Goal: Task Accomplishment & Management: Use online tool/utility

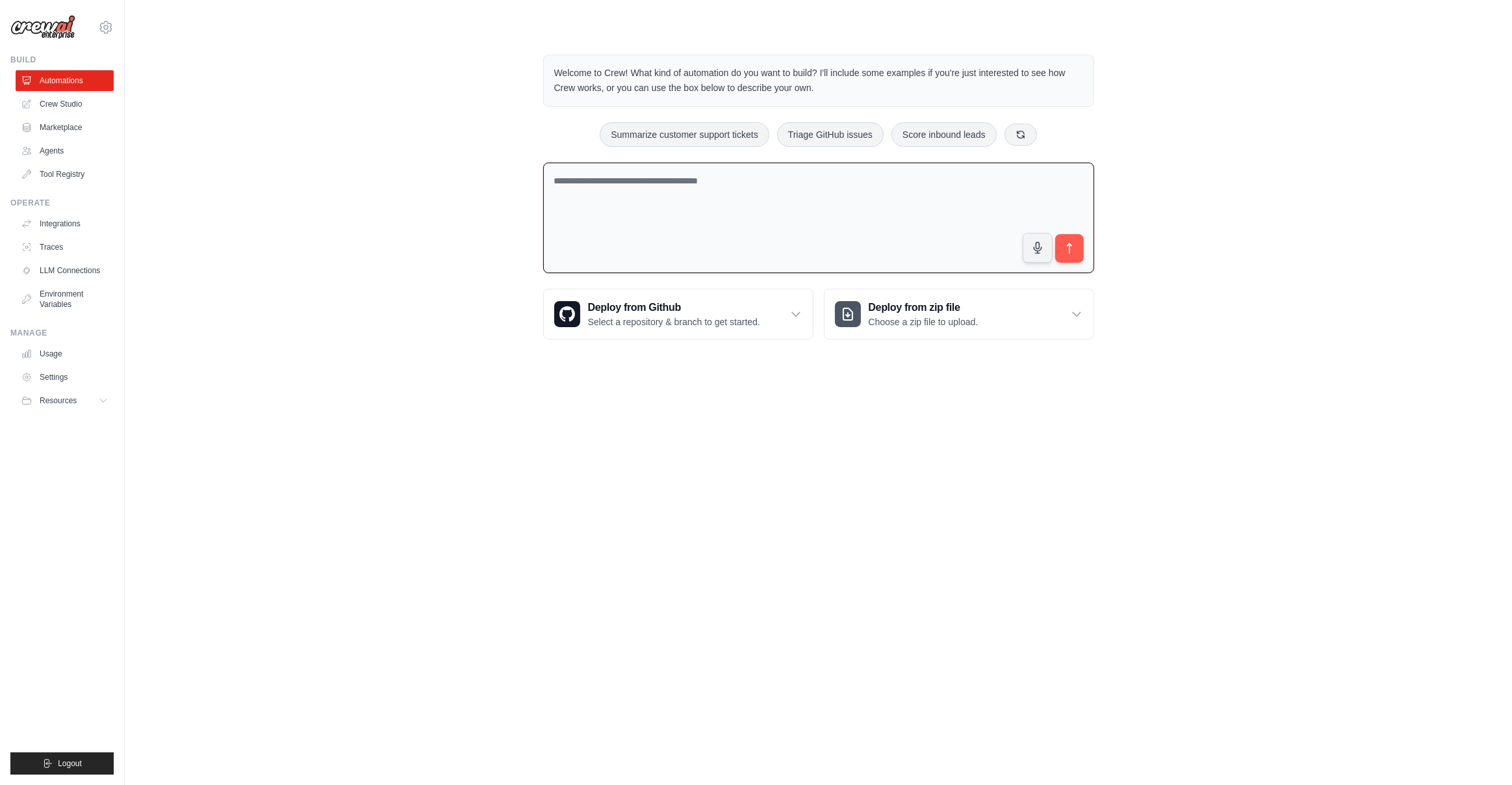
click at [700, 192] on textarea at bounding box center [818, 217] width 551 height 111
paste textarea "**********"
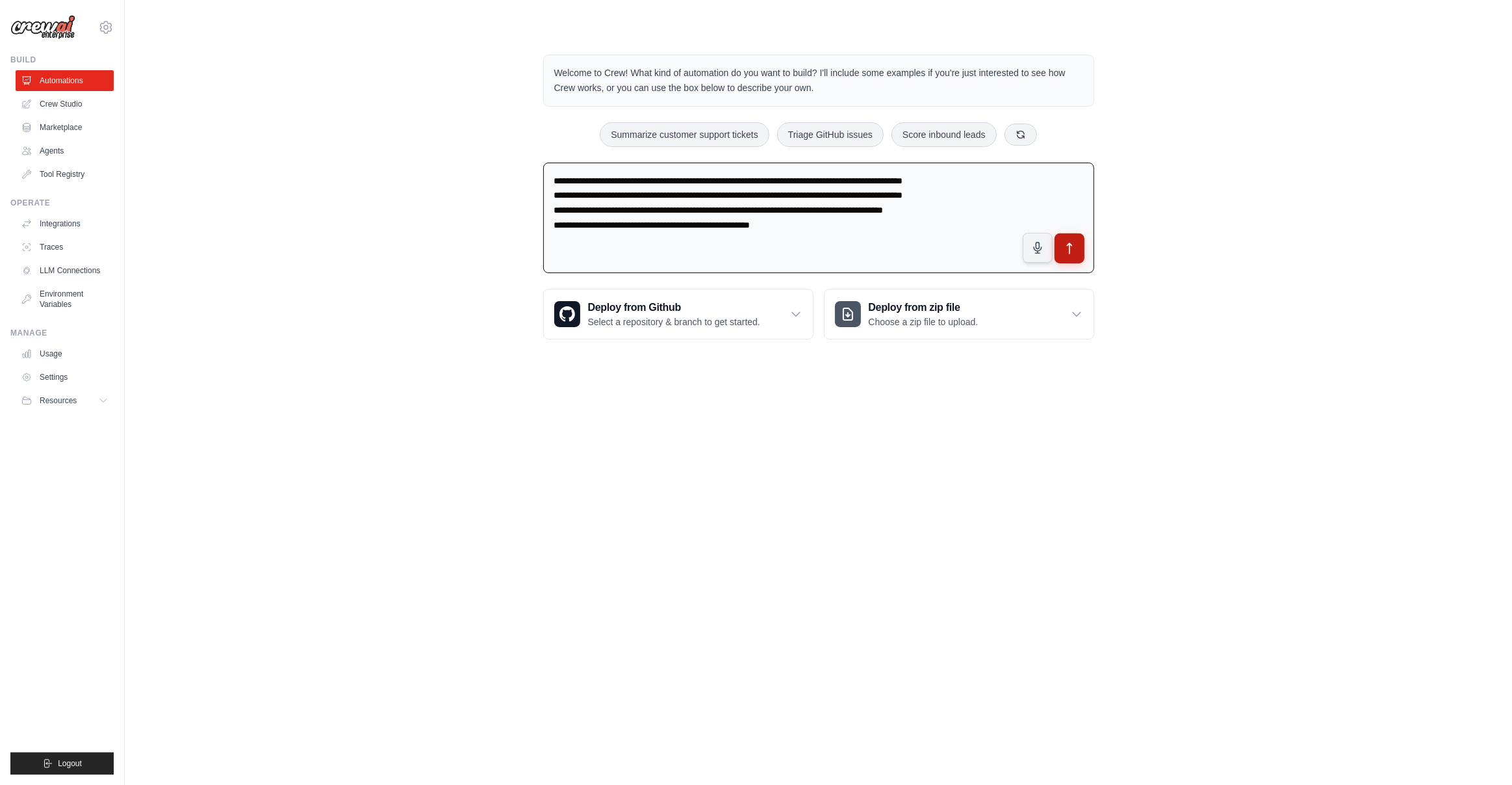
type textarea "**********"
click at [1076, 251] on button "submit" at bounding box center [1068, 248] width 30 height 30
click at [75, 106] on link "Crew Studio" at bounding box center [66, 104] width 98 height 21
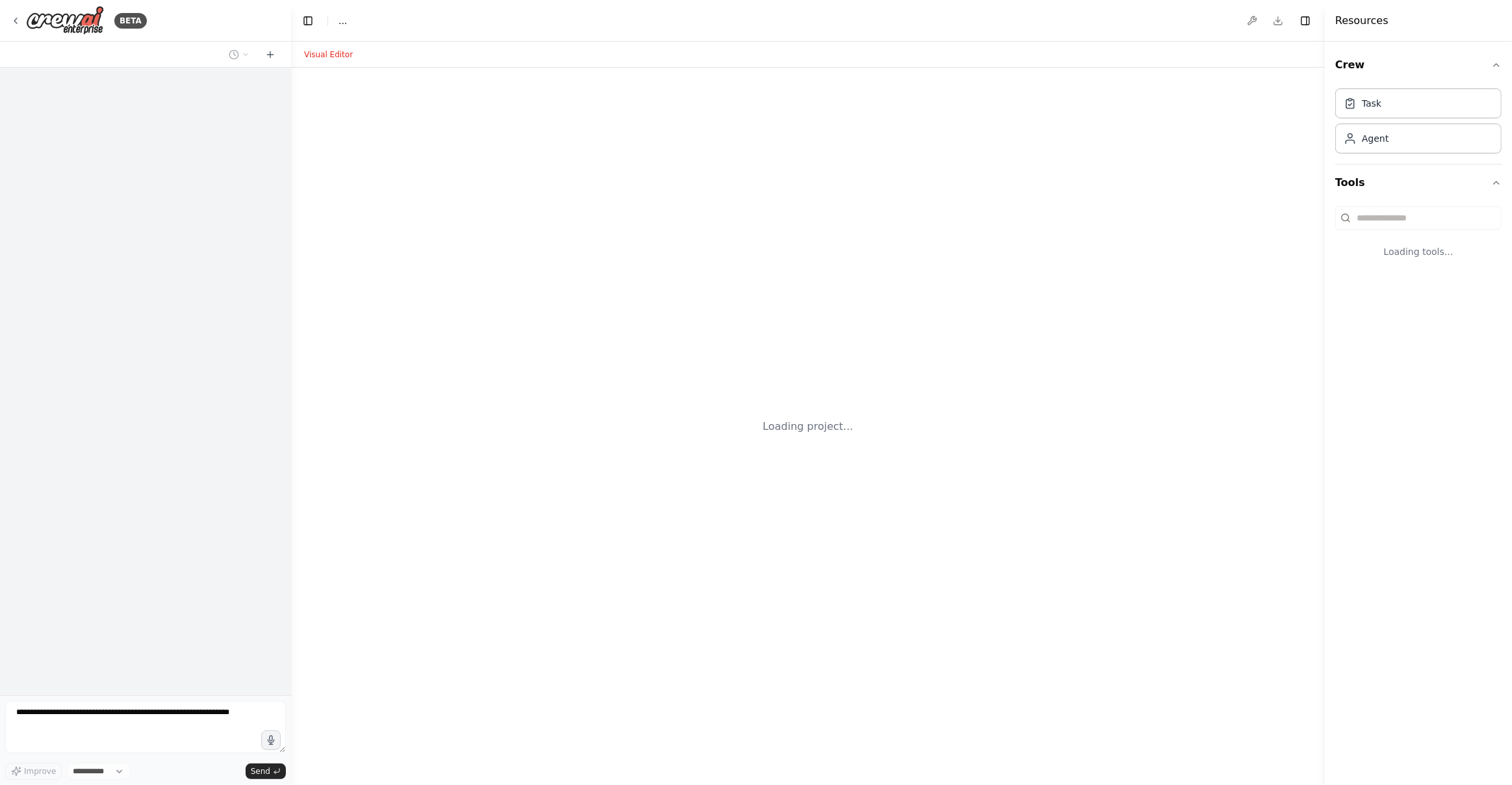
select select "****"
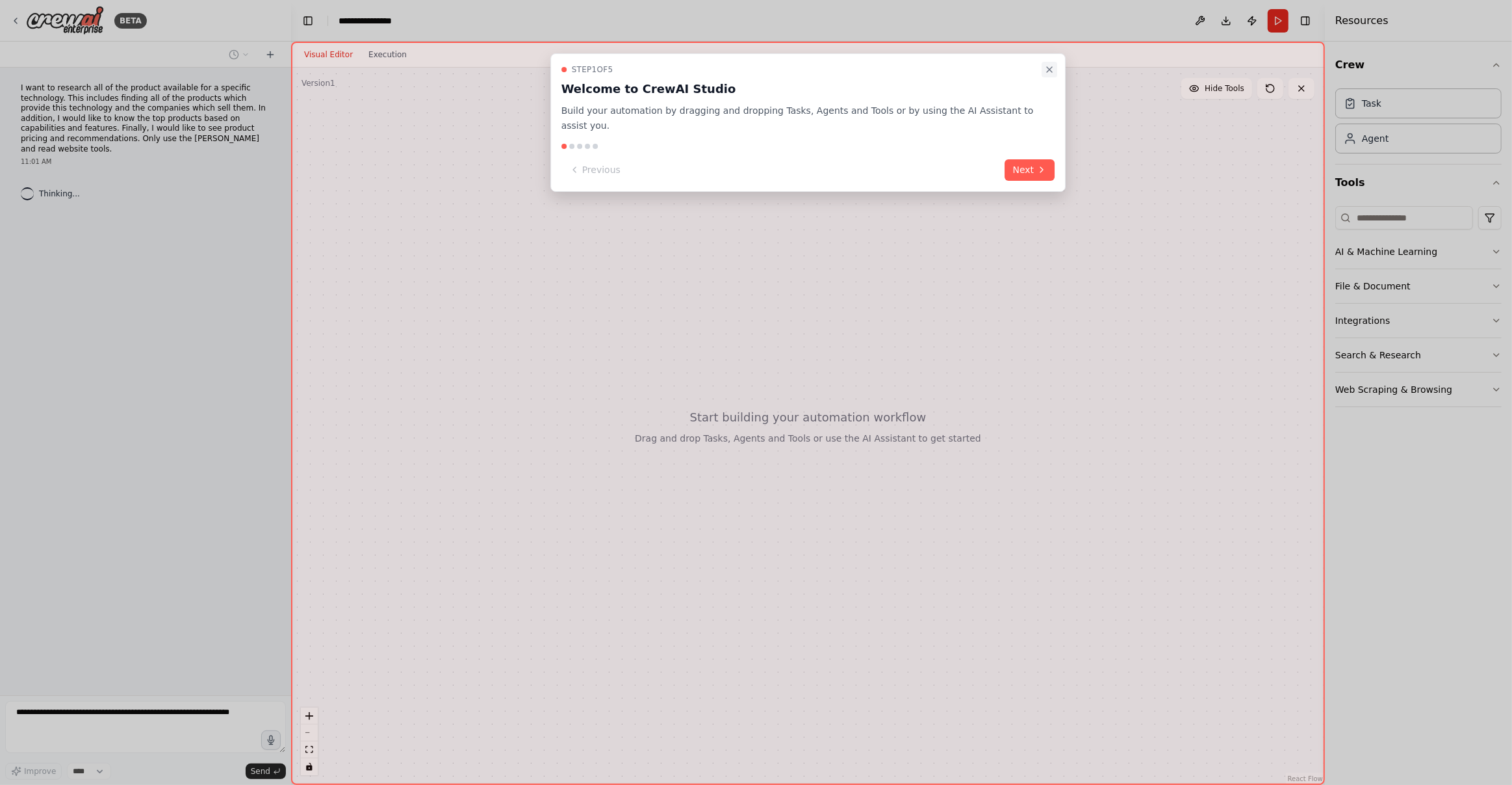
click at [1057, 68] on button "Close walkthrough" at bounding box center [1049, 69] width 16 height 16
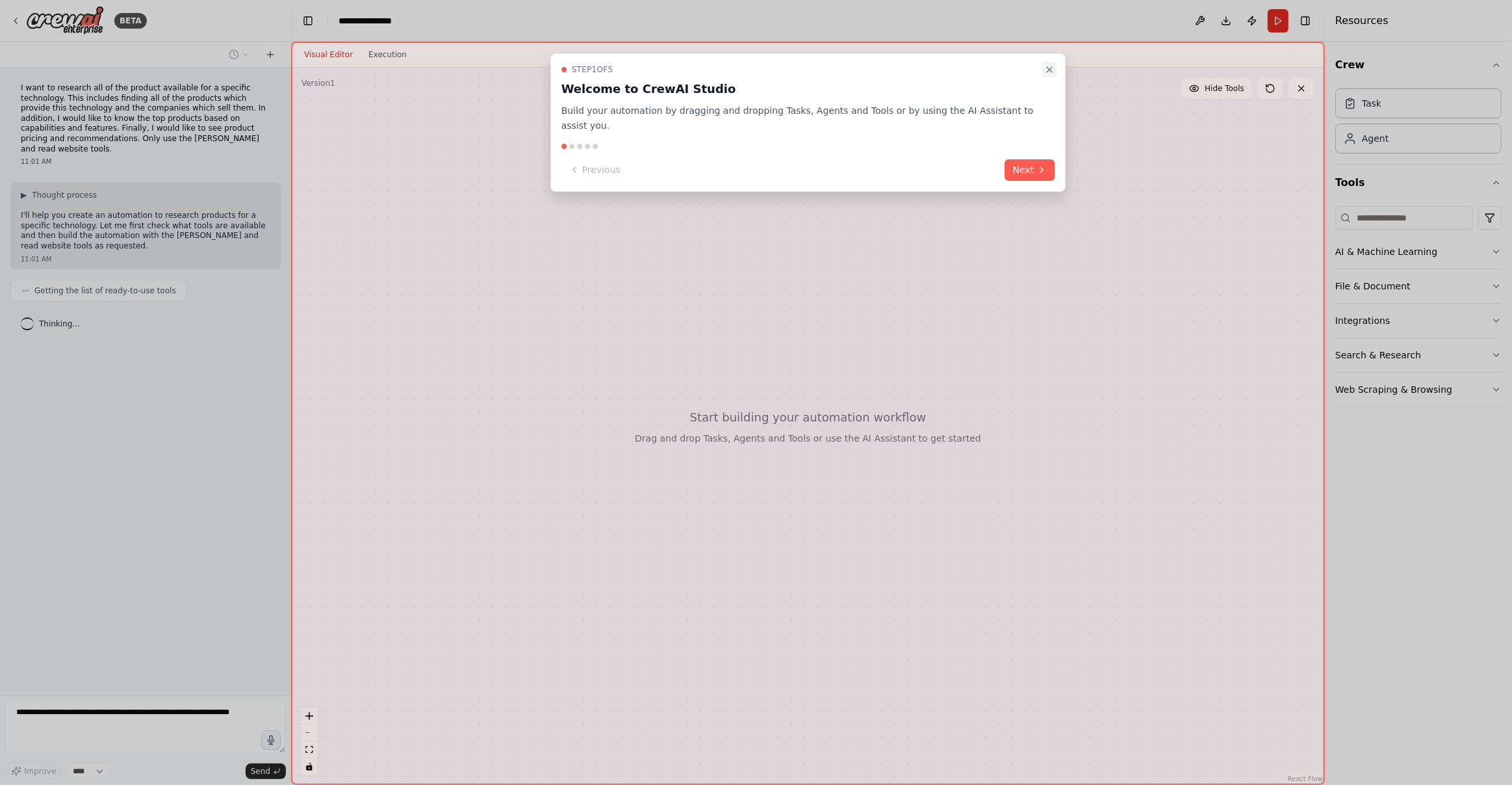
click at [1052, 68] on icon "Close walkthrough" at bounding box center [1049, 69] width 10 height 10
click at [1049, 66] on icon "Close walkthrough" at bounding box center [1049, 69] width 10 height 10
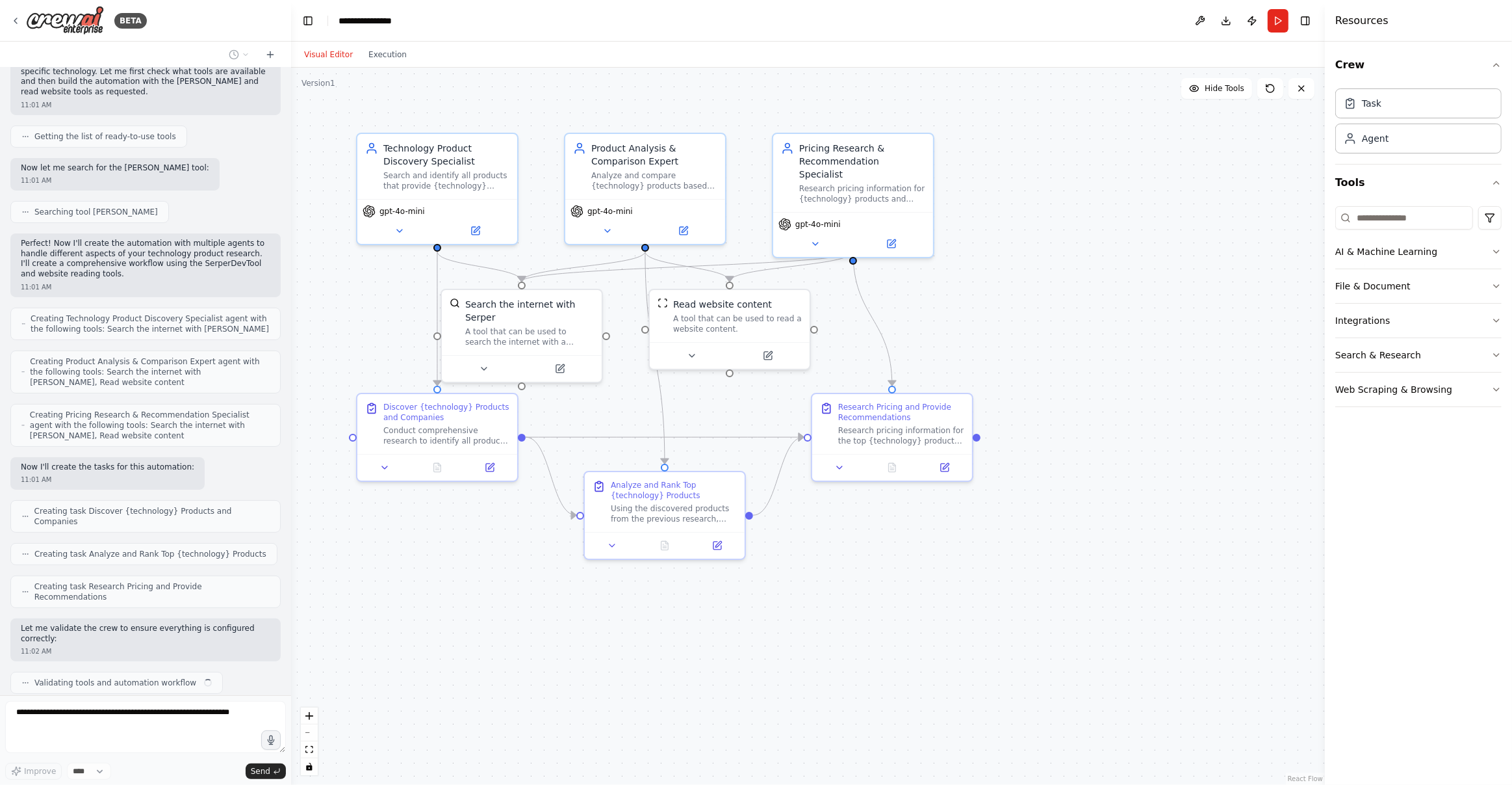
scroll to position [164, 0]
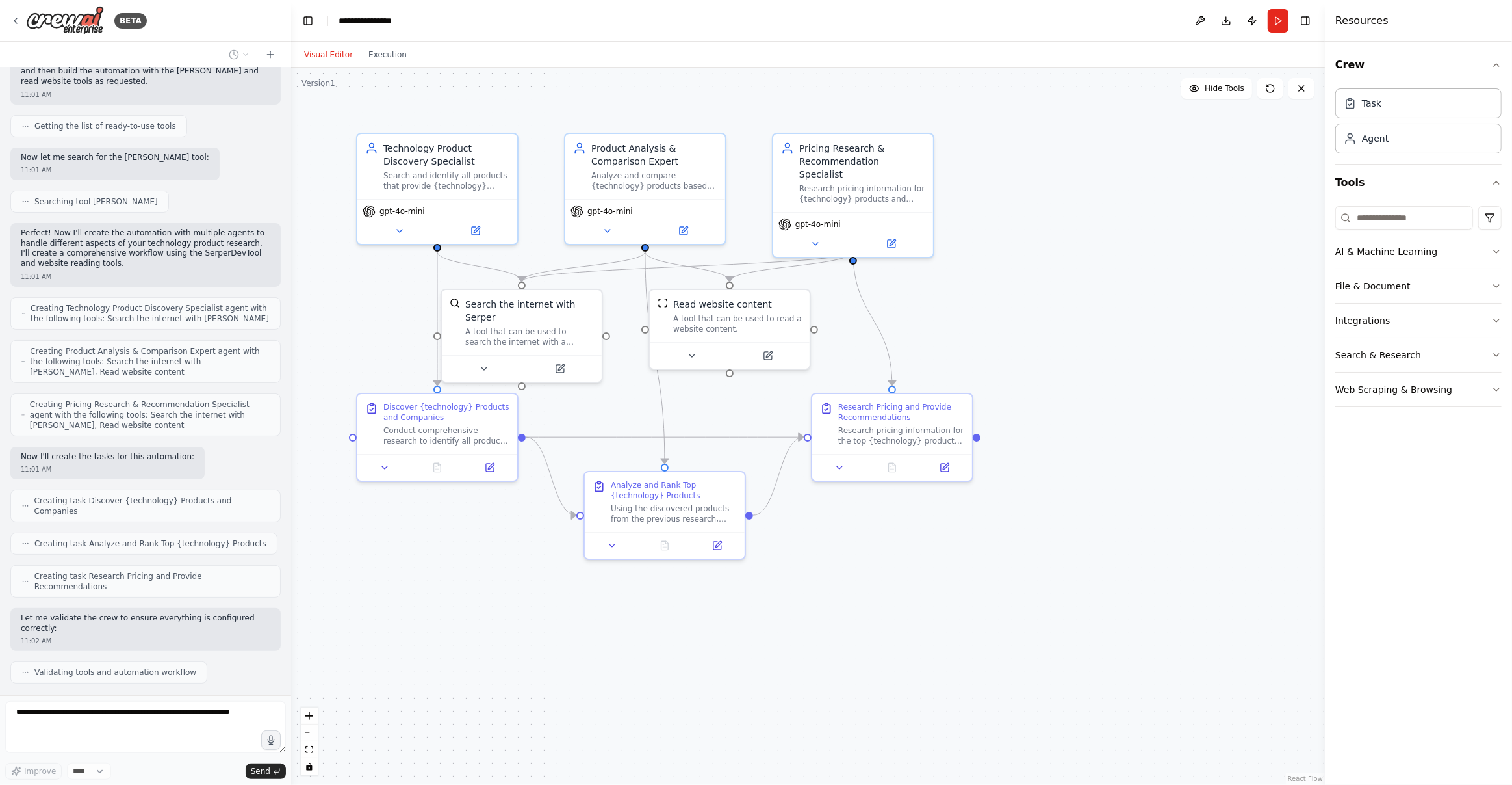
click at [892, 603] on div ".deletable-edge-delete-btn { width: 20px; height: 20px; border: 0px solid #ffff…" at bounding box center [808, 426] width 1034 height 717
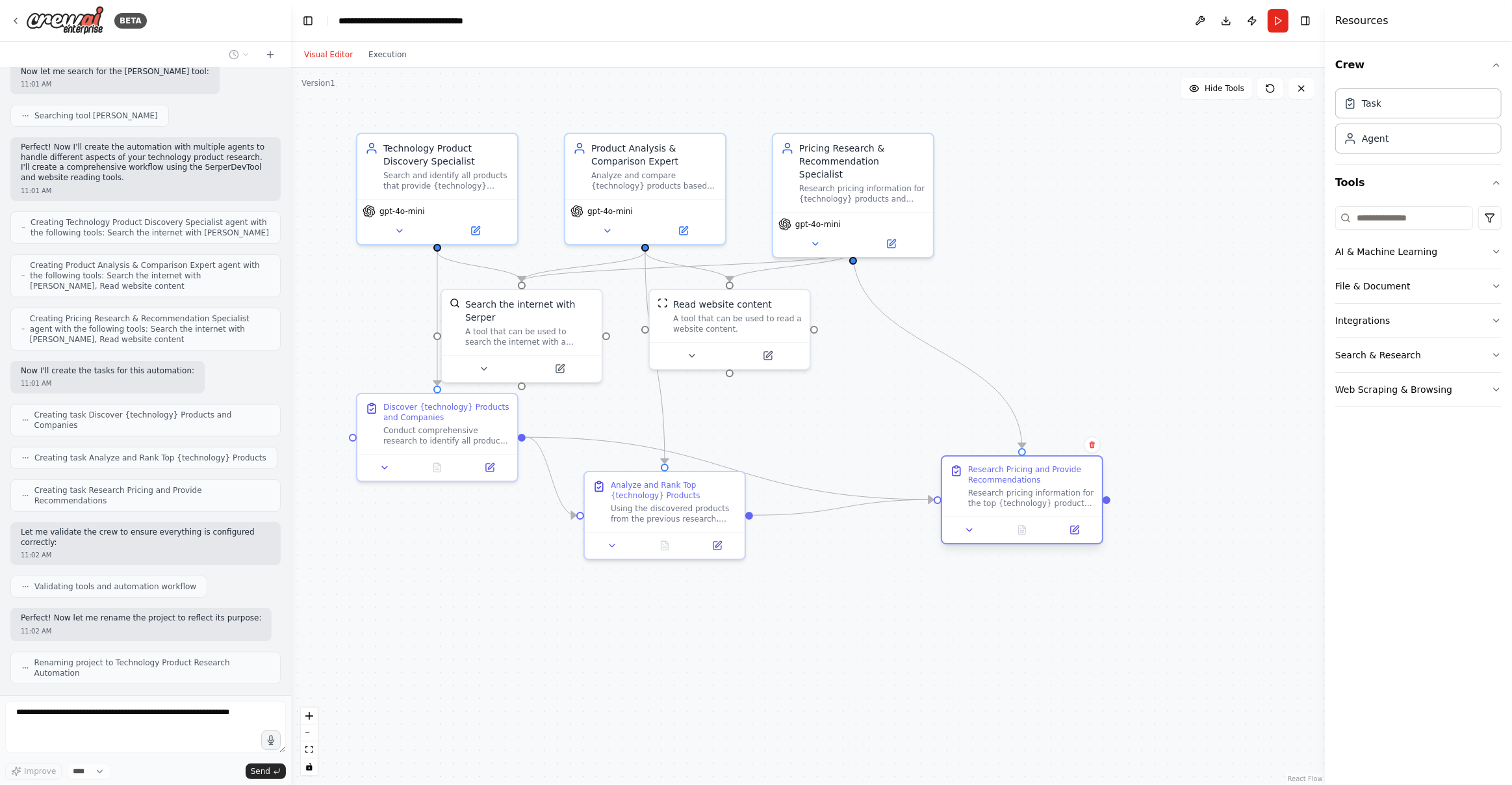
scroll to position [240, 0]
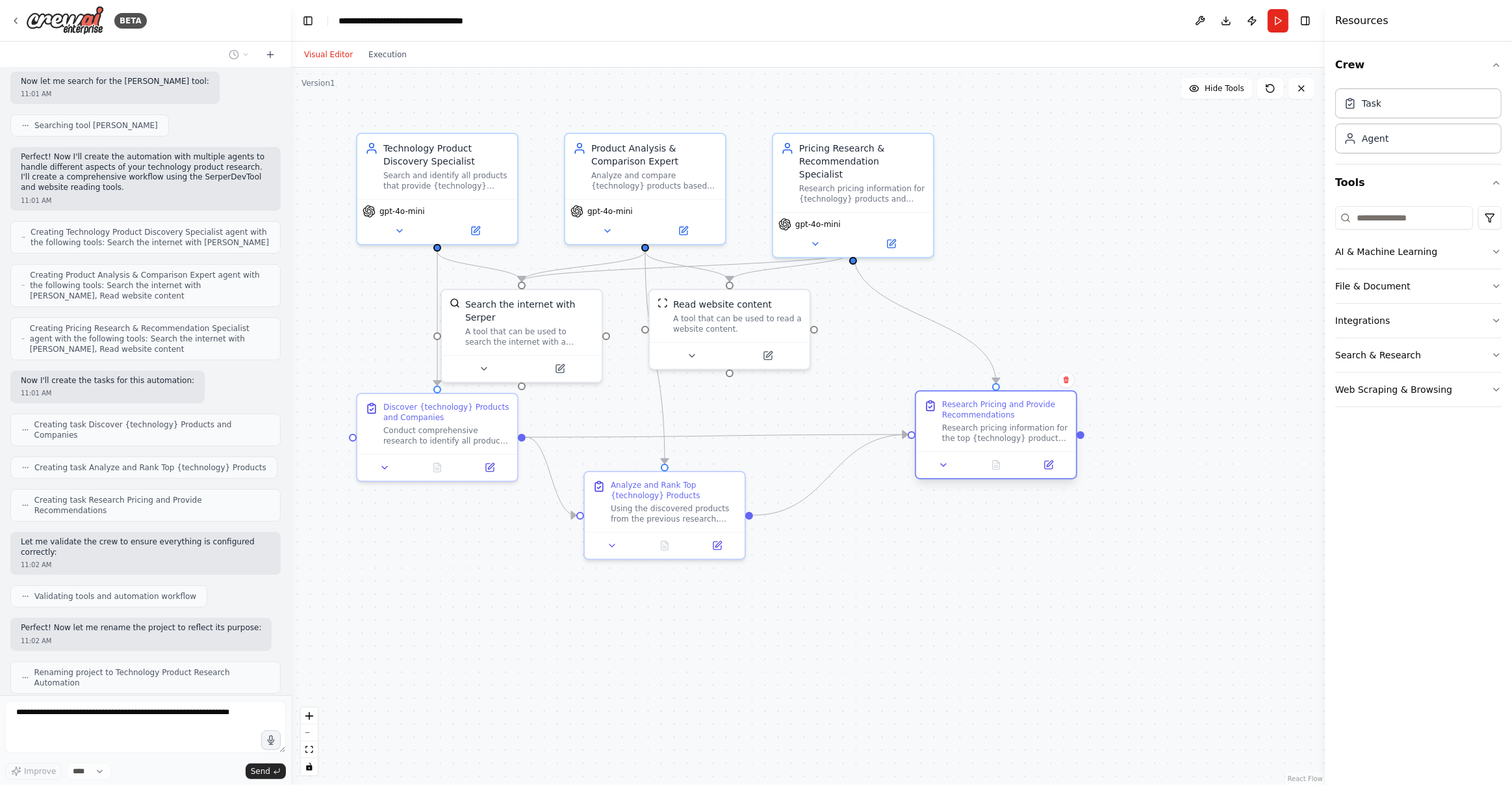
drag, startPoint x: 896, startPoint y: 429, endPoint x: 996, endPoint y: 435, distance: 100.2
click at [996, 435] on div "Research pricing information for the top {technology} products identified in th…" at bounding box center [1005, 433] width 126 height 21
drag, startPoint x: 697, startPoint y: 512, endPoint x: 716, endPoint y: 593, distance: 83.2
click at [716, 586] on div "Using the discovered products from the previous research, conduct in-depth anal…" at bounding box center [693, 576] width 126 height 21
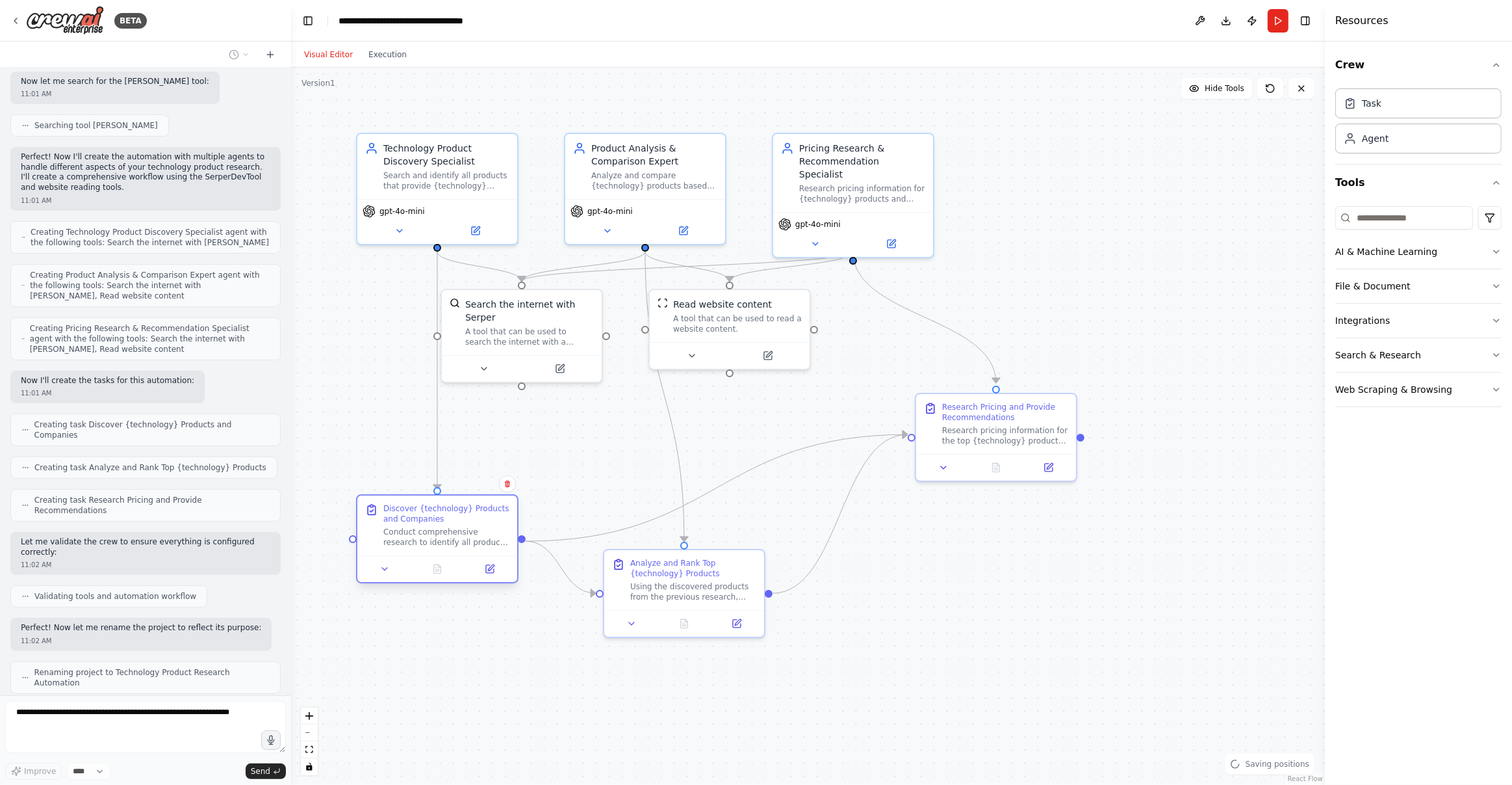
drag, startPoint x: 464, startPoint y: 428, endPoint x: 461, endPoint y: 545, distance: 117.0
click at [461, 545] on div "Conduct comprehensive research to identify all products that provide {technolog…" at bounding box center [446, 537] width 126 height 21
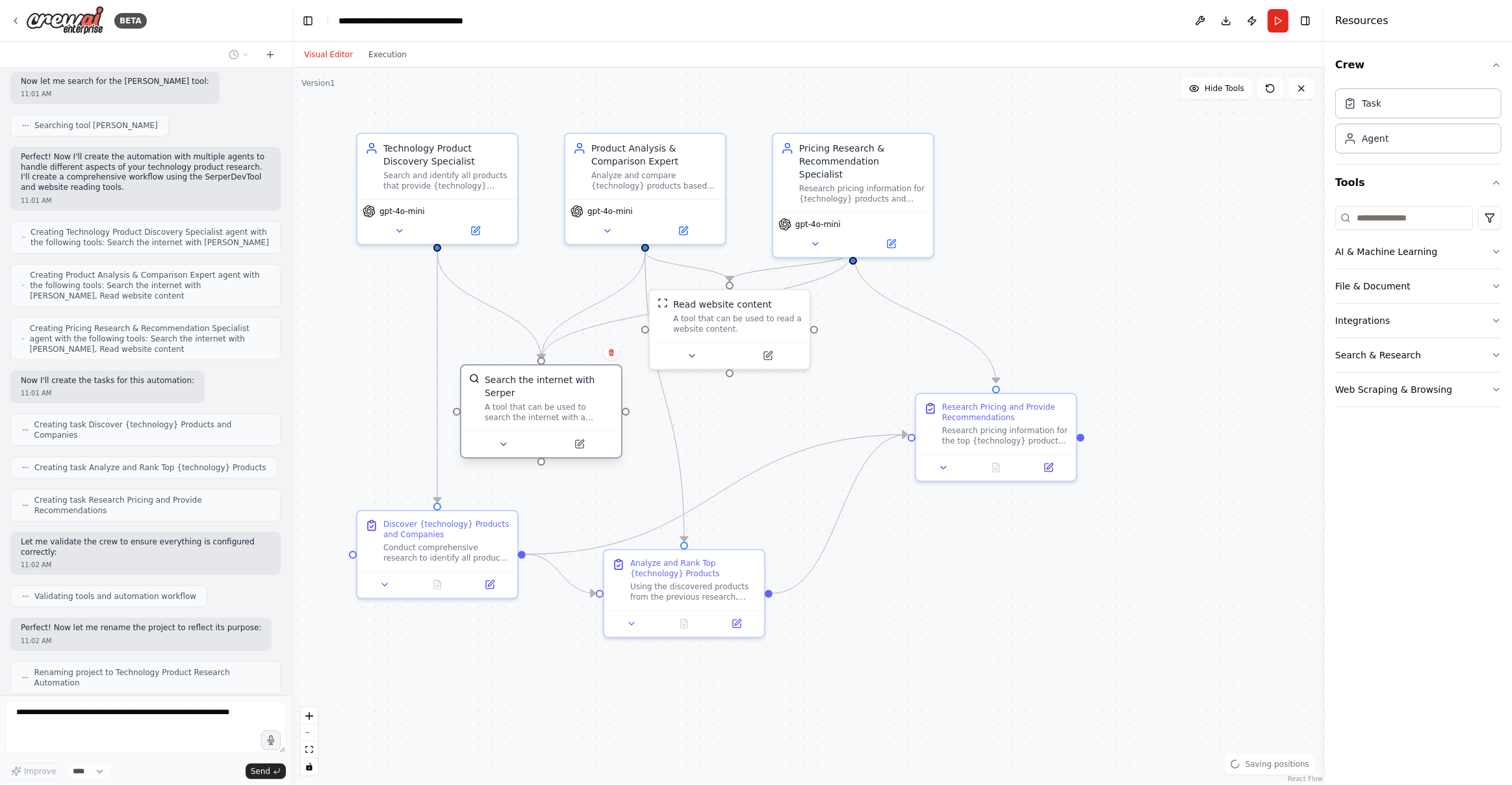
drag, startPoint x: 529, startPoint y: 339, endPoint x: 548, endPoint y: 414, distance: 77.4
click at [548, 414] on div "A tool that can be used to search the internet with a search_query. Supports di…" at bounding box center [549, 412] width 128 height 21
drag, startPoint x: 728, startPoint y: 319, endPoint x: 763, endPoint y: 379, distance: 69.5
click at [763, 379] on div "A tool that can be used to read a website content." at bounding box center [770, 386] width 128 height 21
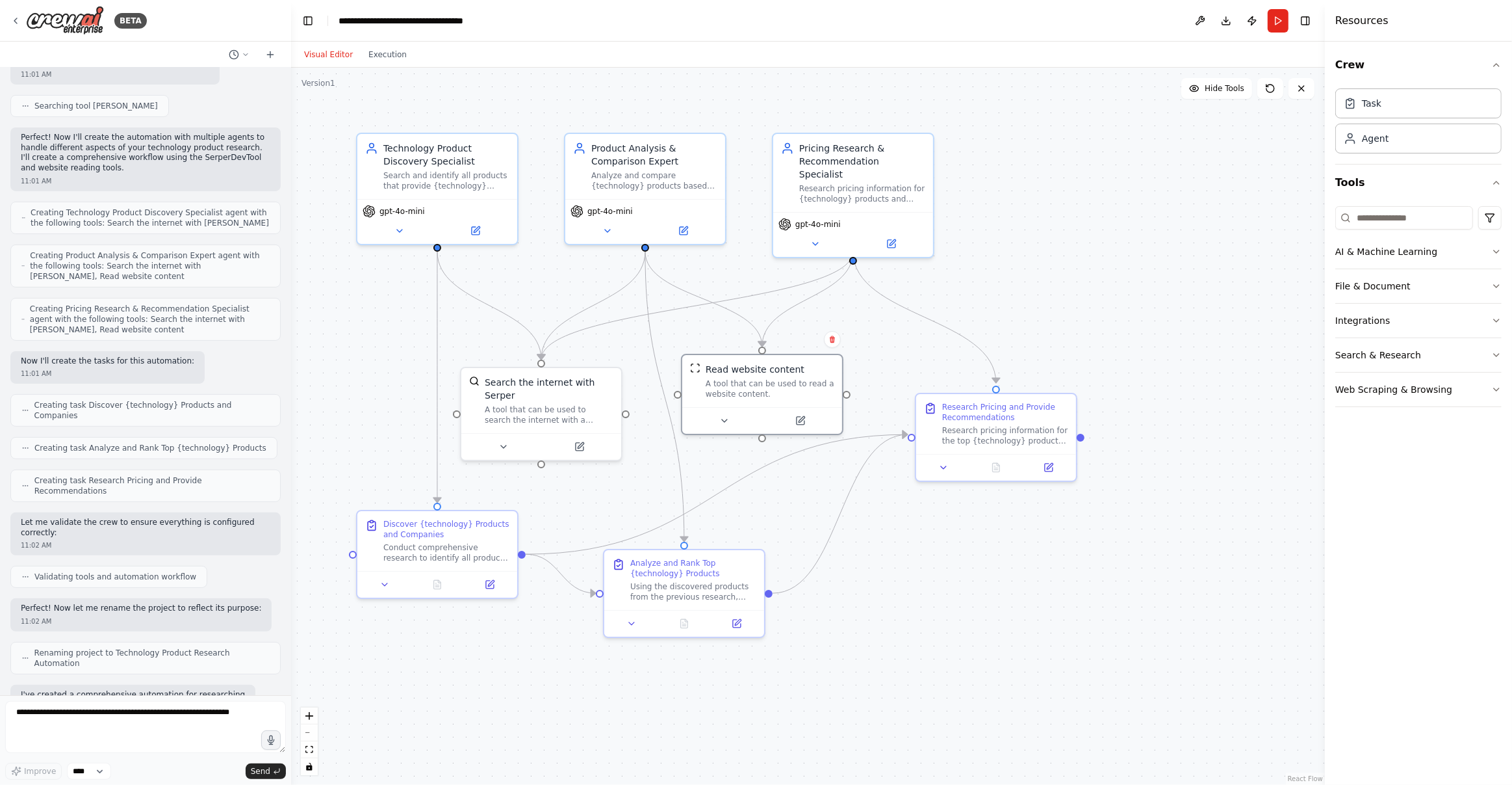
click at [1046, 262] on div ".deletable-edge-delete-btn { width: 20px; height: 20px; border: 0px solid #ffff…" at bounding box center [808, 426] width 1034 height 717
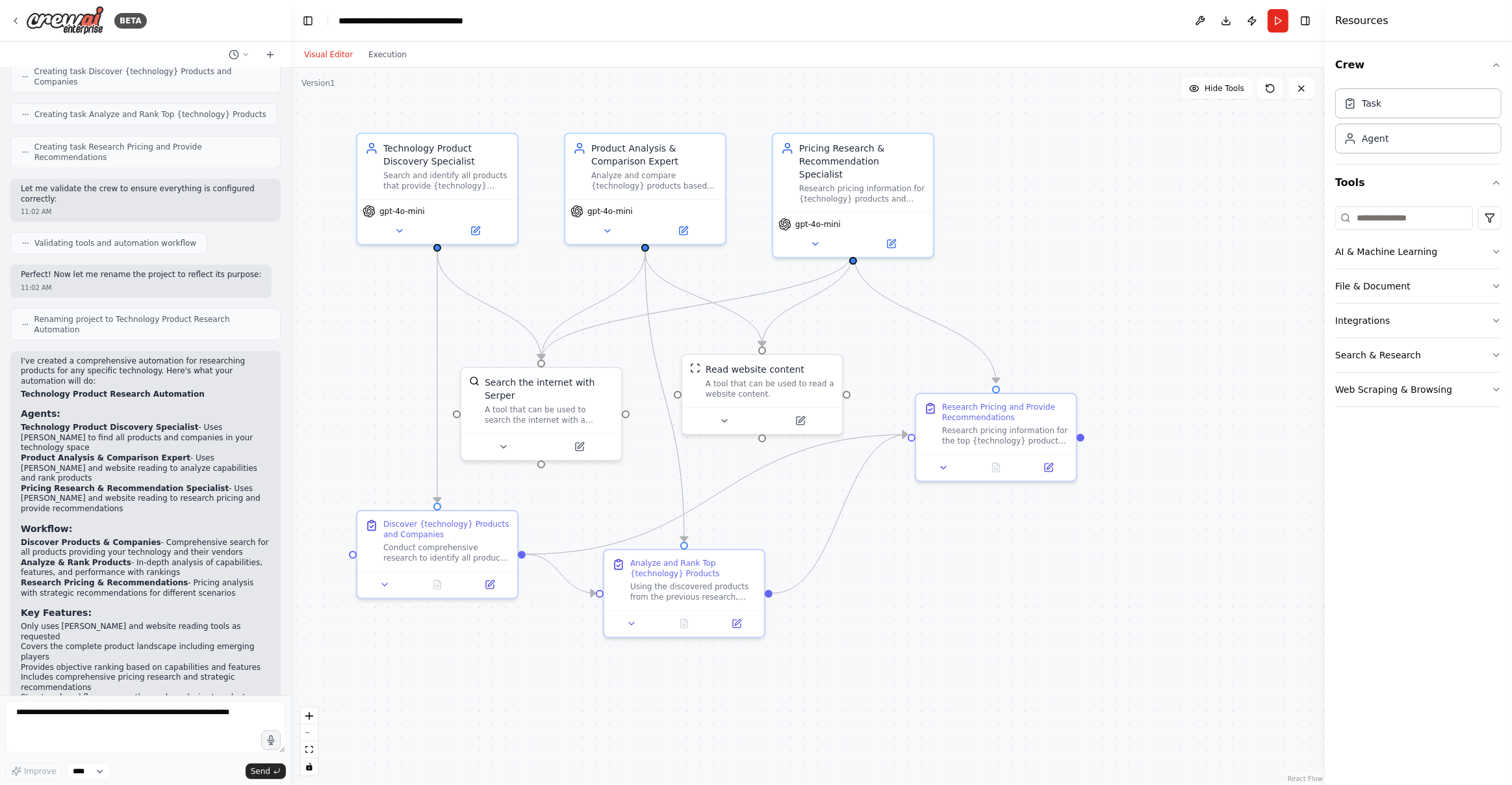
scroll to position [593, 0]
click at [1132, 153] on div ".deletable-edge-delete-btn { width: 20px; height: 20px; border: 0px solid #ffff…" at bounding box center [808, 426] width 1034 height 717
click at [1278, 19] on button "Run" at bounding box center [1278, 21] width 21 height 23
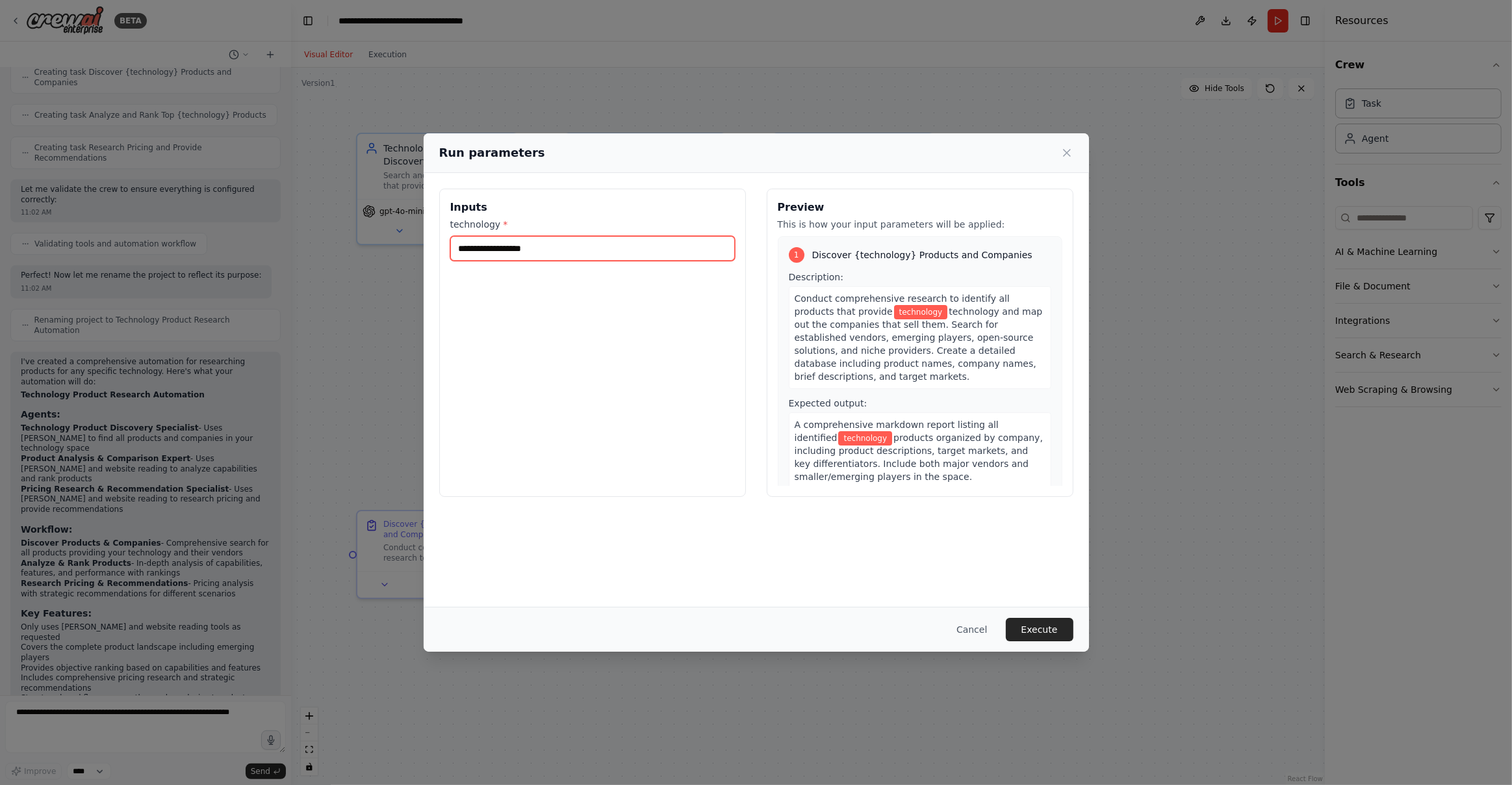
click at [546, 246] on input "technology *" at bounding box center [593, 249] width 284 height 25
type input "**********"
click at [1056, 628] on button "Execute" at bounding box center [1040, 630] width 68 height 23
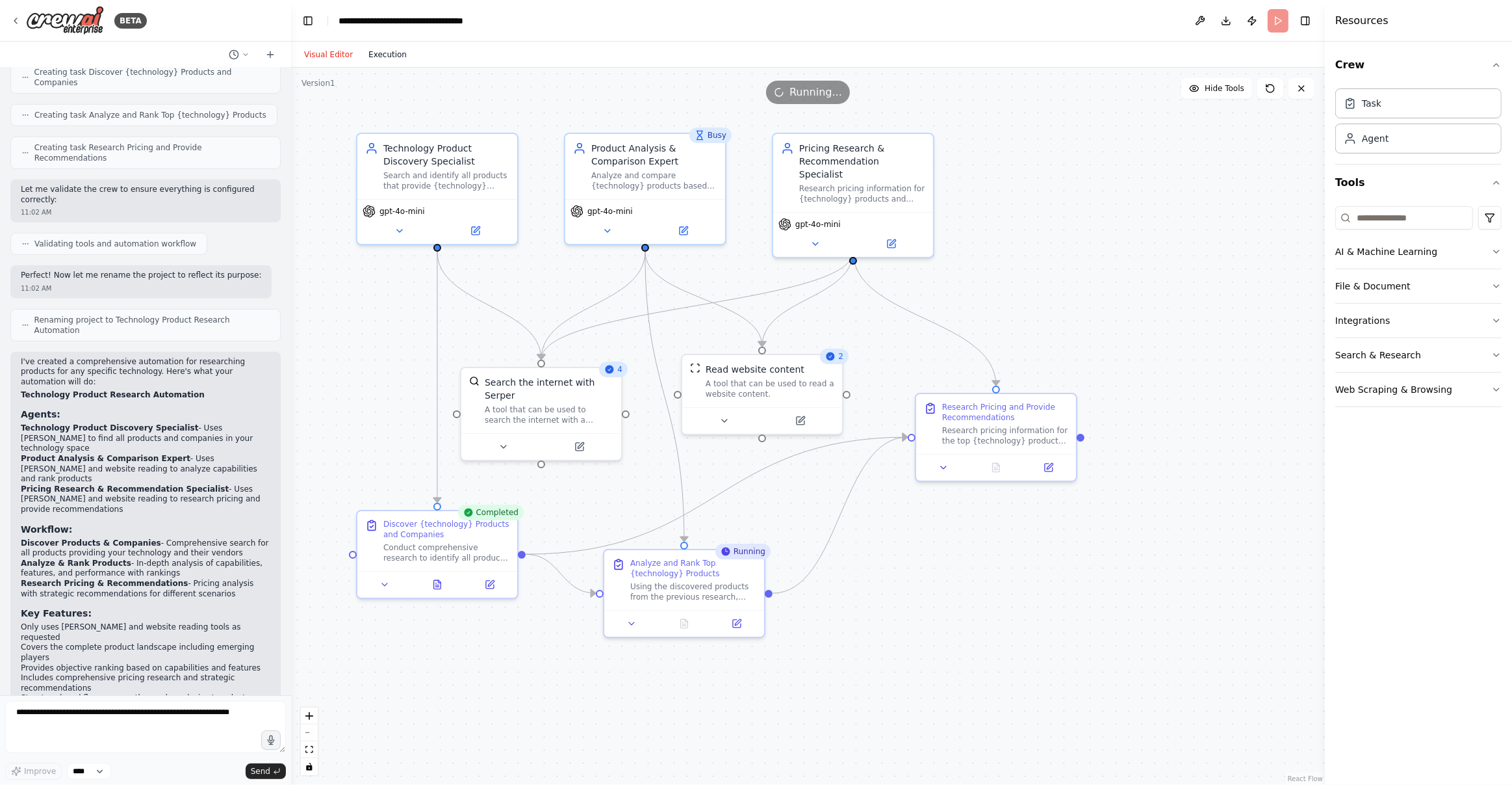
click at [393, 55] on button "Execution" at bounding box center [388, 55] width 54 height 16
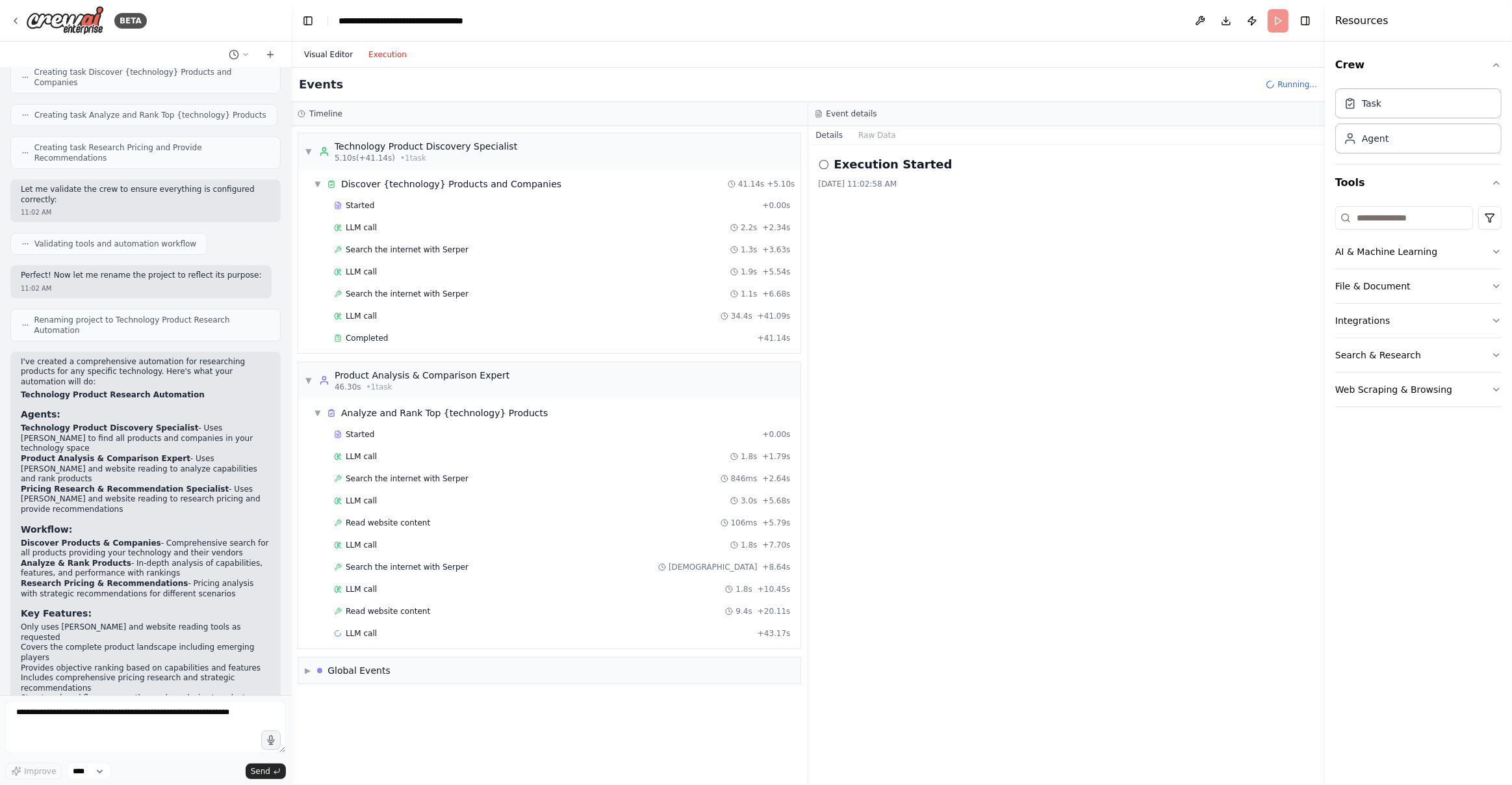
click at [328, 53] on button "Visual Editor" at bounding box center [328, 55] width 64 height 16
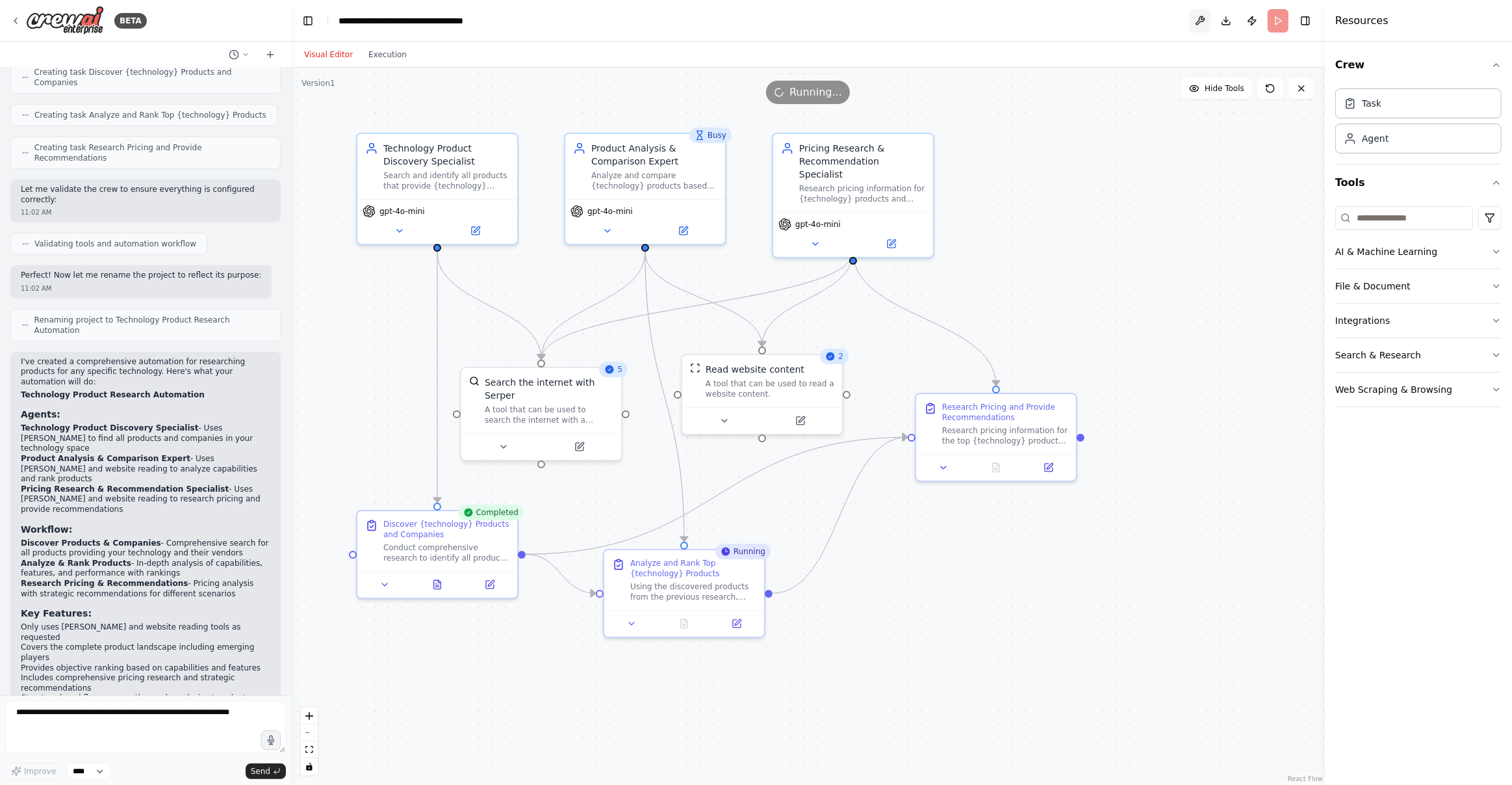
click at [1199, 19] on button at bounding box center [1200, 21] width 21 height 23
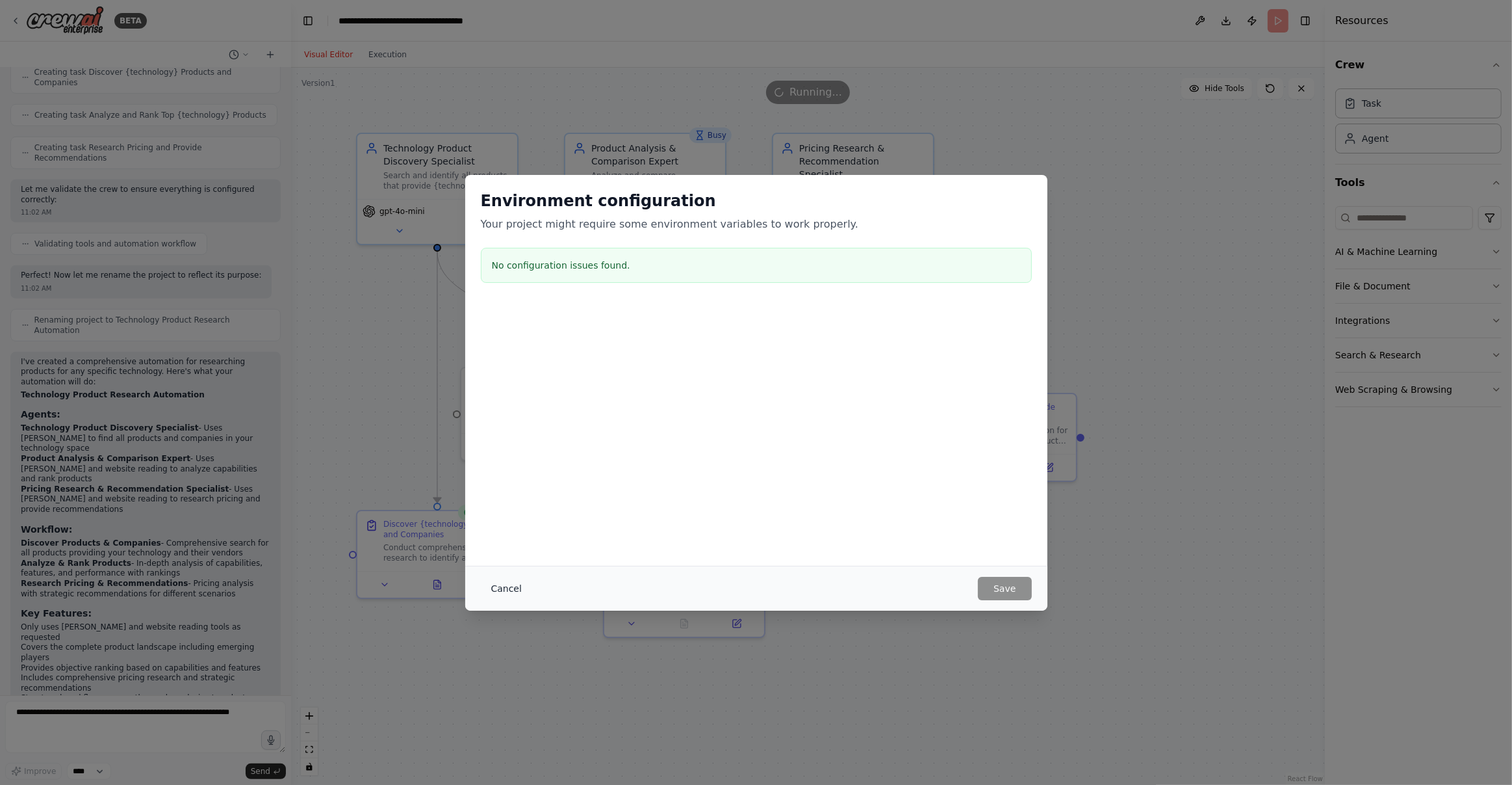
click at [505, 587] on button "Cancel" at bounding box center [507, 588] width 51 height 23
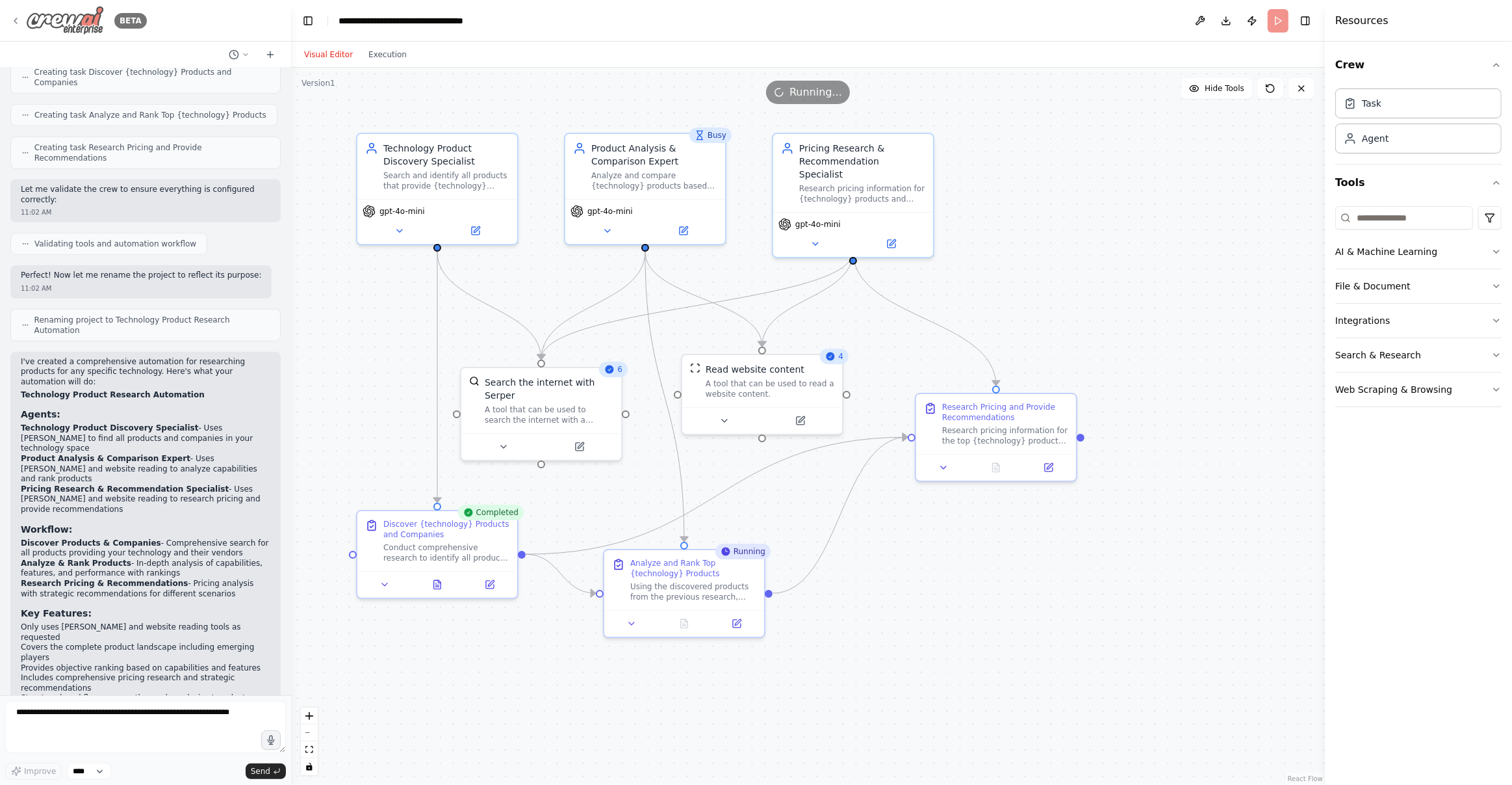
click at [12, 17] on icon at bounding box center [15, 21] width 10 height 10
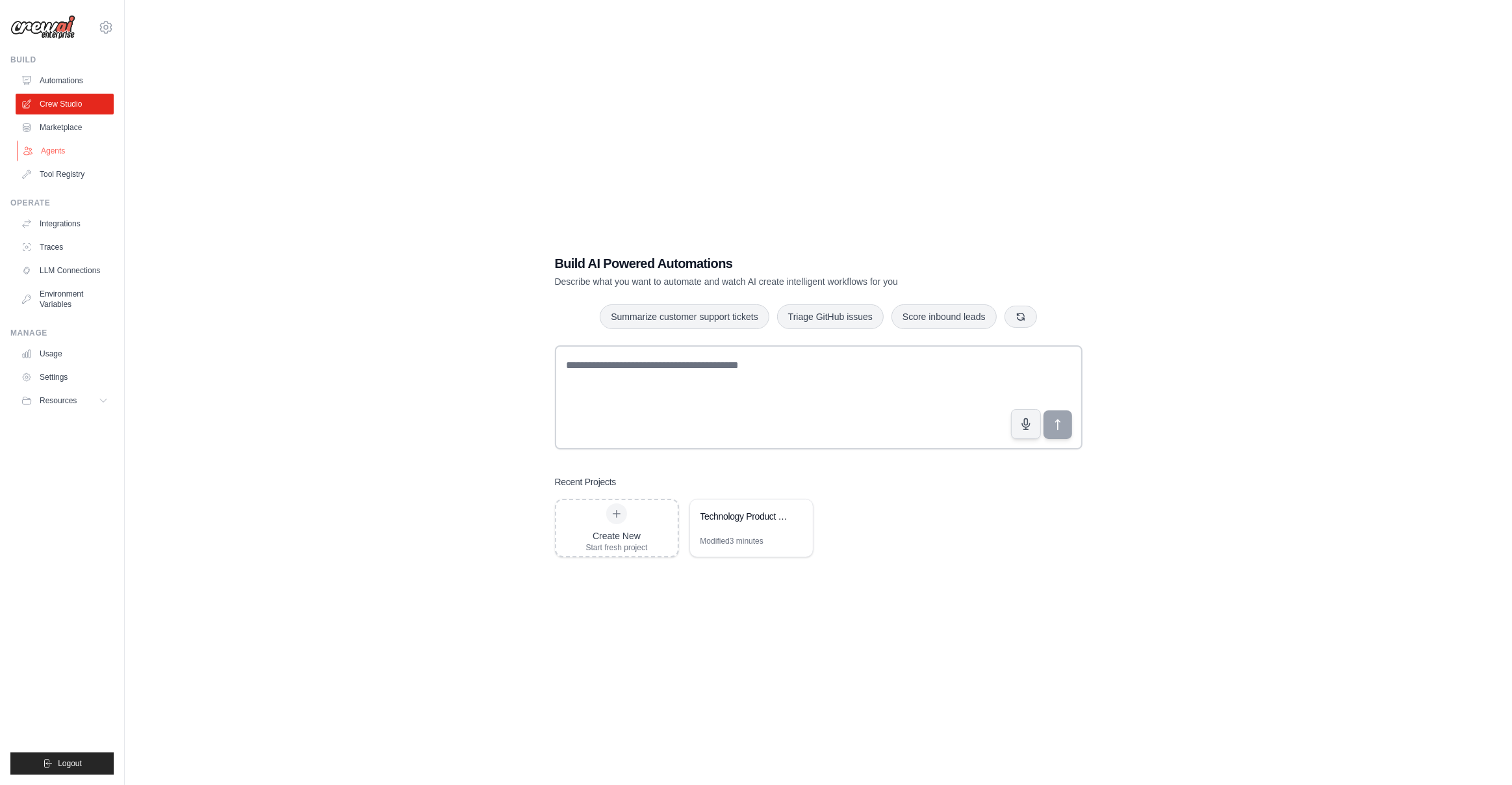
click at [50, 151] on link "Agents" at bounding box center [66, 151] width 98 height 21
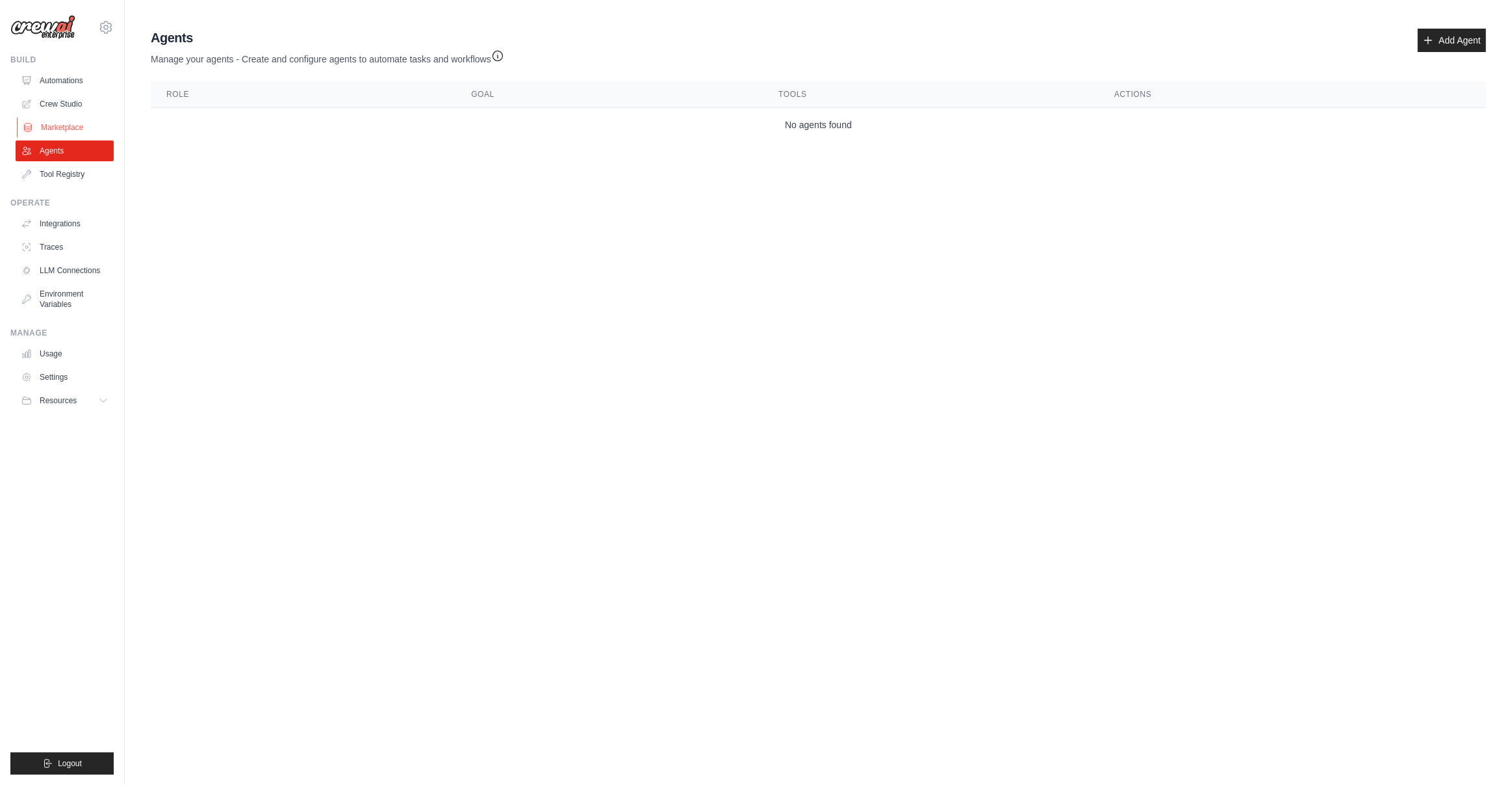
click at [59, 124] on link "Marketplace" at bounding box center [66, 127] width 98 height 21
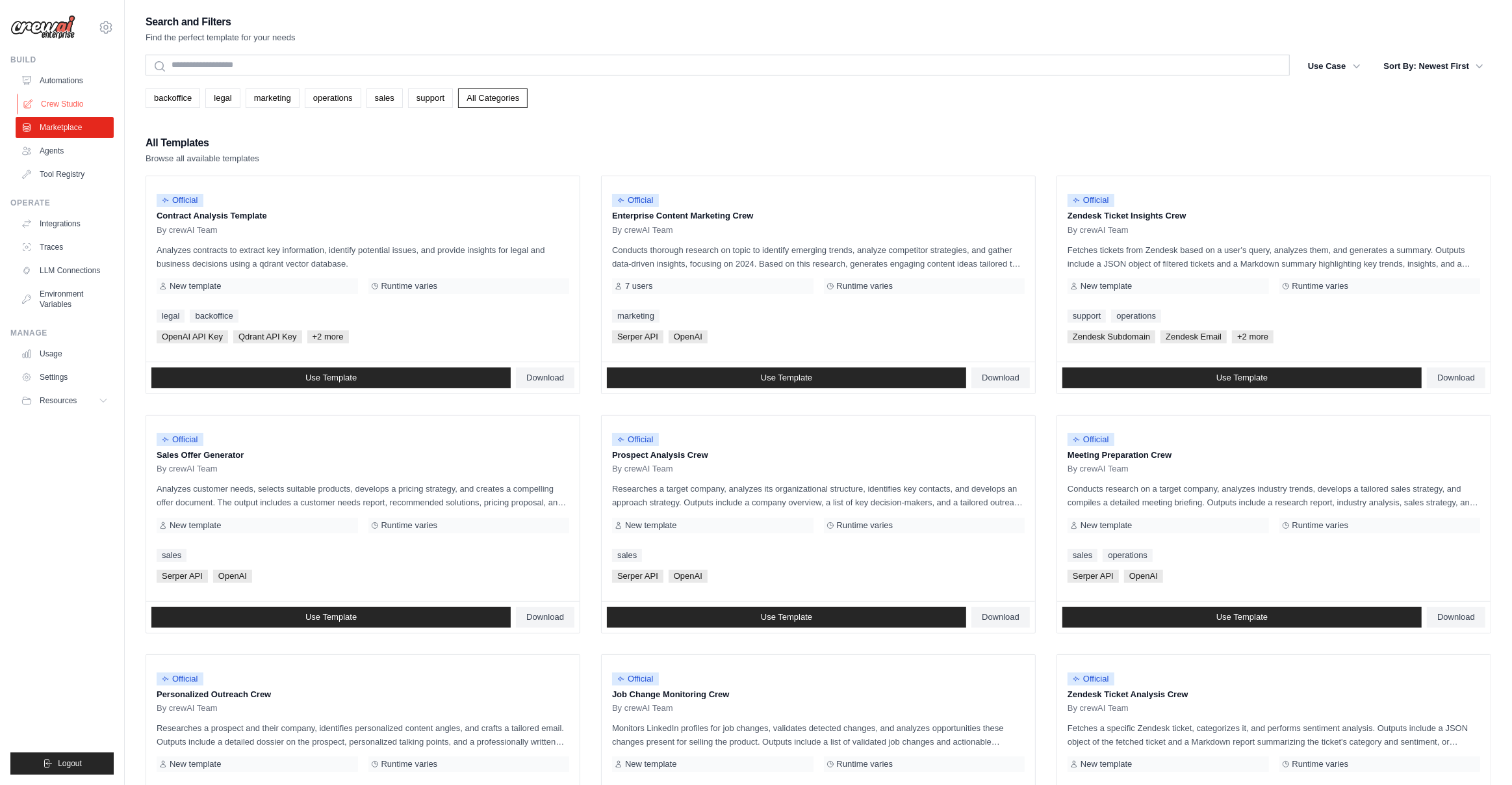
click at [59, 97] on link "Crew Studio" at bounding box center [66, 104] width 98 height 21
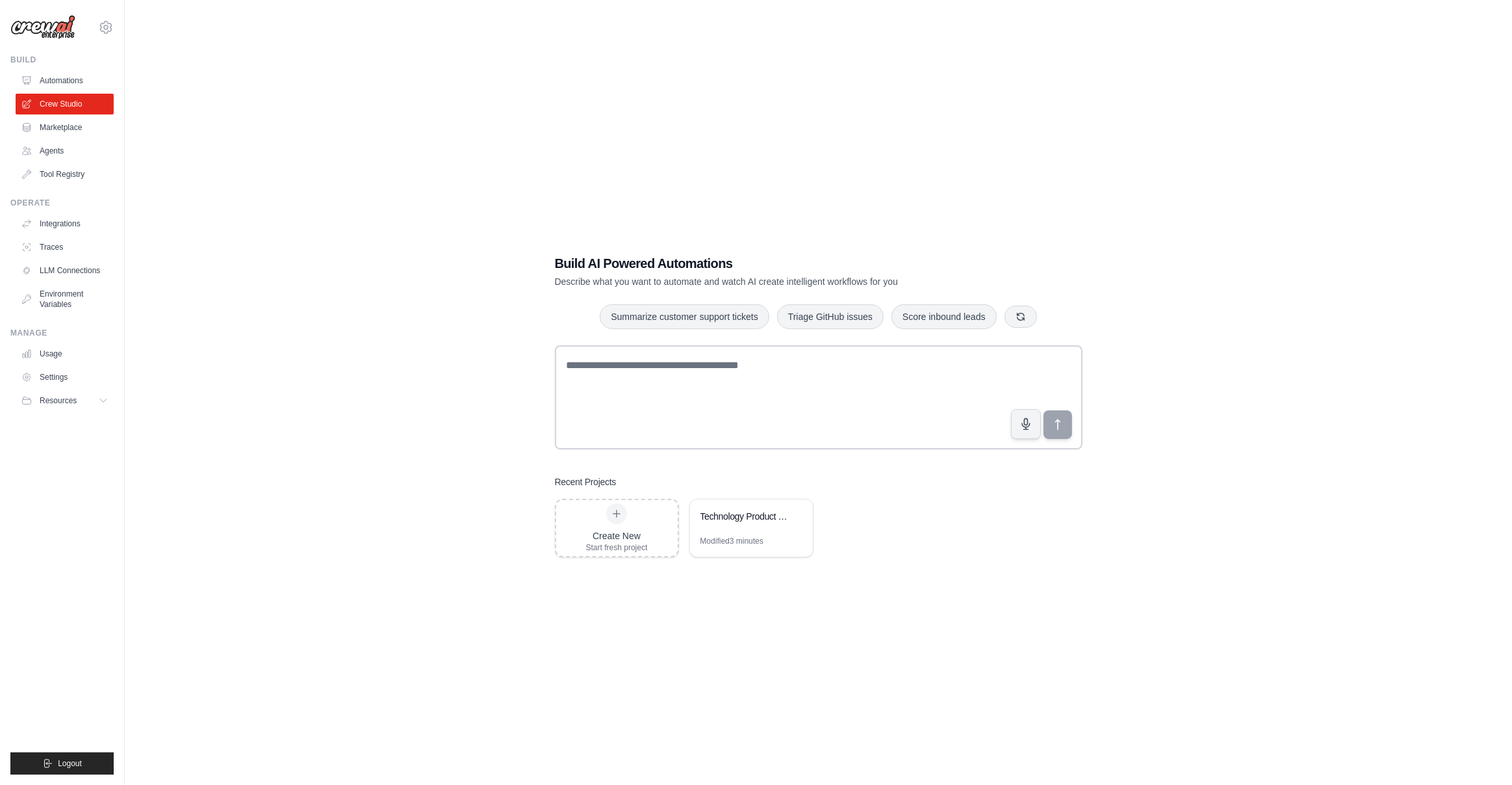
click at [61, 81] on link "Automations" at bounding box center [65, 81] width 98 height 21
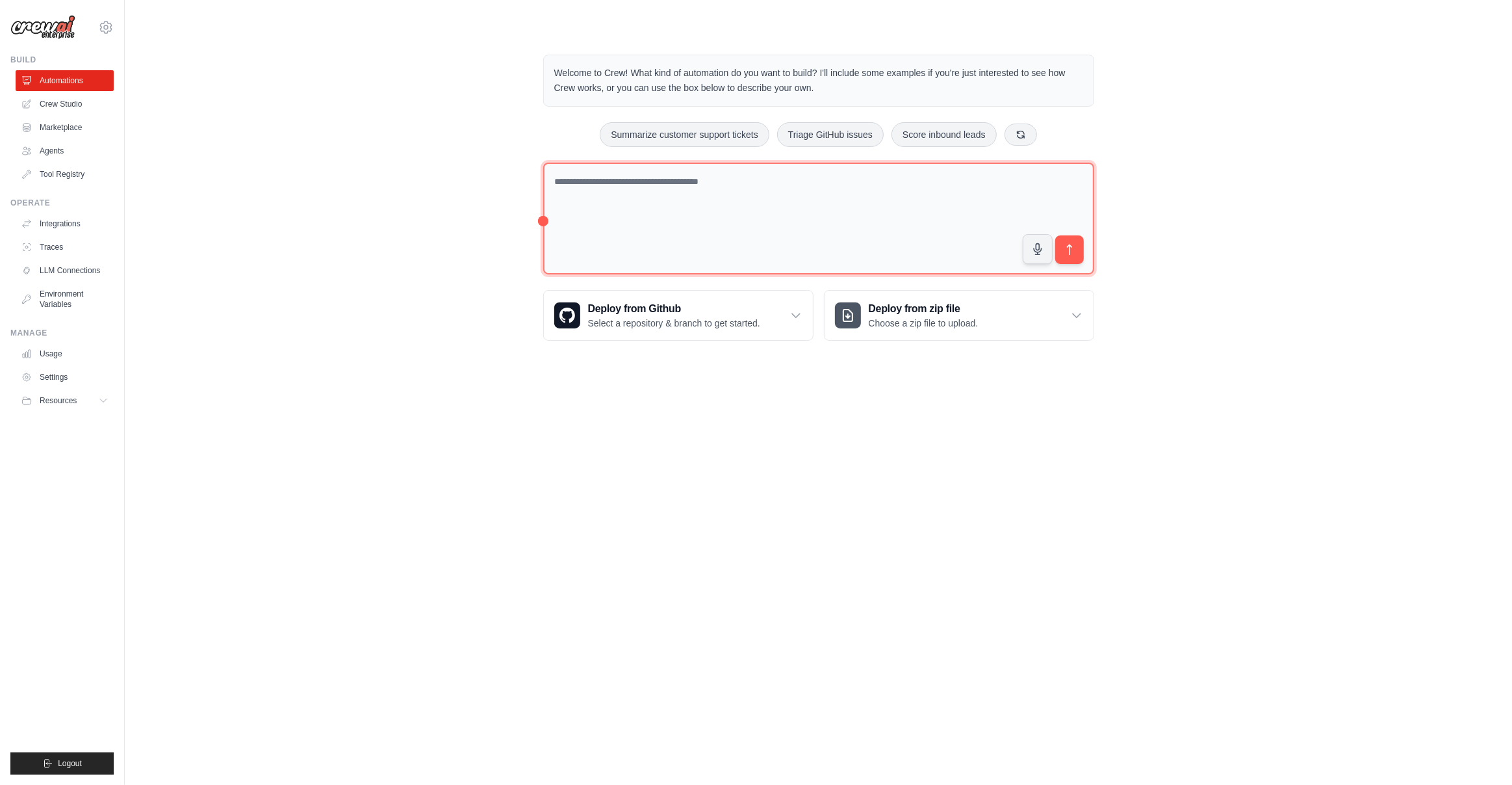
click at [647, 193] on textarea at bounding box center [818, 218] width 551 height 113
paste textarea "**********"
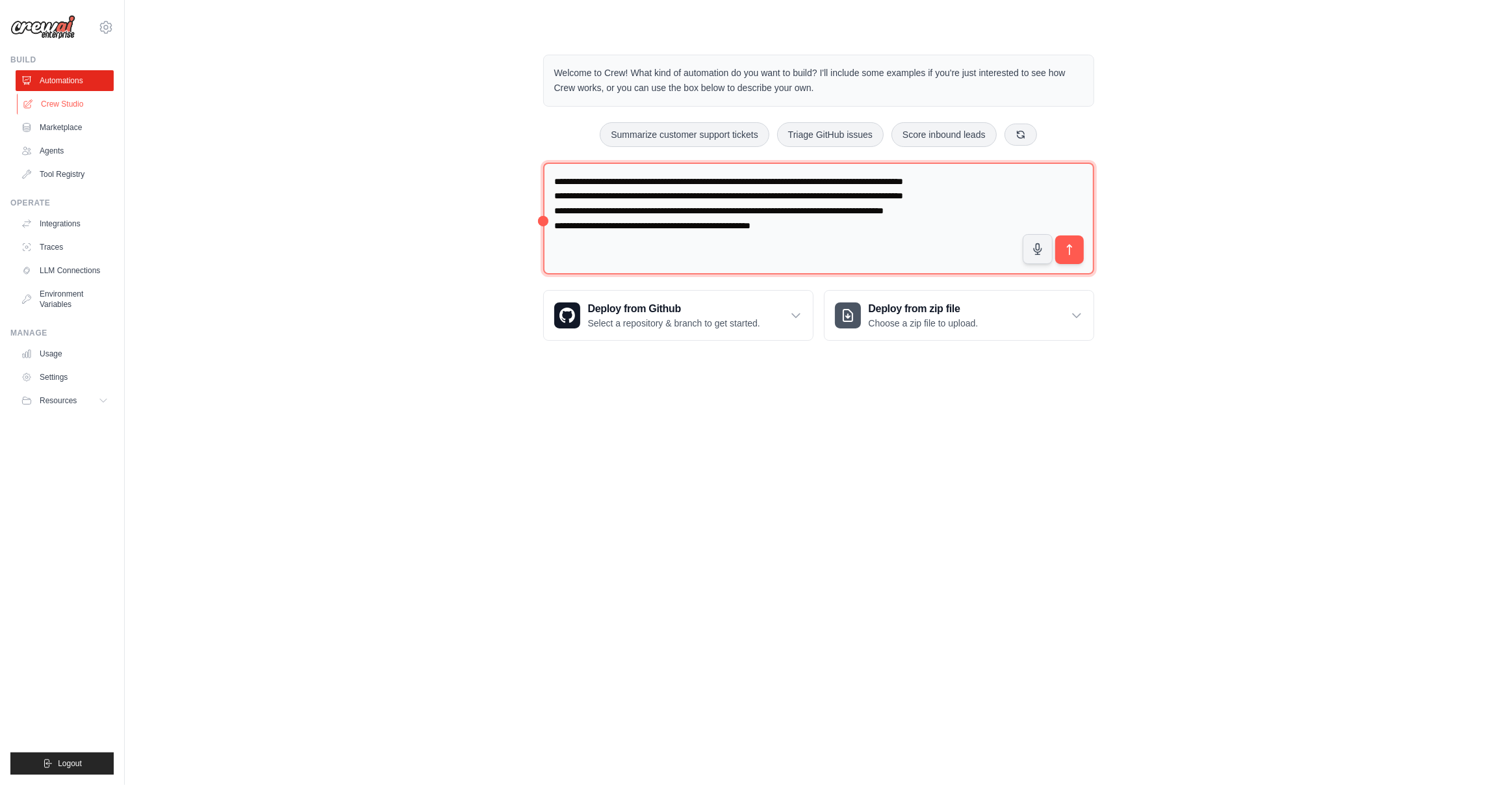
type textarea "**********"
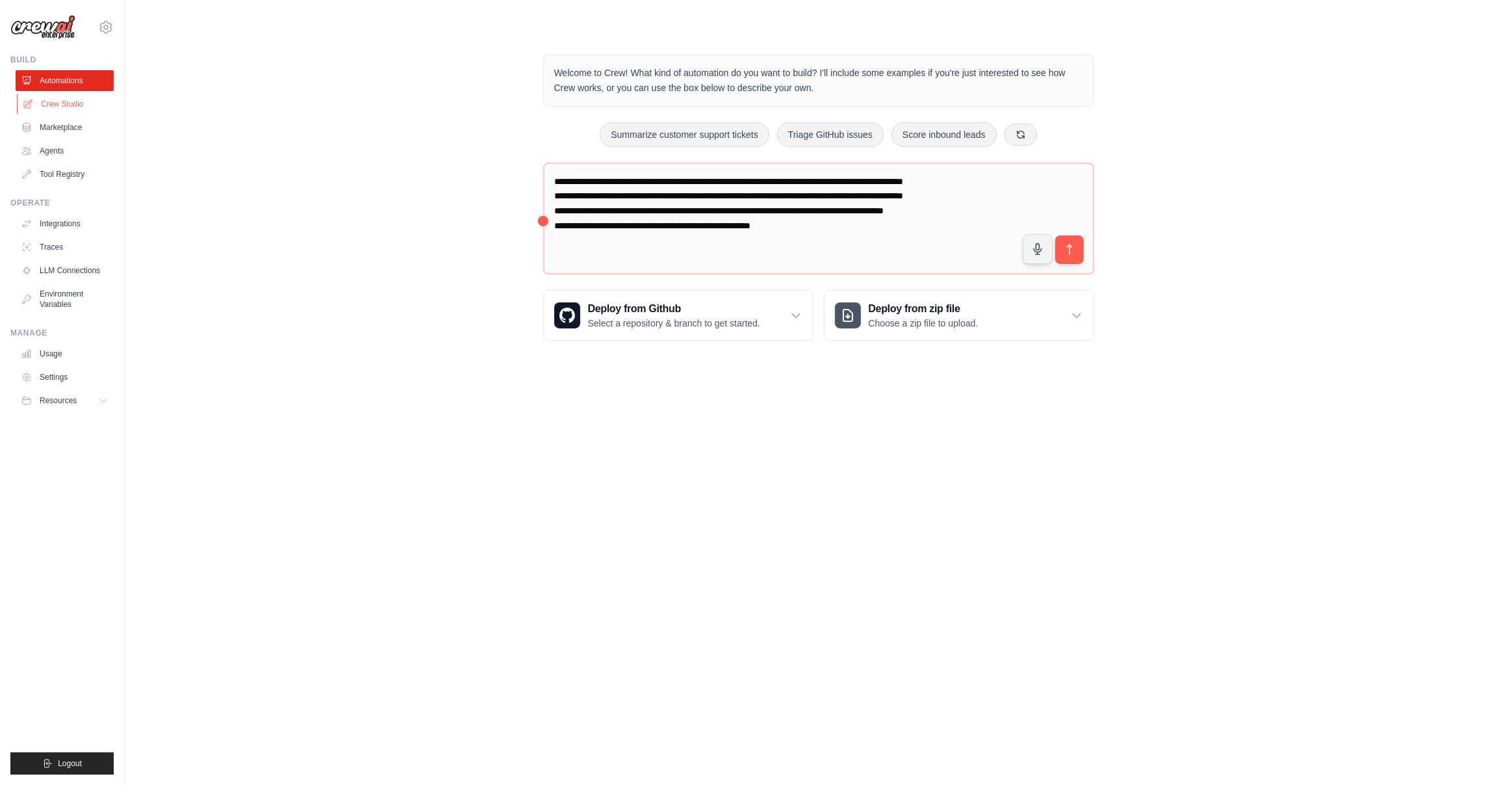
click at [58, 102] on link "Crew Studio" at bounding box center [66, 104] width 98 height 21
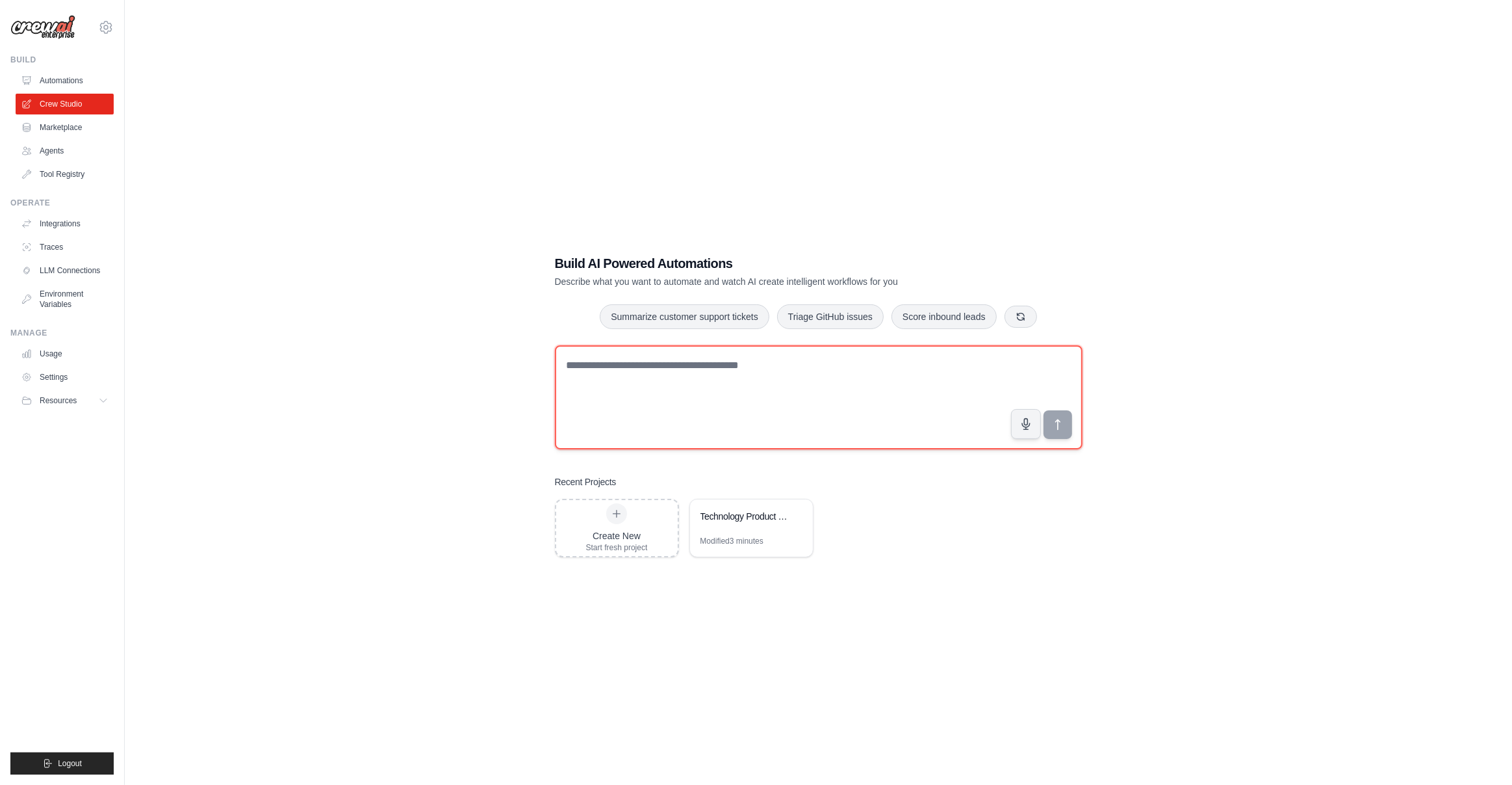
click at [704, 385] on textarea at bounding box center [818, 397] width 528 height 104
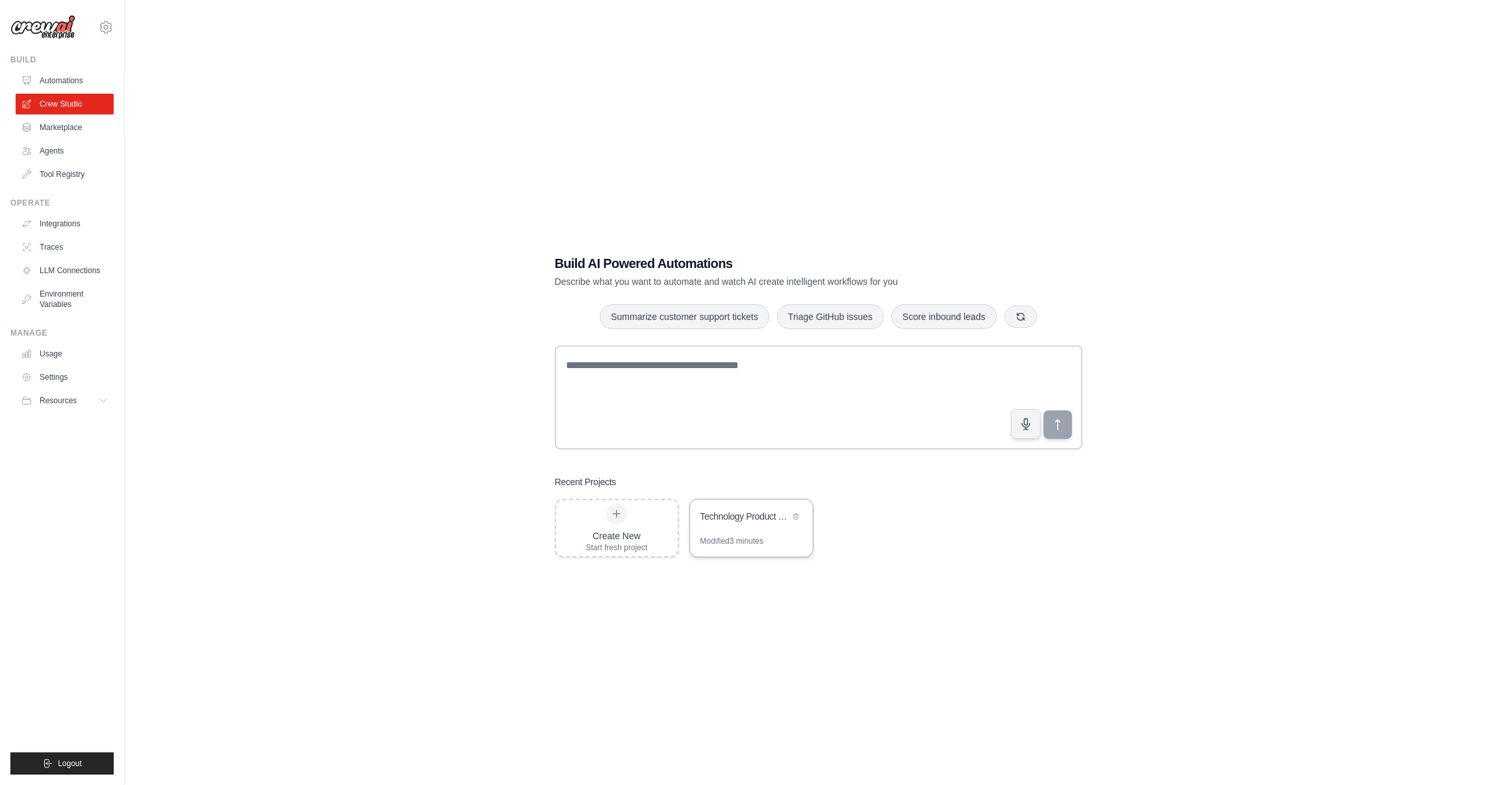
click at [747, 514] on div "Technology Product Research Automation" at bounding box center [745, 516] width 89 height 13
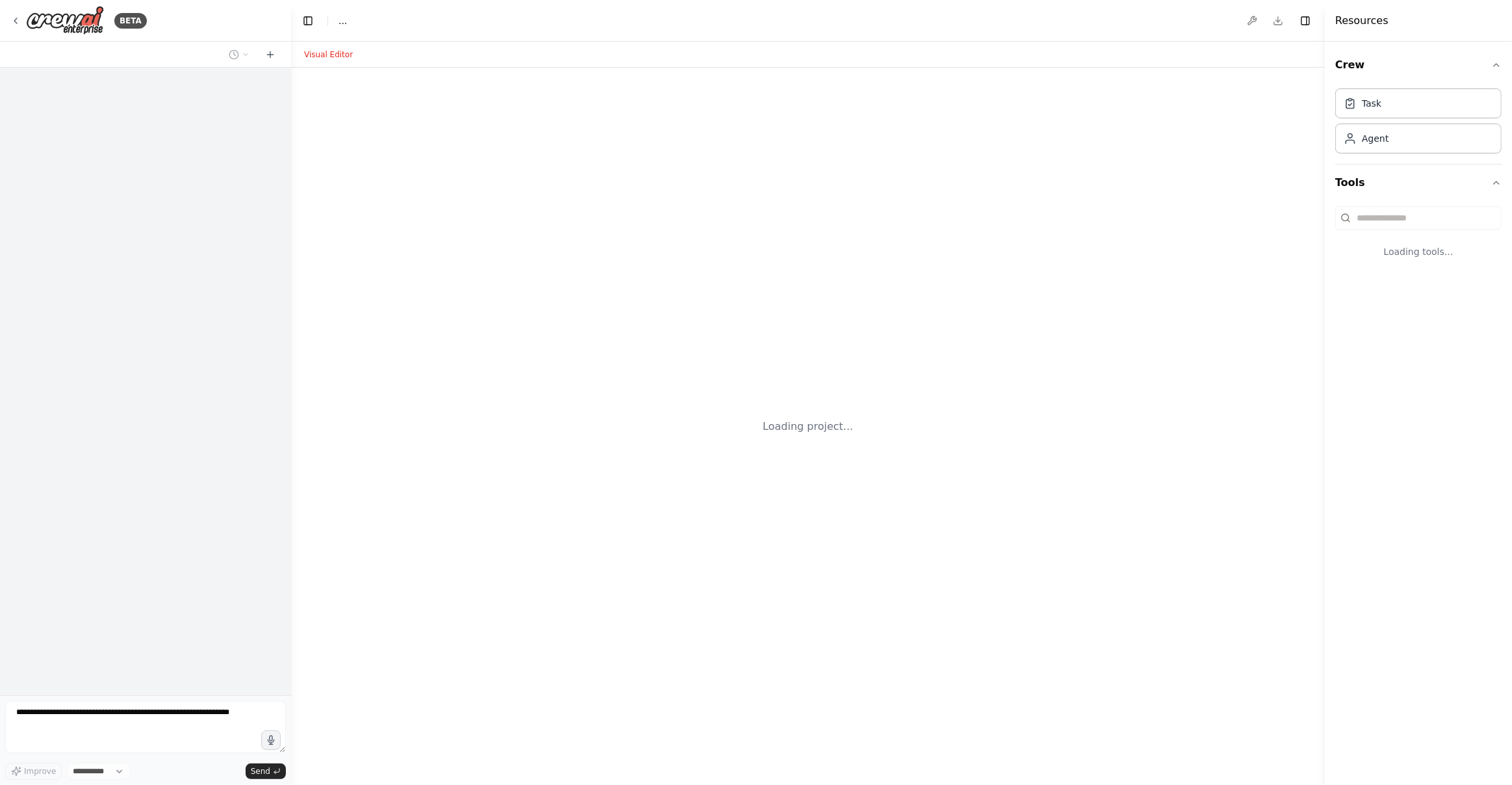
select select "****"
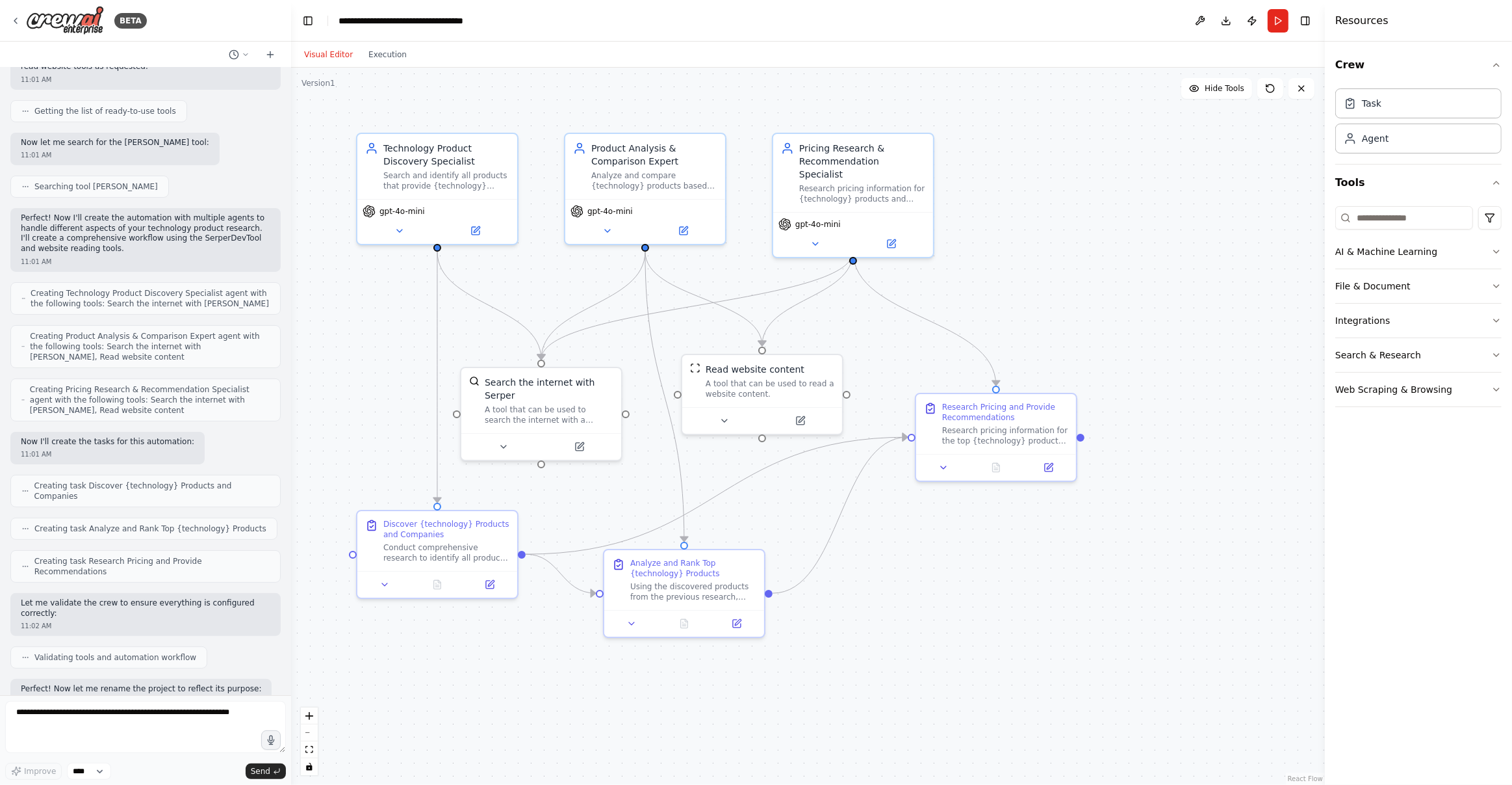
click at [1028, 644] on div ".deletable-edge-delete-btn { width: 20px; height: 20px; border: 0px solid #ffff…" at bounding box center [808, 426] width 1034 height 717
click at [1083, 218] on div ".deletable-edge-delete-btn { width: 20px; height: 20px; border: 0px solid #ffff…" at bounding box center [808, 426] width 1034 height 717
click at [386, 47] on button "Execution" at bounding box center [388, 55] width 54 height 16
click at [328, 55] on button "Visual Editor" at bounding box center [328, 55] width 64 height 16
click at [1128, 293] on div ".deletable-edge-delete-btn { width: 20px; height: 20px; border: 0px solid #ffff…" at bounding box center [808, 426] width 1034 height 717
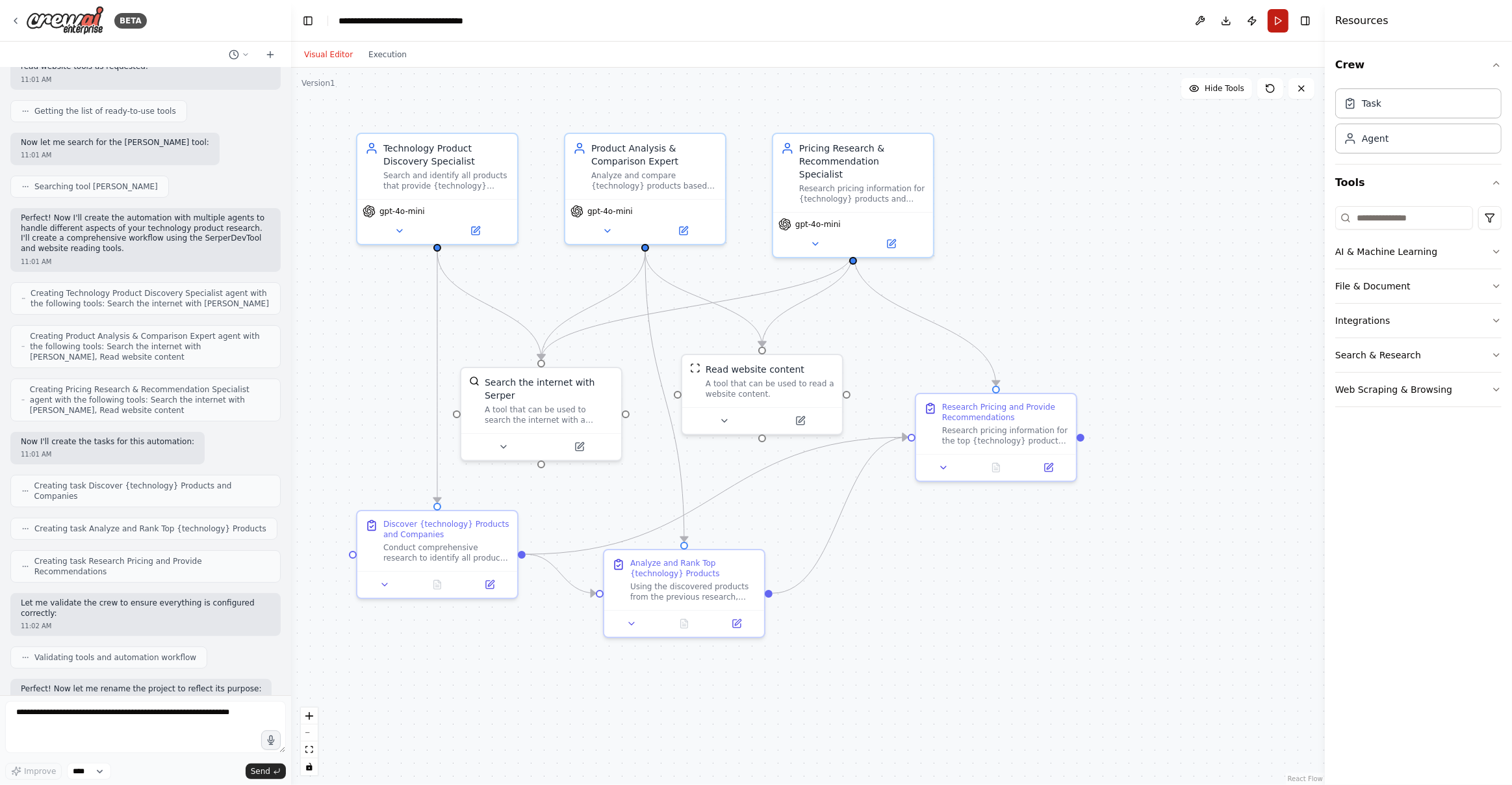
click at [1277, 21] on button "Run" at bounding box center [1278, 21] width 21 height 23
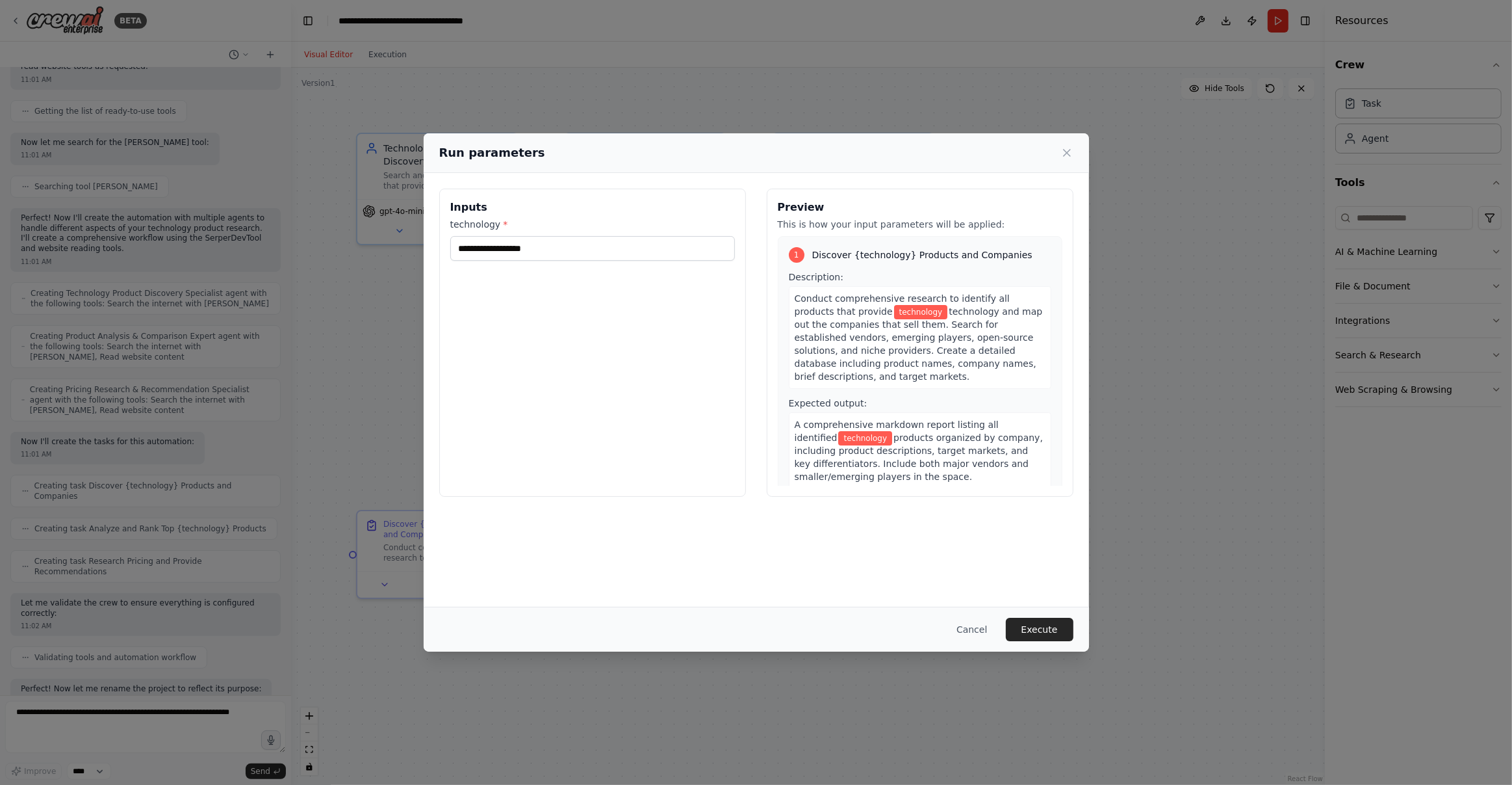
click at [1176, 316] on div "Run parameters Inputs technology * Preview This is how your input parameters wi…" at bounding box center [756, 392] width 1512 height 785
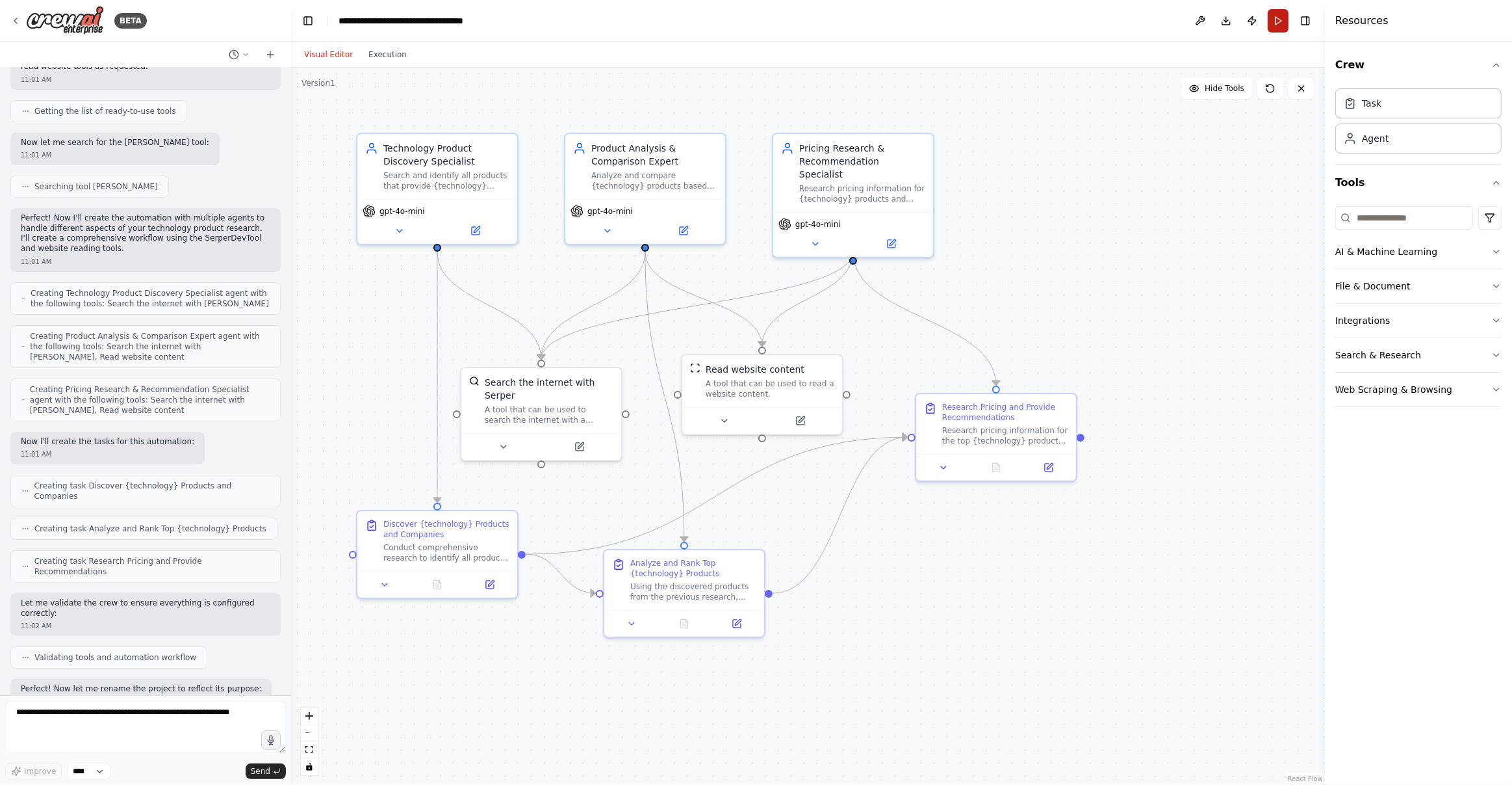
click at [1282, 14] on button "Run" at bounding box center [1278, 21] width 21 height 23
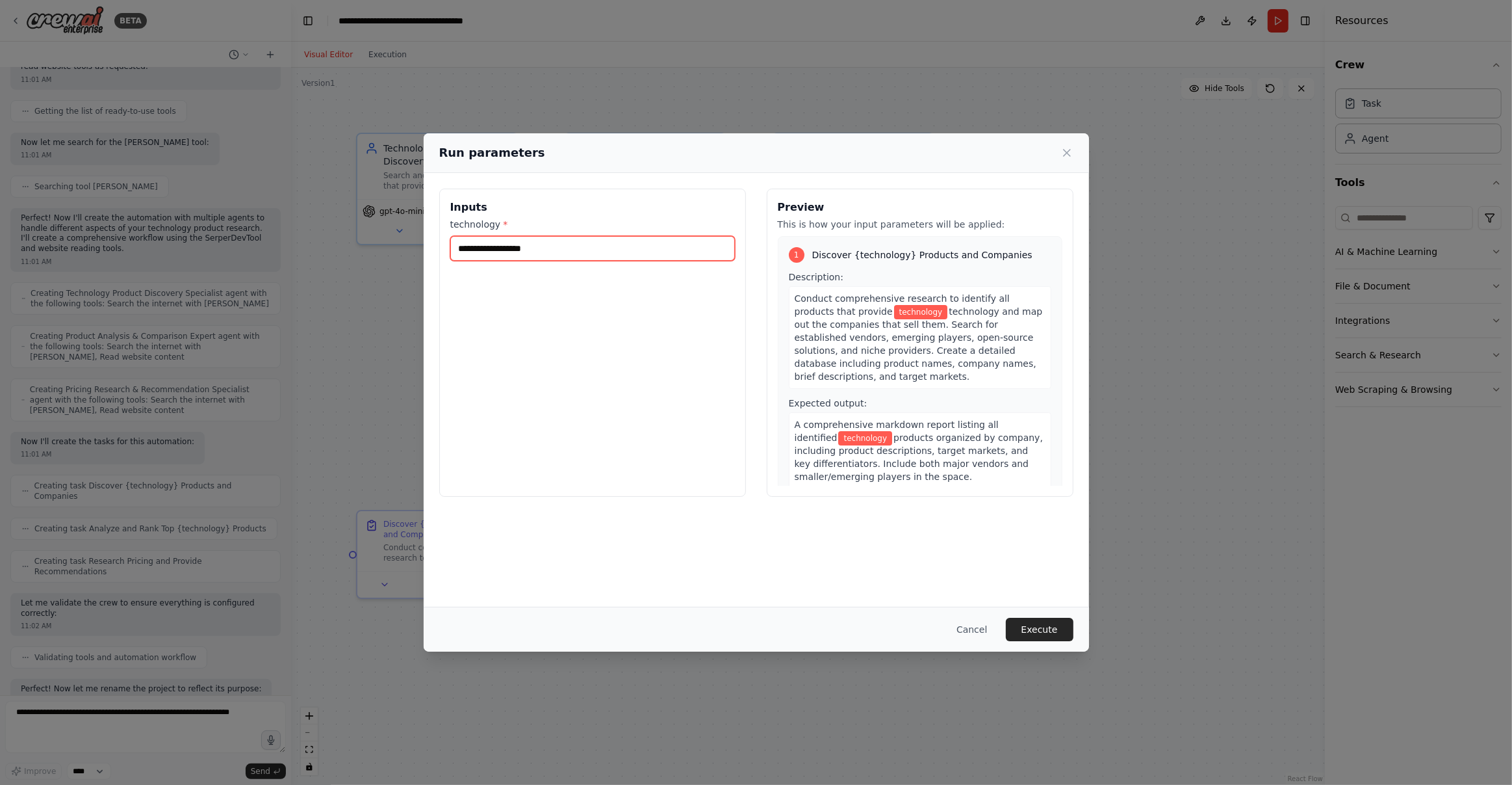
click at [590, 251] on input "technology *" at bounding box center [593, 249] width 284 height 25
type input "**********"
click at [1050, 633] on button "Execute" at bounding box center [1040, 630] width 68 height 23
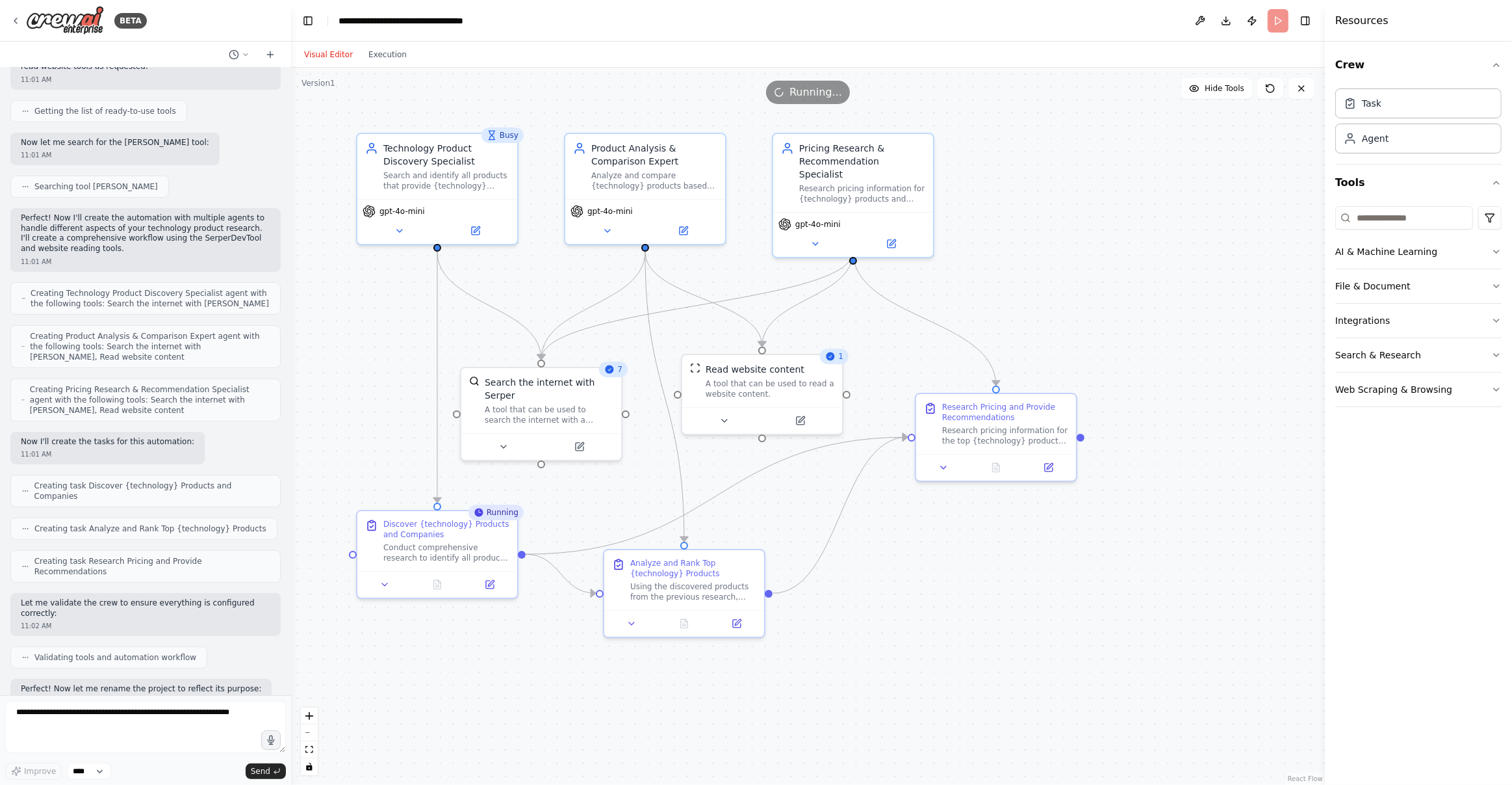
click at [1110, 173] on div ".deletable-edge-delete-btn { width: 20px; height: 20px; border: 0px solid #ffff…" at bounding box center [808, 426] width 1034 height 717
click at [1167, 275] on div ".deletable-edge-delete-btn { width: 20px; height: 20px; border: 0px solid #ffff…" at bounding box center [808, 426] width 1034 height 717
click at [1203, 306] on div ".deletable-edge-delete-btn { width: 20px; height: 20px; border: 0px solid #ffff…" at bounding box center [808, 426] width 1034 height 717
click at [1184, 329] on div ".deletable-edge-delete-btn { width: 20px; height: 20px; border: 0px solid #ffff…" at bounding box center [808, 426] width 1034 height 717
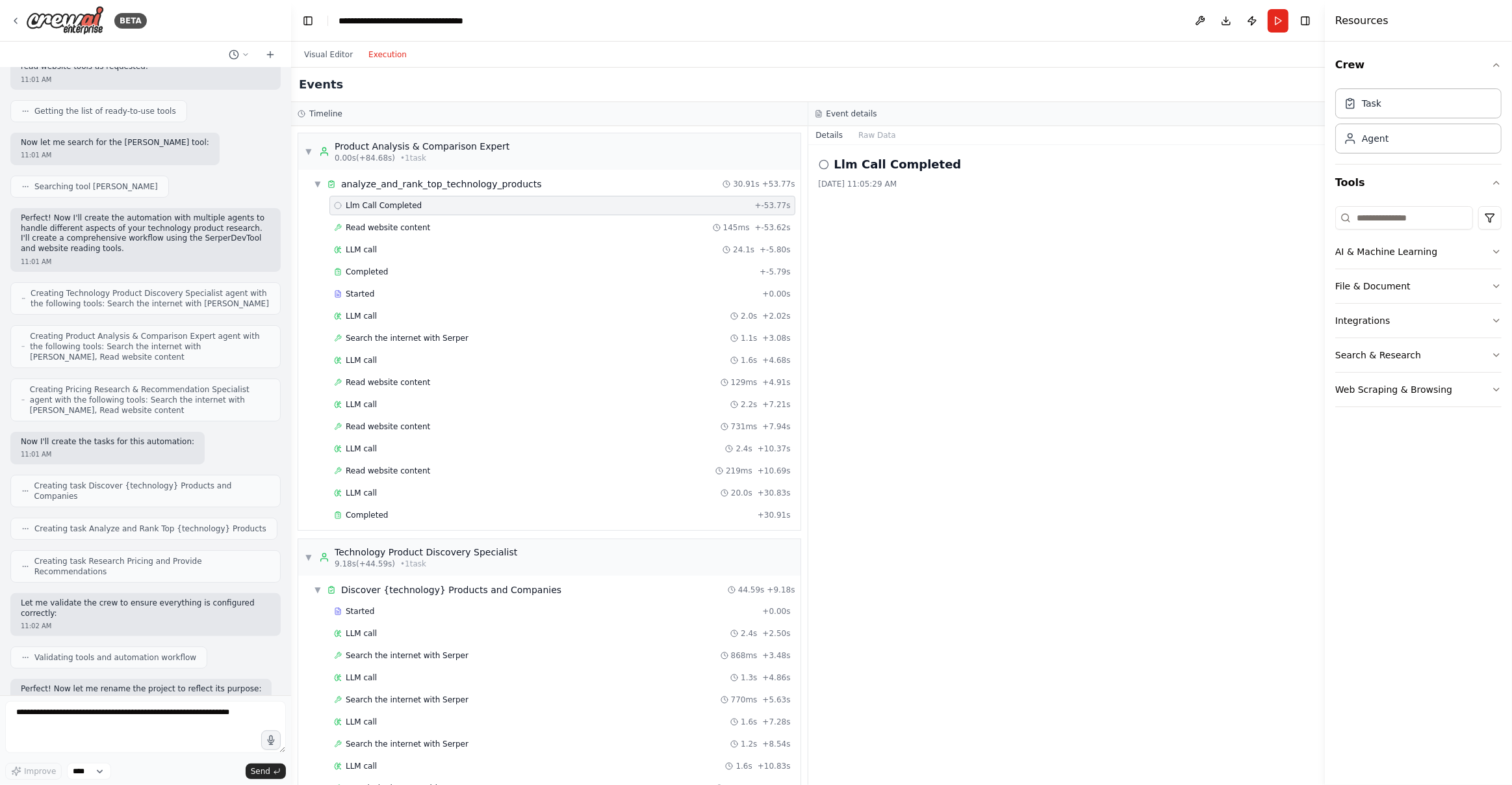
click at [377, 54] on button "Execution" at bounding box center [388, 55] width 54 height 16
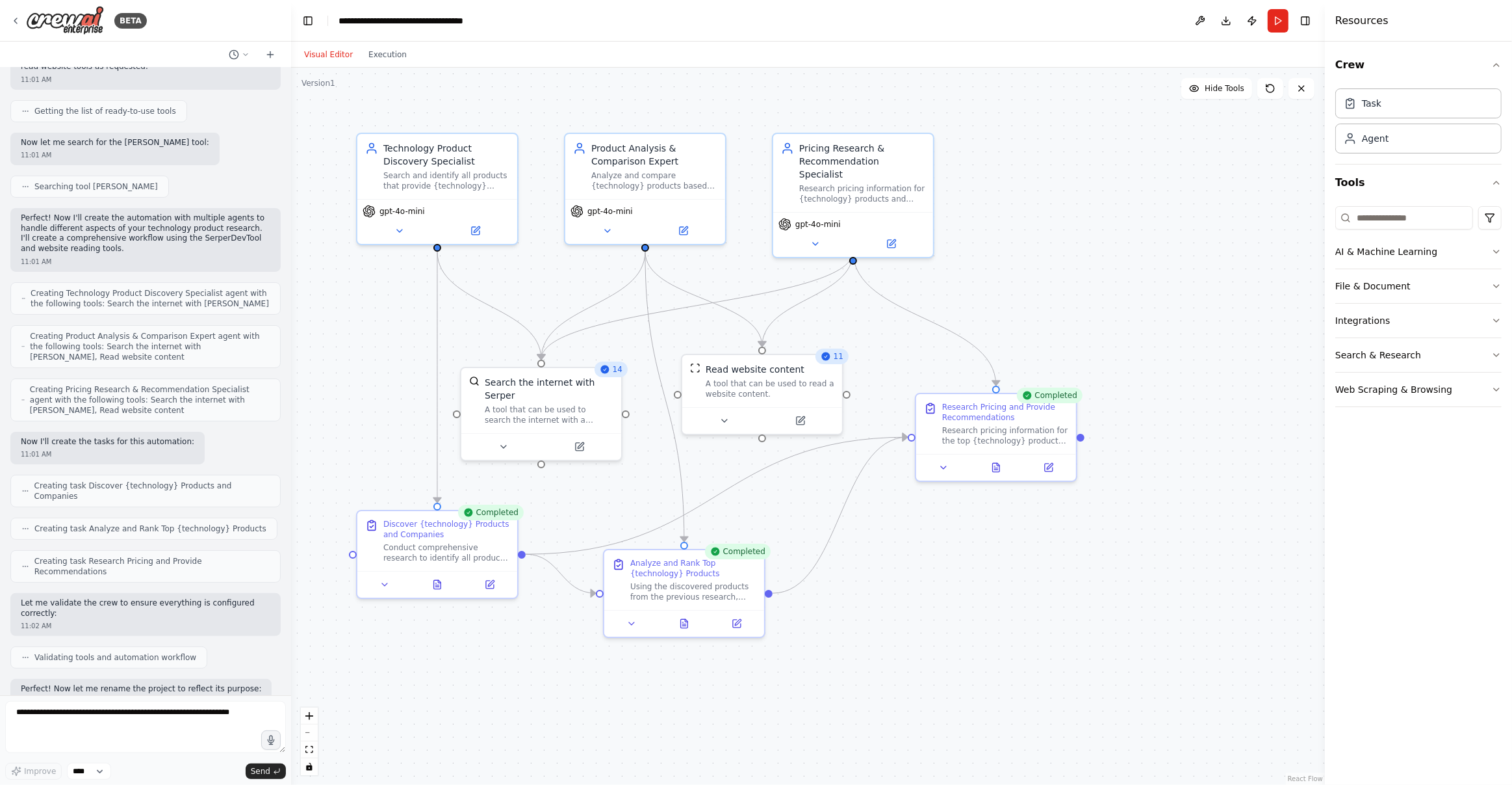
click at [320, 51] on button "Visual Editor" at bounding box center [328, 55] width 64 height 16
click at [1203, 23] on button at bounding box center [1200, 21] width 21 height 23
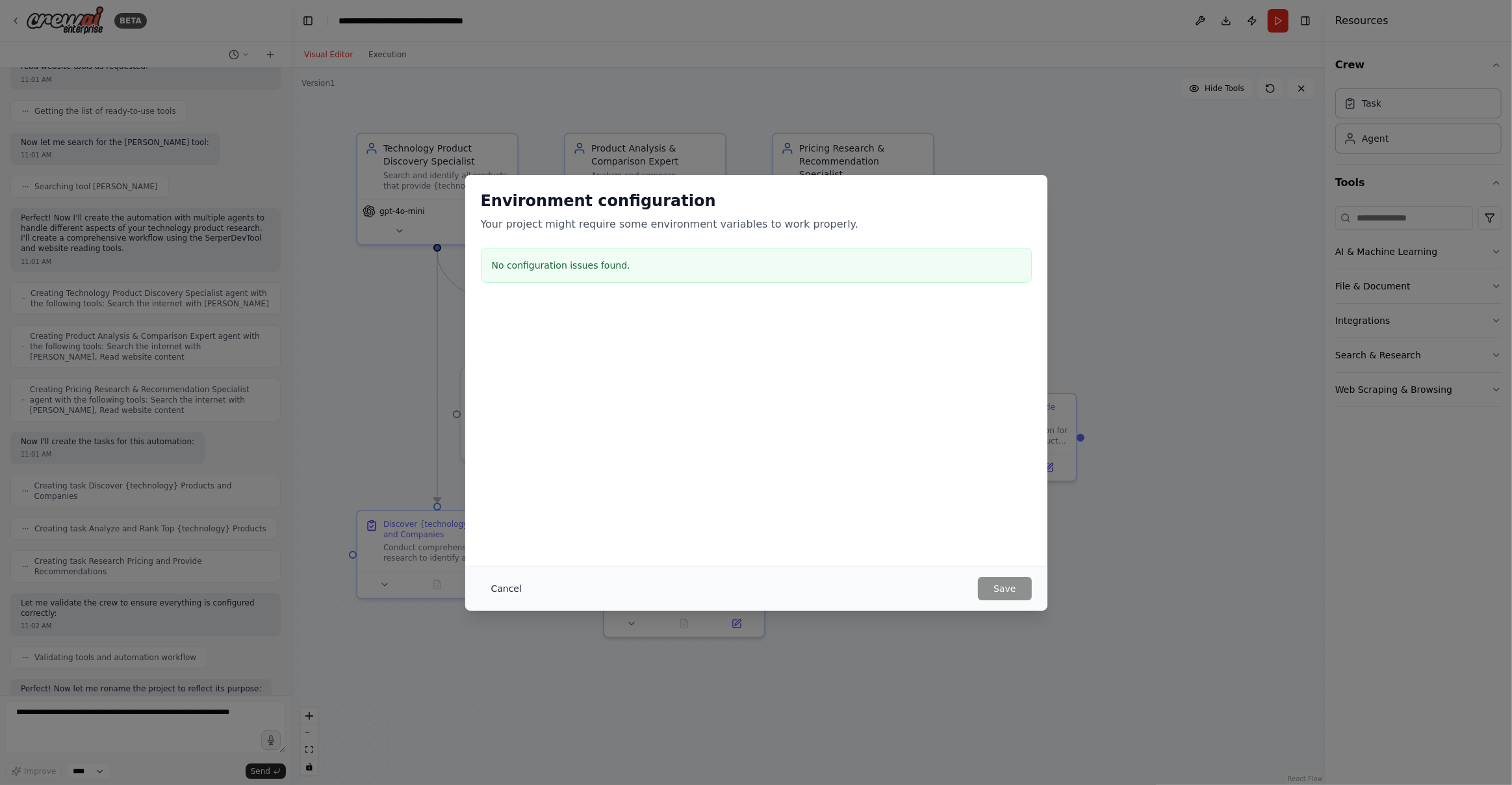
click at [512, 584] on button "Cancel" at bounding box center [507, 588] width 51 height 23
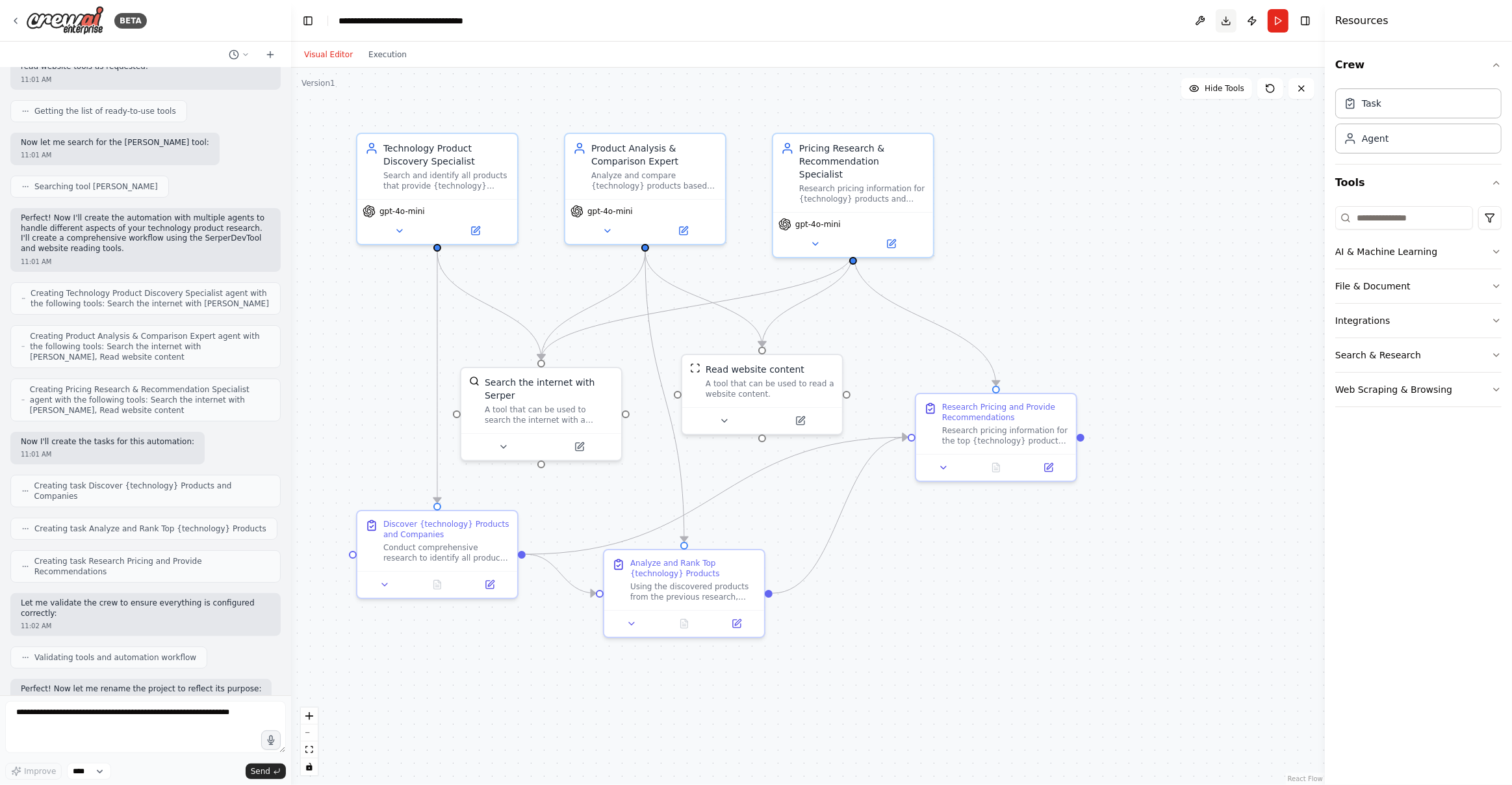
click at [1225, 21] on button "Download" at bounding box center [1226, 21] width 21 height 23
click at [1253, 21] on button "Publish" at bounding box center [1252, 21] width 21 height 23
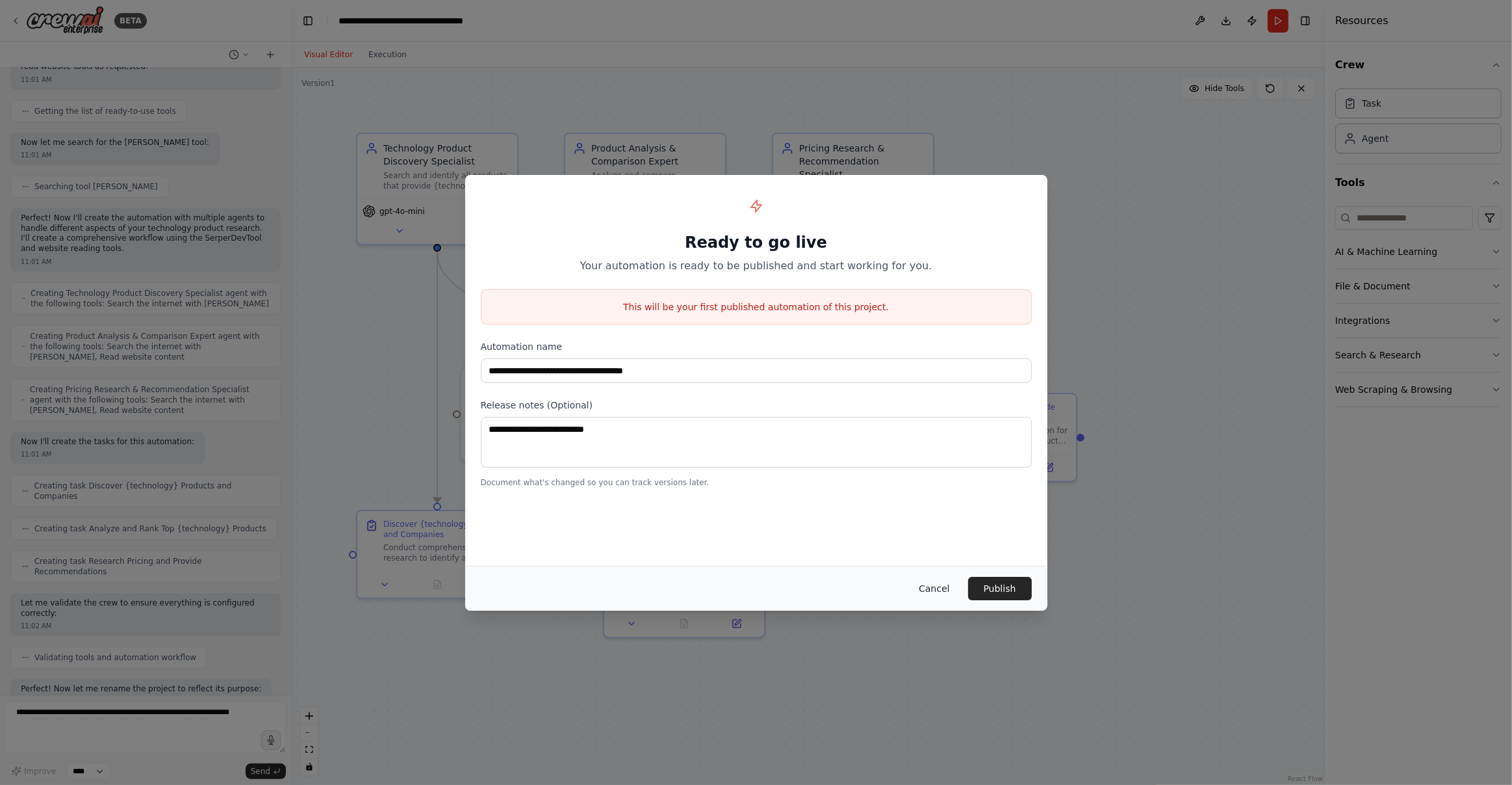
click at [943, 586] on button "Cancel" at bounding box center [934, 588] width 51 height 23
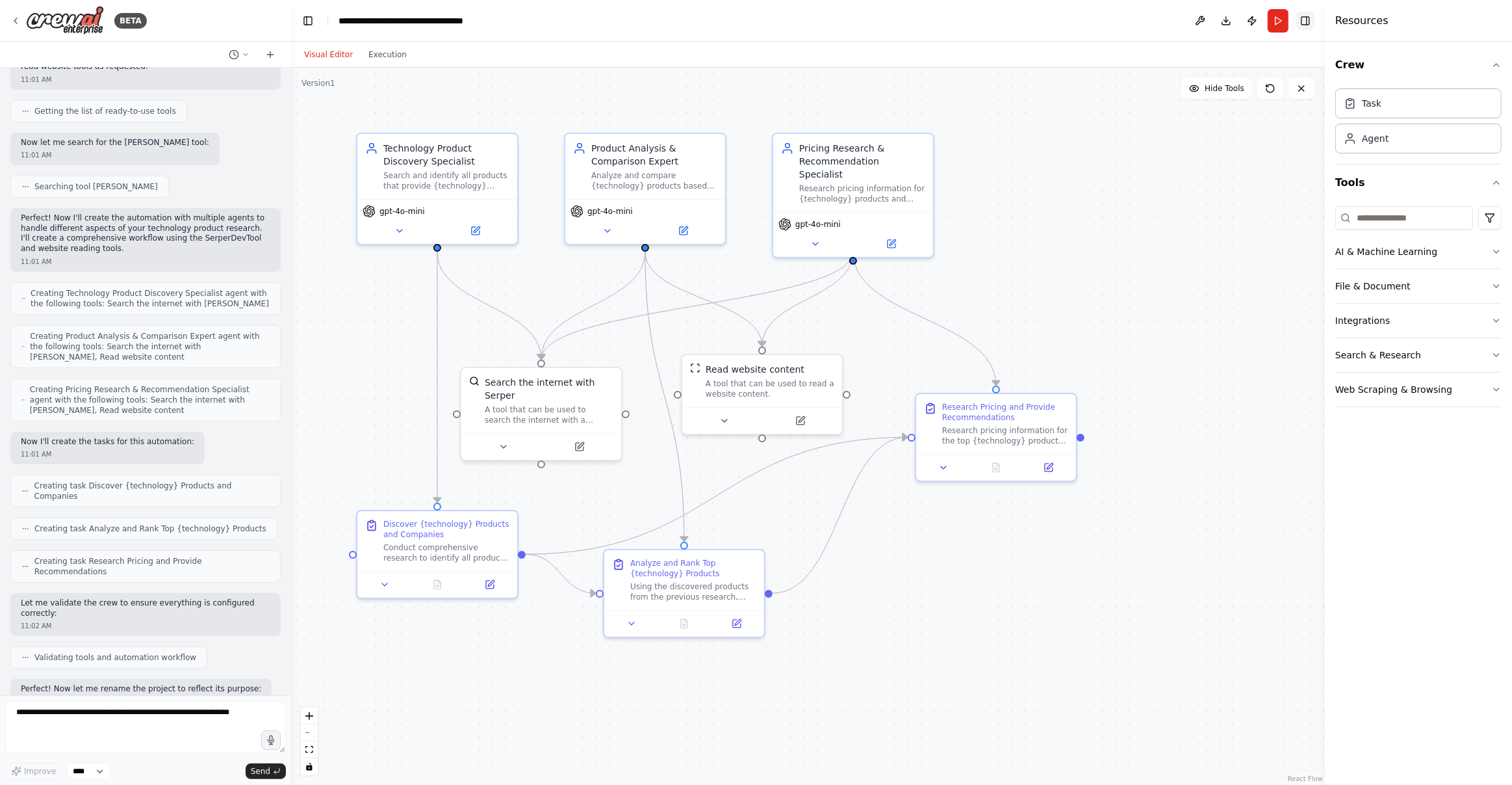
click at [1305, 20] on button "Toggle Right Sidebar" at bounding box center [1306, 21] width 18 height 18
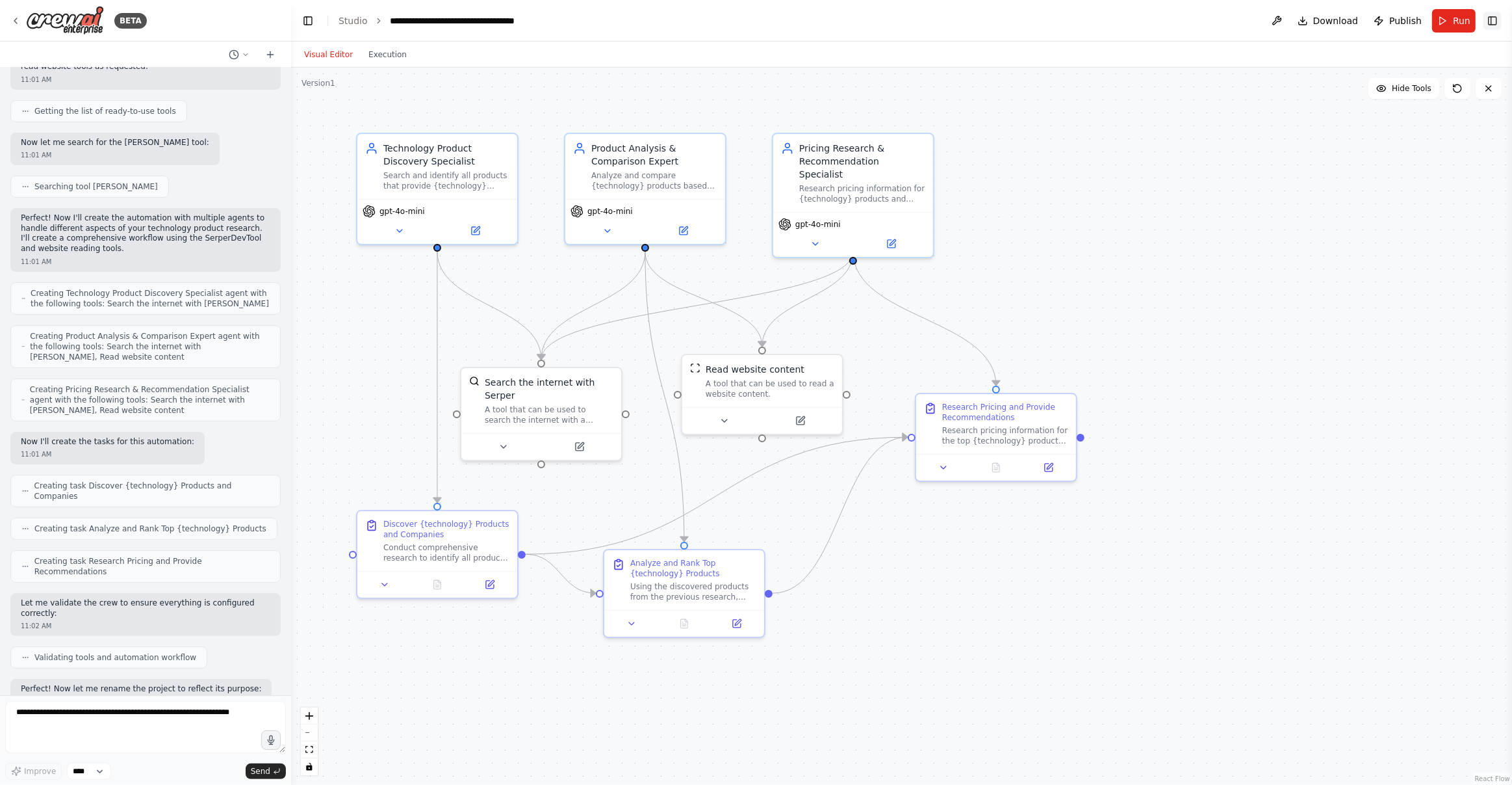
click at [1498, 17] on button "Toggle Right Sidebar" at bounding box center [1493, 21] width 18 height 18
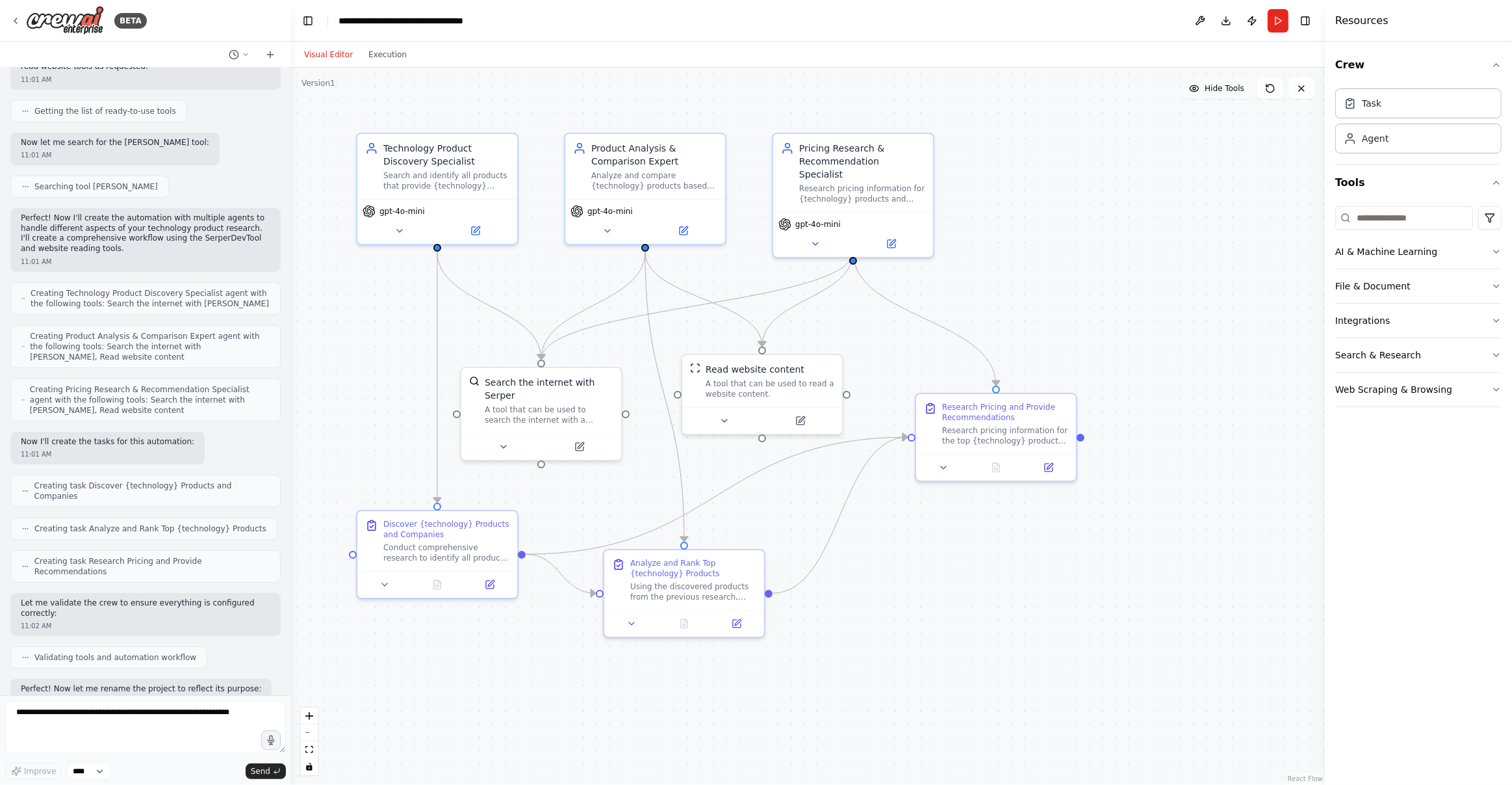
click at [1212, 95] on button "Hide Tools" at bounding box center [1217, 88] width 71 height 21
click at [1214, 90] on span "Show Tools" at bounding box center [1223, 88] width 43 height 10
click at [609, 90] on div ".deletable-edge-delete-btn { width: 20px; height: 20px; border: 0px solid #ffff…" at bounding box center [808, 426] width 1034 height 717
click at [1253, 20] on button "Publish" at bounding box center [1252, 21] width 21 height 23
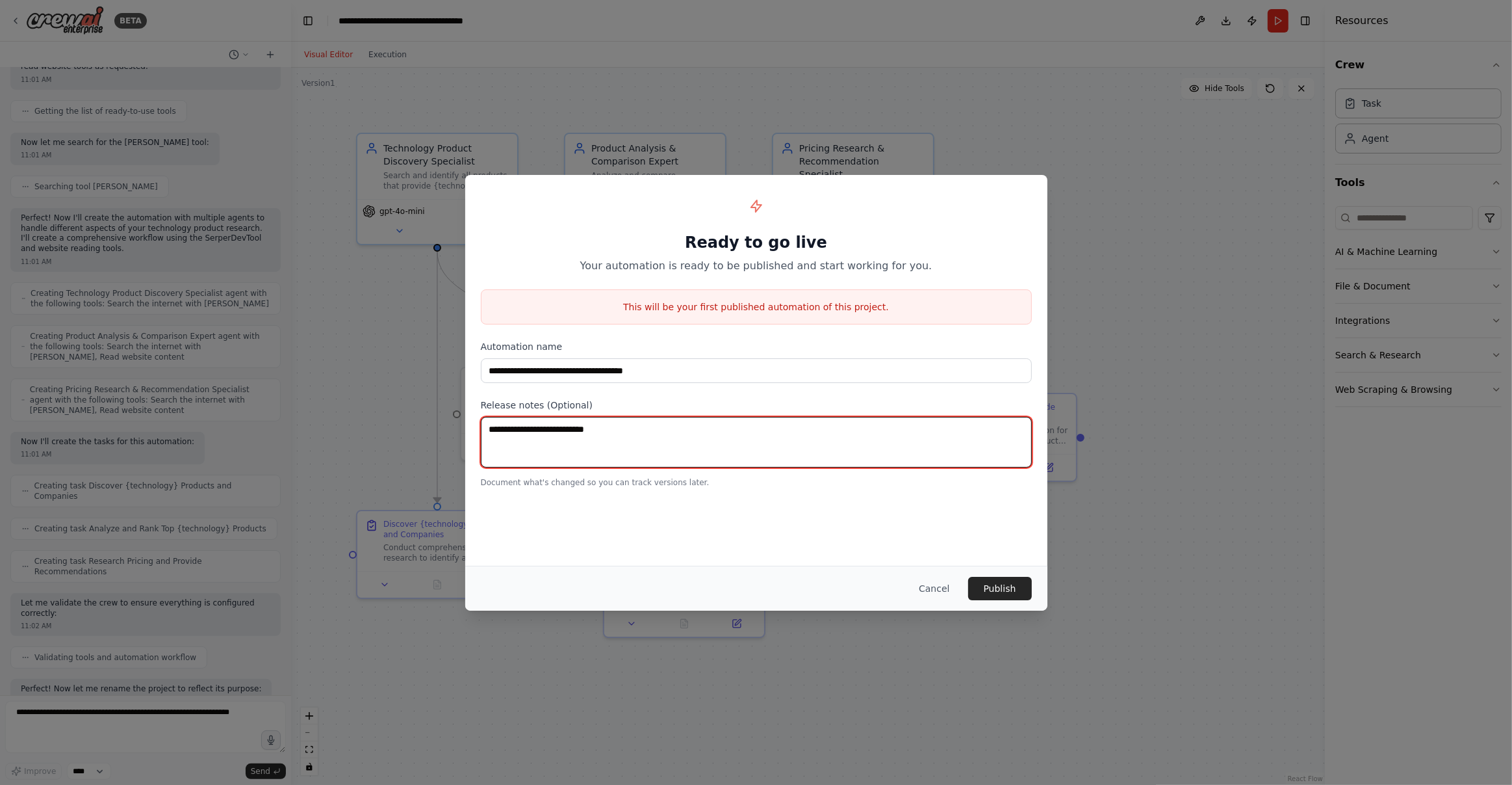
click at [597, 440] on textarea at bounding box center [756, 442] width 551 height 50
type textarea "**********"
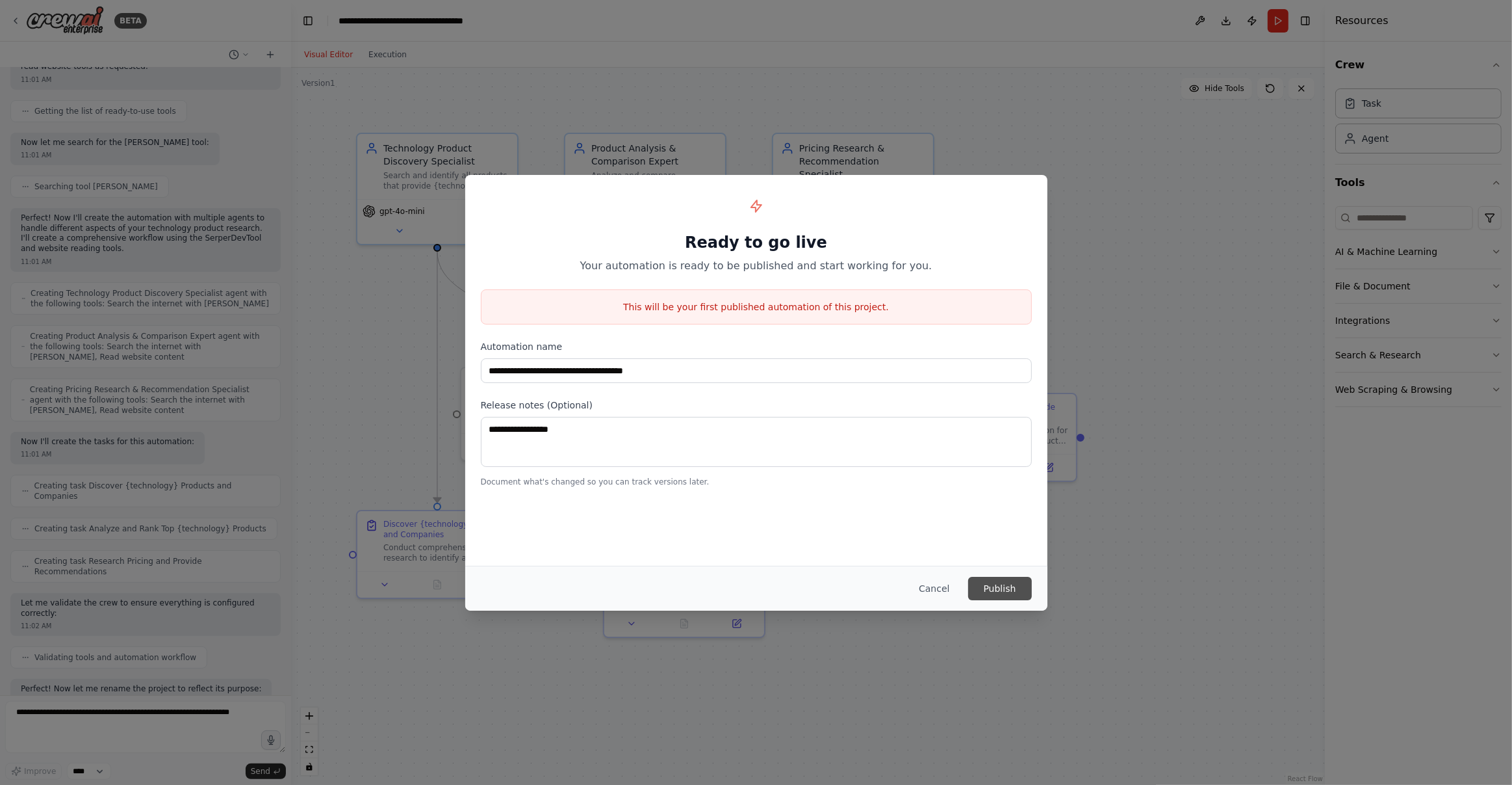
click at [1021, 586] on button "Publish" at bounding box center [1000, 588] width 63 height 23
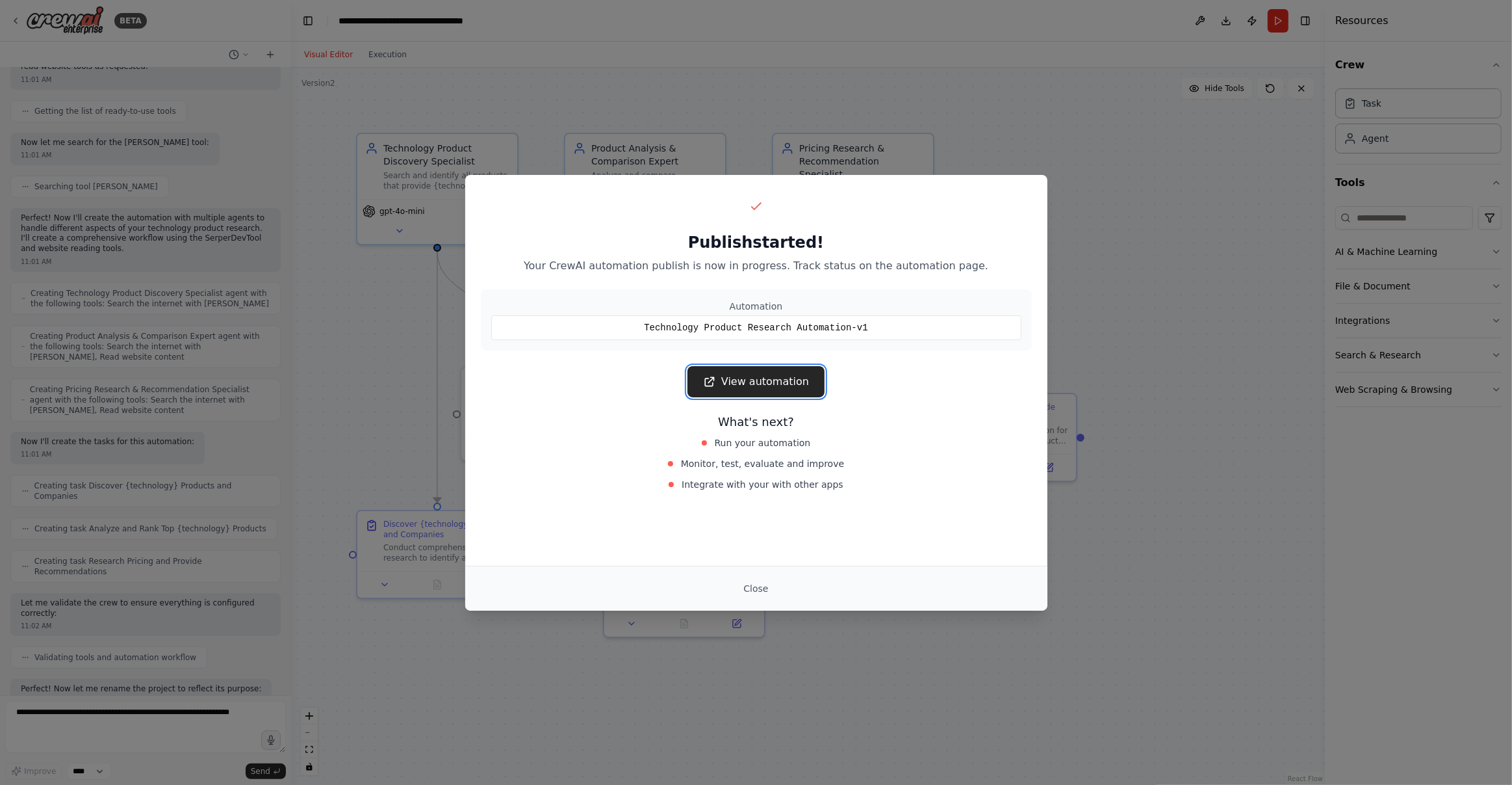
click at [799, 385] on link "View automation" at bounding box center [756, 381] width 137 height 31
click at [761, 590] on button "Close" at bounding box center [756, 588] width 46 height 23
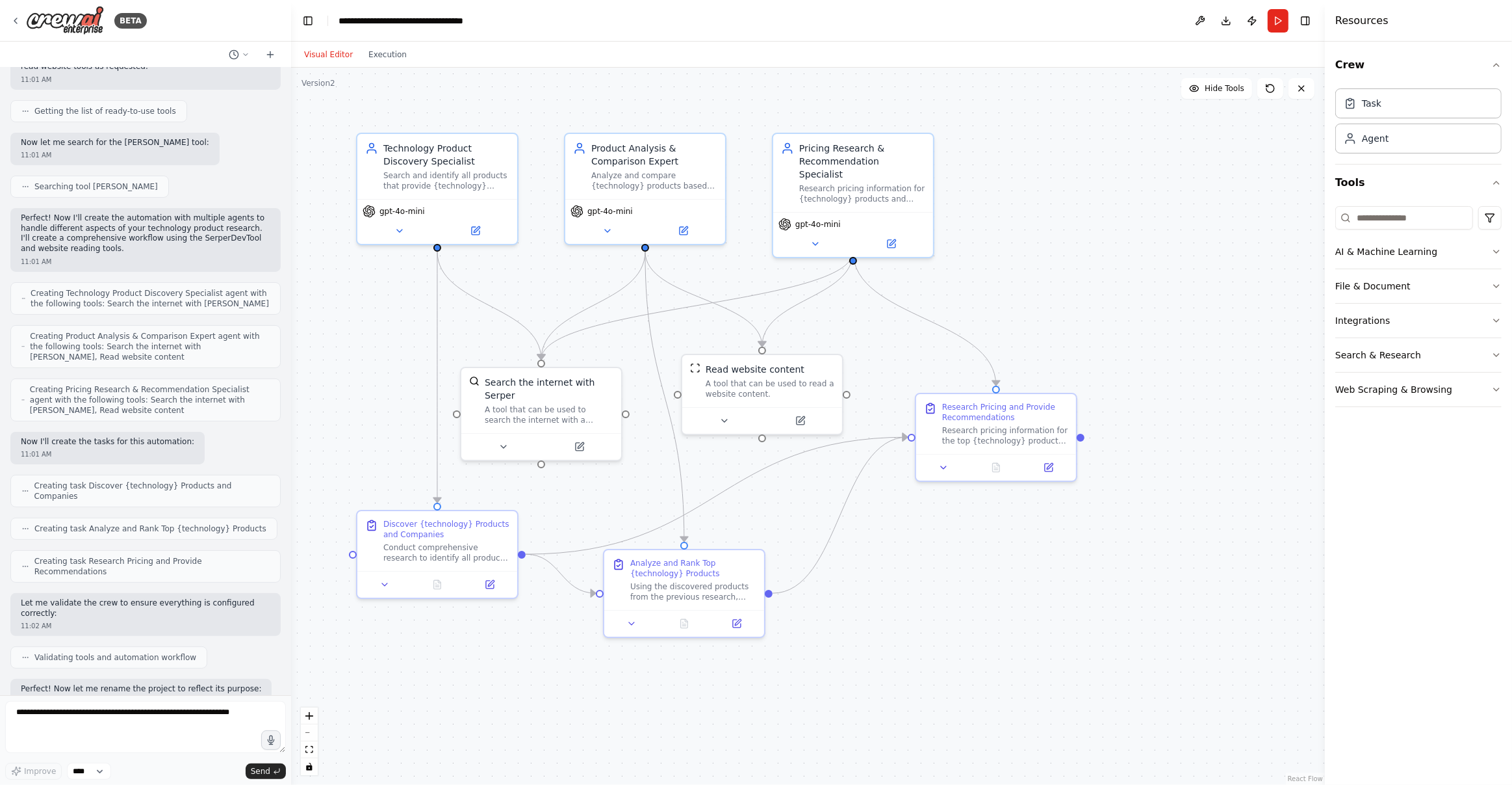
click at [1113, 156] on div ".deletable-edge-delete-btn { width: 20px; height: 20px; border: 0px solid #ffff…" at bounding box center [808, 426] width 1034 height 717
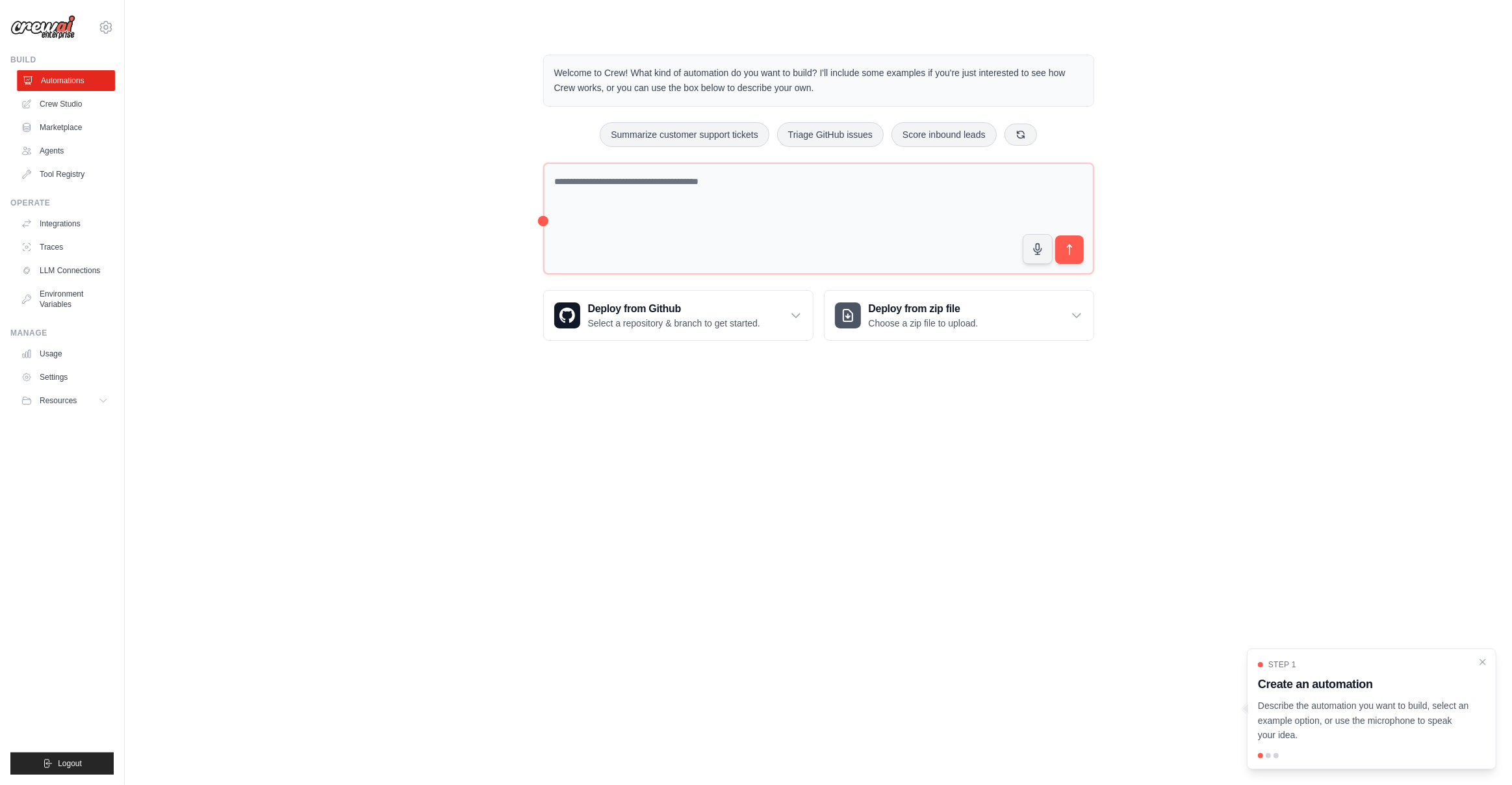
click at [81, 72] on link "Automations" at bounding box center [66, 81] width 98 height 21
click at [287, 129] on div "Welcome to Crew! What kind of automation do you want to build? I'll include som…" at bounding box center [818, 197] width 1346 height 328
click at [1483, 660] on icon "Close walkthrough" at bounding box center [1483, 661] width 6 height 6
click at [1384, 516] on body "[EMAIL_ADDRESS][DOMAIN_NAME] Settings Build Automations Crew Studio" at bounding box center [756, 392] width 1512 height 785
click at [393, 200] on div "Welcome to Crew! What kind of automation do you want to build? I'll include som…" at bounding box center [818, 197] width 1346 height 328
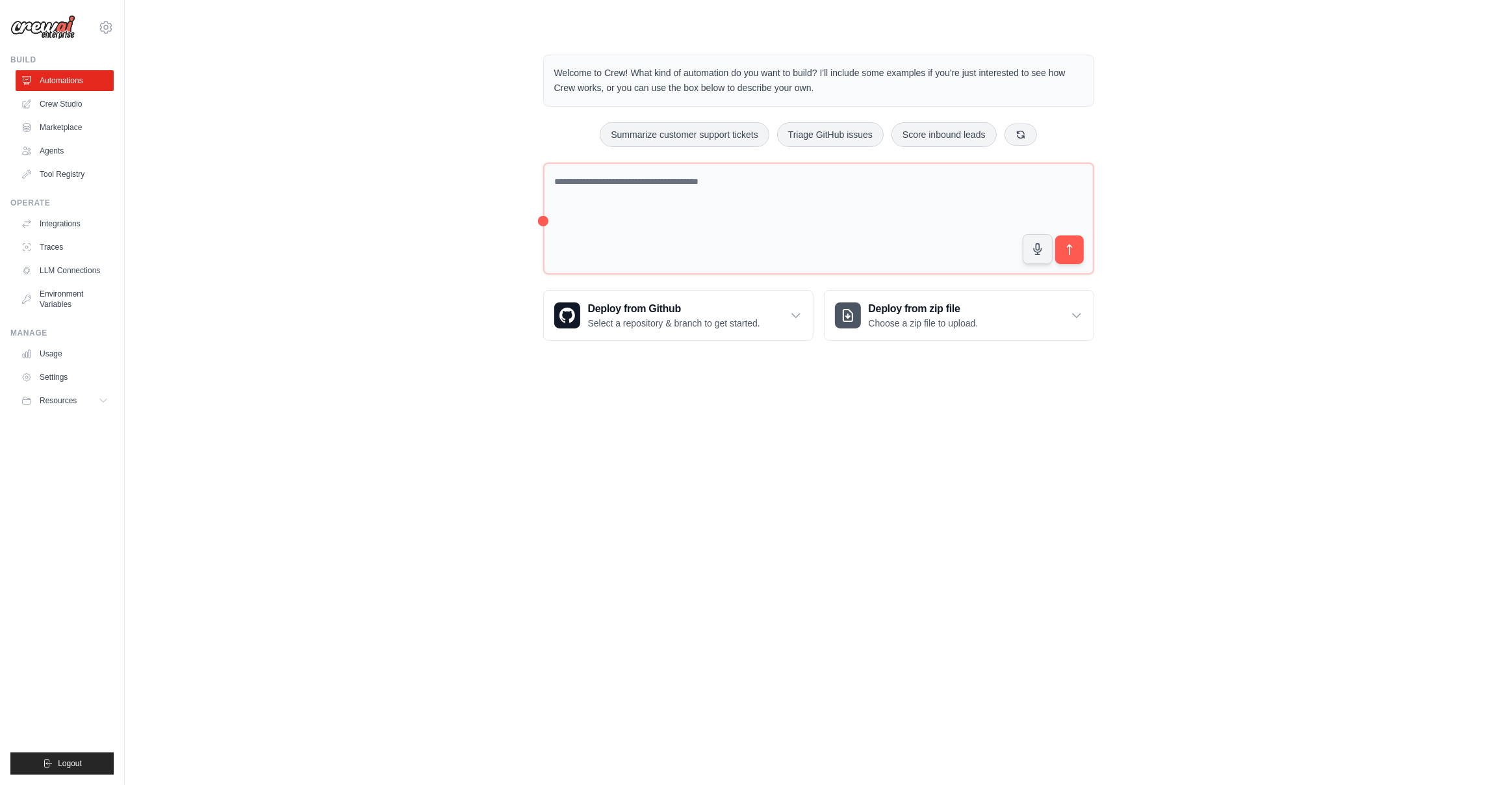
click at [406, 237] on div "Welcome to Crew! What kind of automation do you want to build? I'll include som…" at bounding box center [818, 197] width 1346 height 328
click at [391, 238] on div "Welcome to Crew! What kind of automation do you want to build? I'll include som…" at bounding box center [818, 197] width 1346 height 328
click at [222, 182] on div "Welcome to Crew! What kind of automation do you want to build? I'll include som…" at bounding box center [818, 197] width 1346 height 328
click at [284, 176] on div "Welcome to Crew! What kind of automation do you want to build? I'll include som…" at bounding box center [818, 197] width 1346 height 328
click at [1268, 757] on div at bounding box center [1268, 755] width 6 height 6
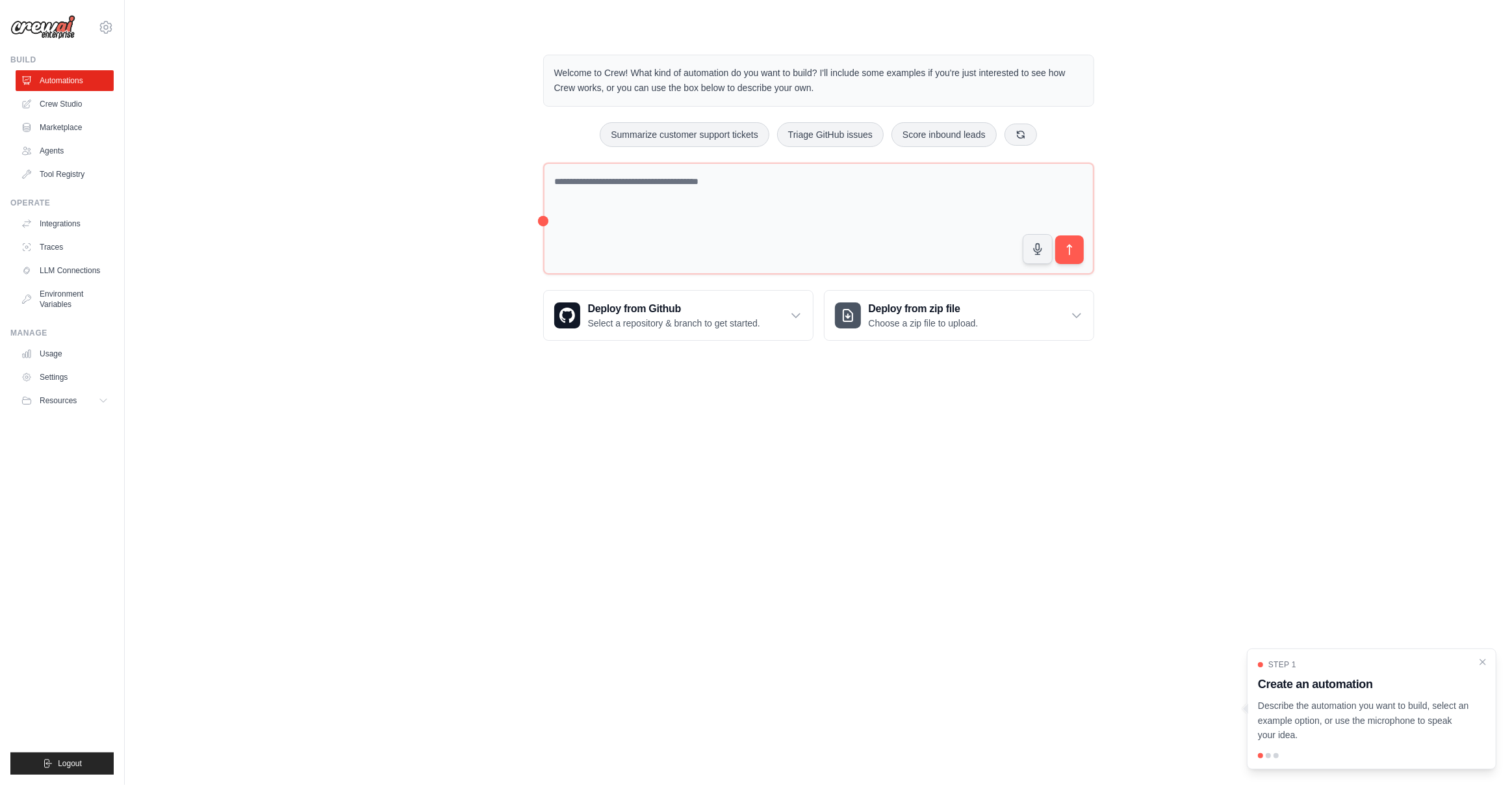
click at [1333, 705] on p "Describe the automation you want to build, select an example option, or use the…" at bounding box center [1364, 720] width 212 height 44
click at [1425, 697] on div "Step 1 Create an automation Describe the automation you want to build, select a…" at bounding box center [1372, 701] width 228 height 84
click at [1481, 661] on icon "Close walkthrough" at bounding box center [1482, 661] width 12 height 12
click at [1177, 615] on body "muthu.subscription@gmail.com Settings Build Automations Crew Studio" at bounding box center [756, 392] width 1512 height 785
click at [1014, 307] on div "Deploy from zip file Choose a zip file to upload." at bounding box center [959, 316] width 269 height 50
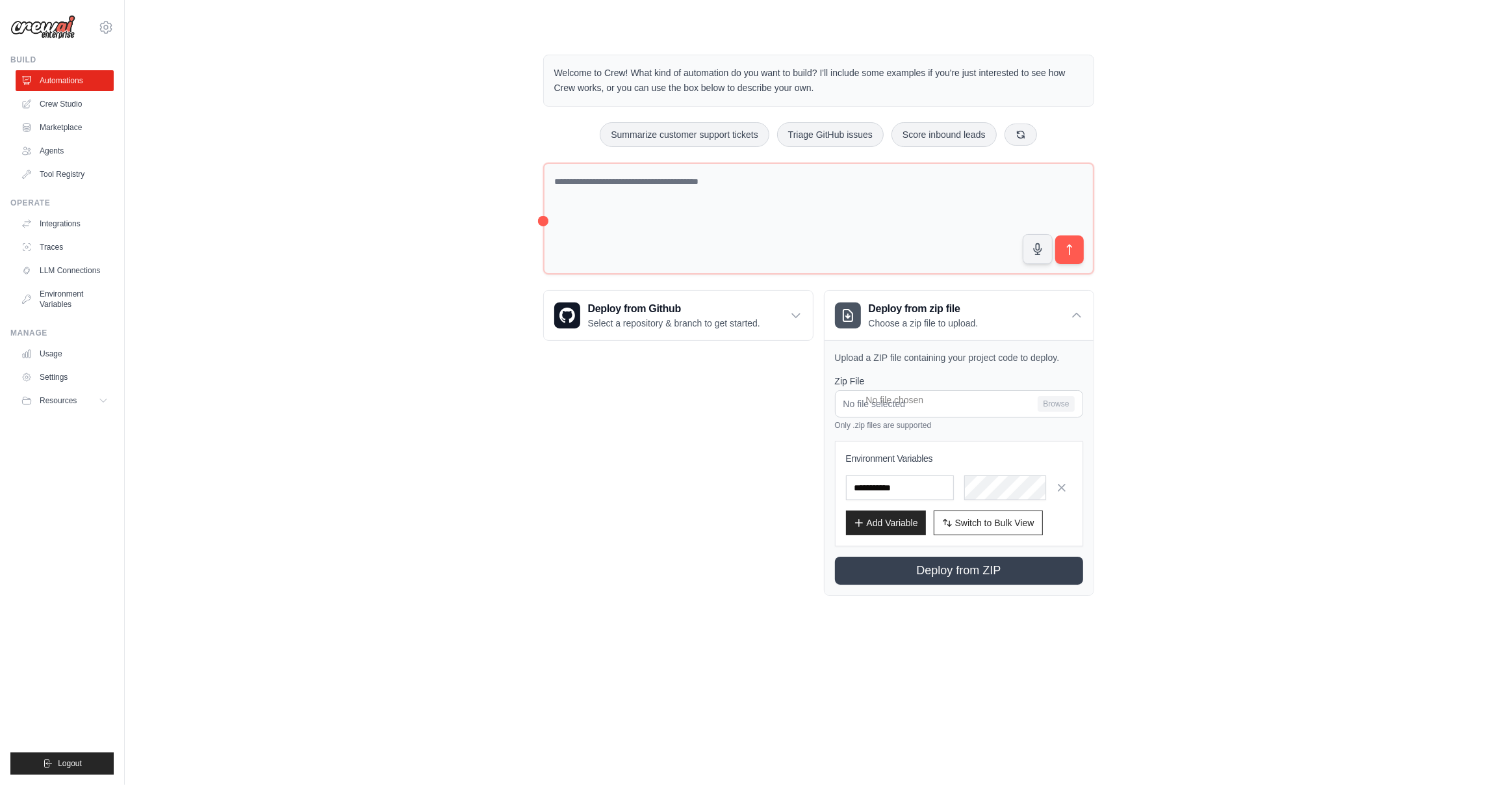
click at [1215, 312] on div "Welcome to Crew! What kind of automation do you want to build? I'll include som…" at bounding box center [818, 325] width 1346 height 583
click at [1080, 318] on icon at bounding box center [1077, 315] width 13 height 13
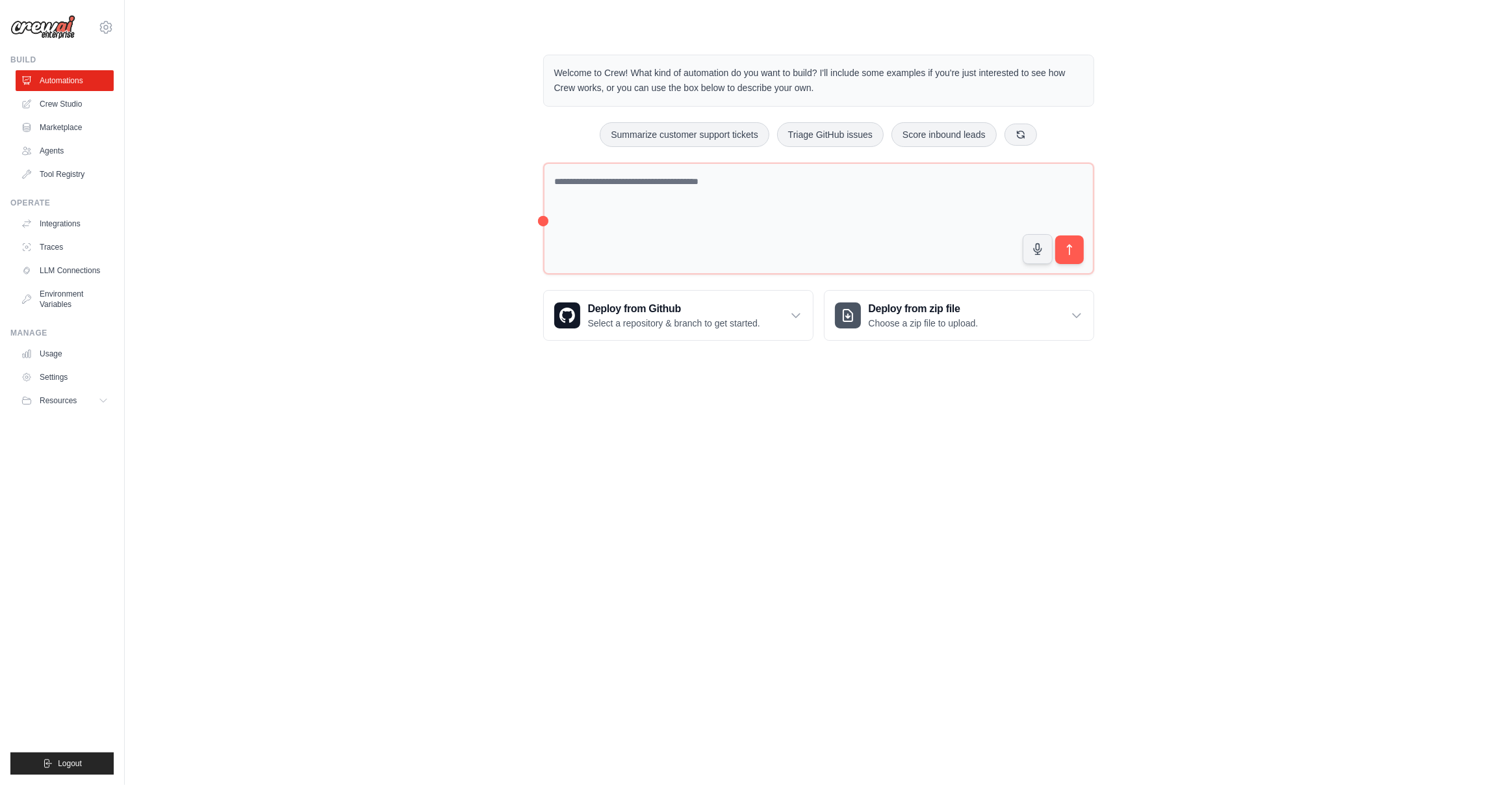
click at [834, 498] on body "muthu.subscription@gmail.com Settings Build Automations Crew Studio" at bounding box center [756, 392] width 1512 height 785
click at [216, 126] on div "Welcome to Crew! What kind of automation do you want to build? I'll include som…" at bounding box center [818, 197] width 1346 height 328
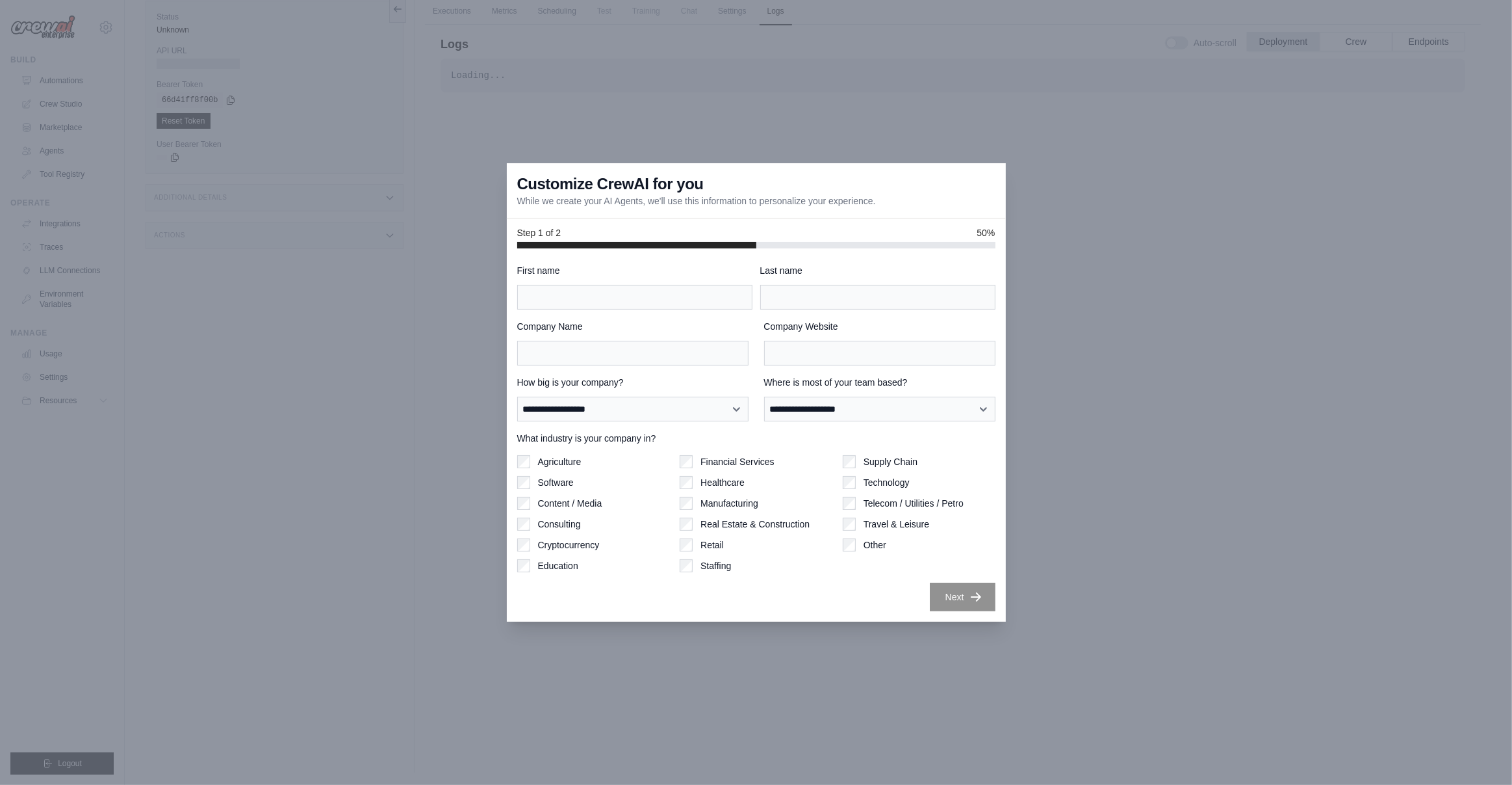
click at [1122, 215] on div at bounding box center [756, 392] width 1512 height 785
click at [245, 336] on div at bounding box center [756, 392] width 1512 height 785
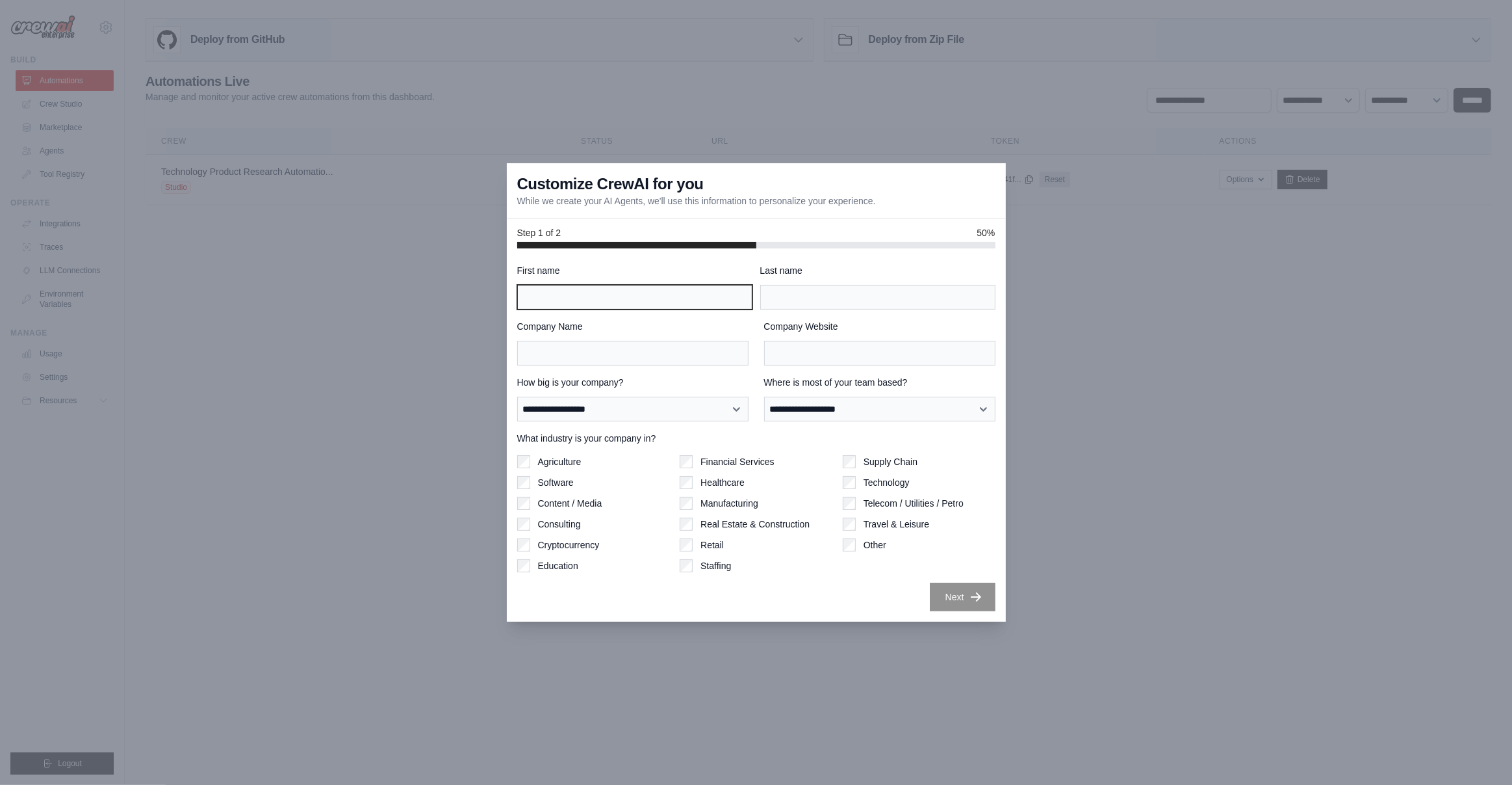
click at [594, 295] on input "First name" at bounding box center [635, 297] width 235 height 25
type input "*****"
type input "*"
click at [562, 484] on label "Software" at bounding box center [556, 482] width 36 height 13
click at [821, 415] on select "**********" at bounding box center [879, 409] width 231 height 25
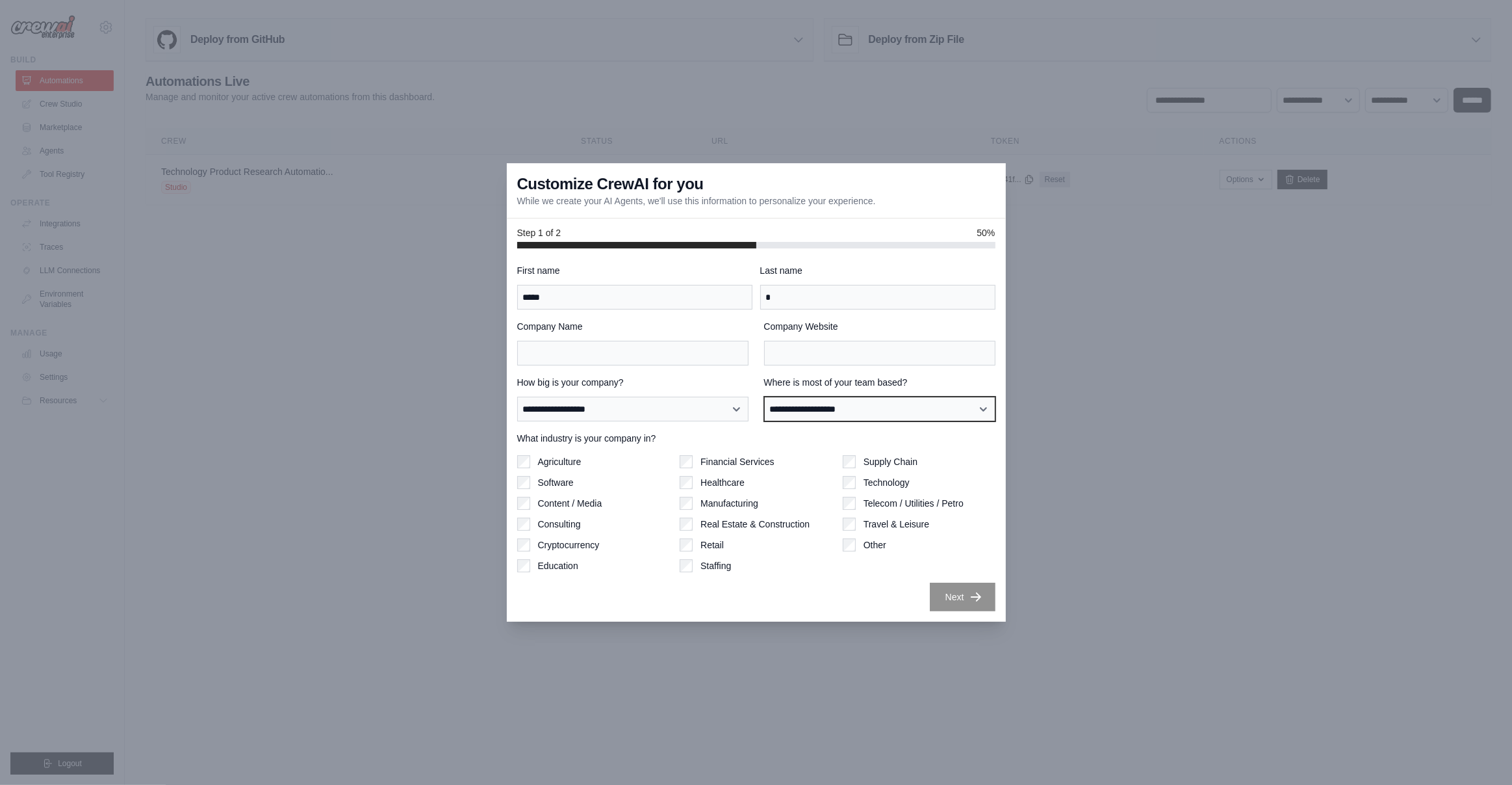
select select "**********"
click at [608, 405] on select "**********" at bounding box center [633, 409] width 231 height 25
select select "**********"
click at [605, 356] on input "Company Name" at bounding box center [633, 353] width 231 height 25
type input "***"
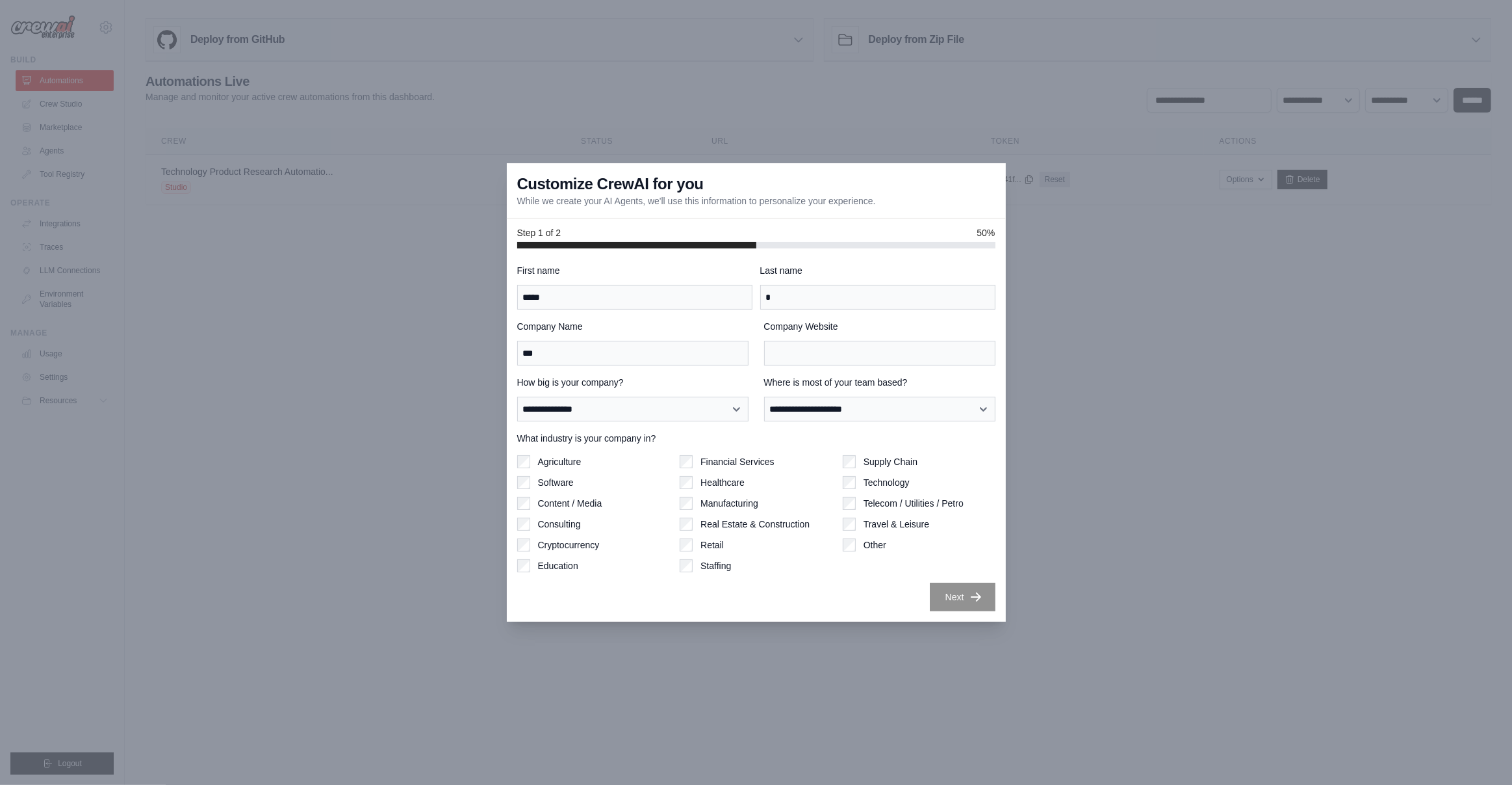
click at [789, 577] on div "**********" at bounding box center [756, 437] width 478 height 347
click at [713, 462] on label "Financial Services" at bounding box center [737, 461] width 74 height 13
click at [835, 351] on input "Company Website" at bounding box center [879, 353] width 231 height 25
type input "*******"
click at [965, 599] on button "Next" at bounding box center [962, 596] width 66 height 28
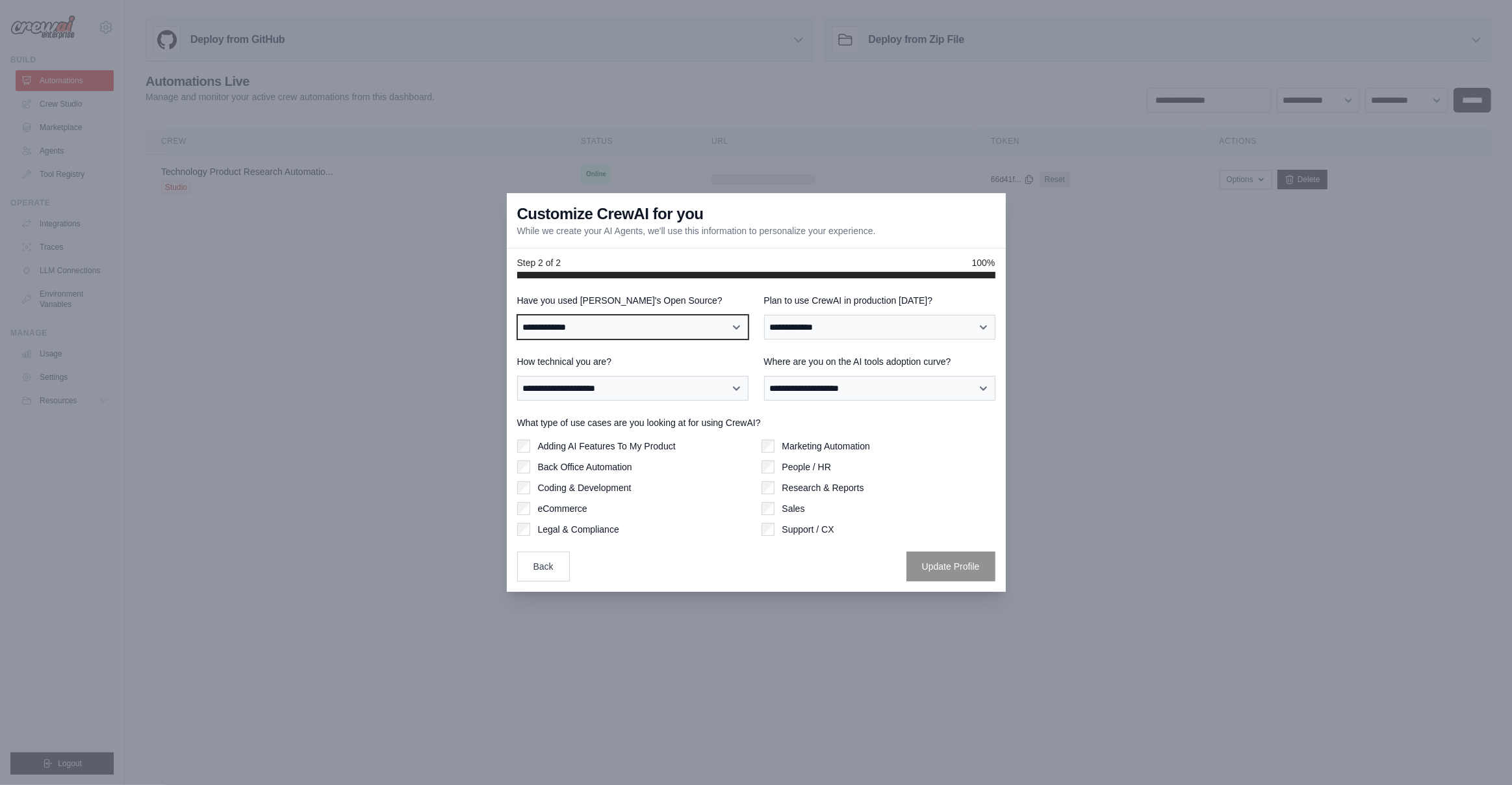
click at [638, 319] on select "**********" at bounding box center [633, 327] width 231 height 25
select select "**"
click at [826, 334] on select "**********" at bounding box center [879, 327] width 231 height 25
select select "****"
click at [622, 389] on select "**********" at bounding box center [633, 388] width 231 height 25
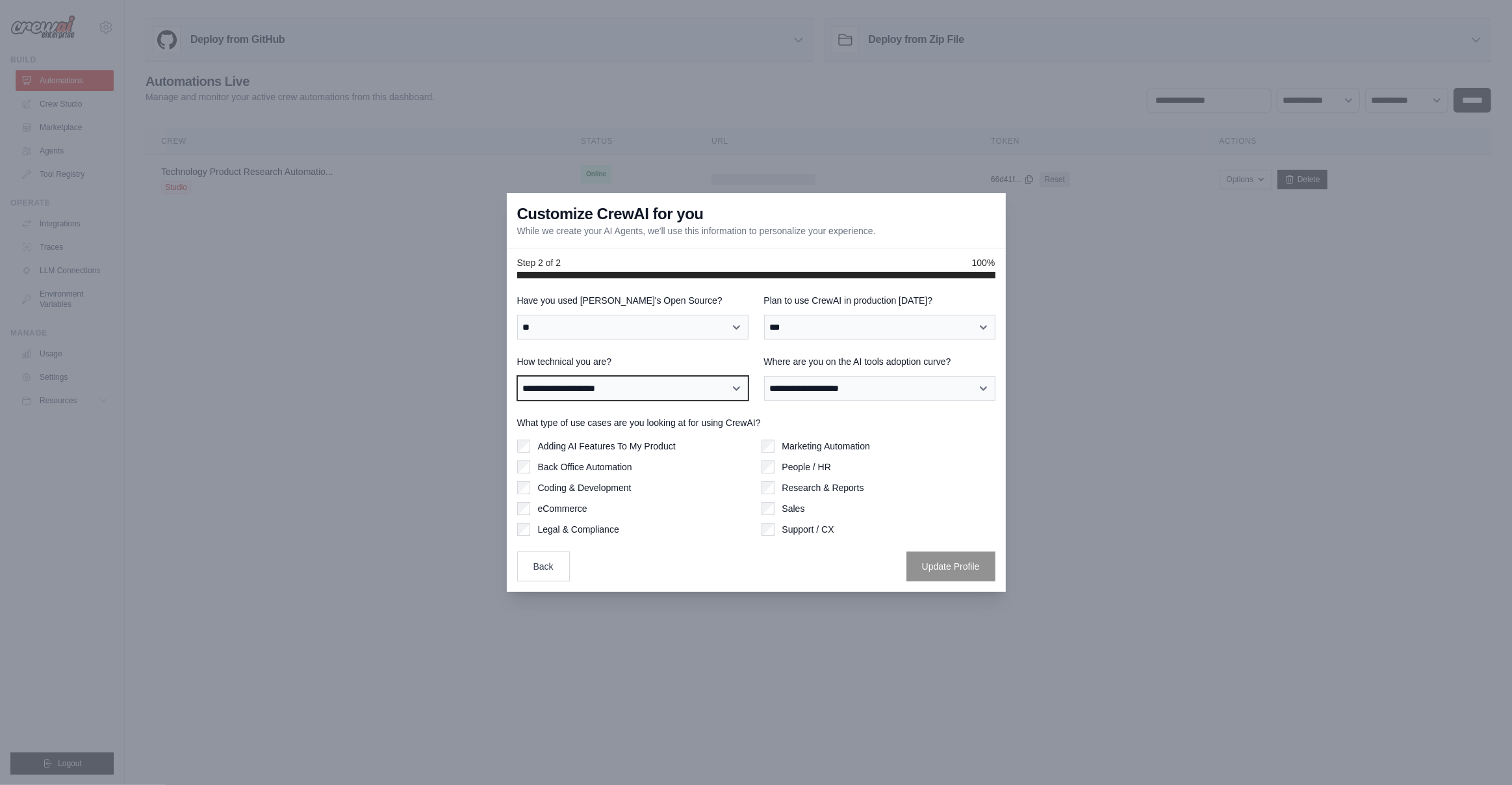
select select "**********"
click at [881, 380] on select "**********" at bounding box center [879, 388] width 231 height 25
select select "**********"
click at [575, 510] on label "eCommerce" at bounding box center [563, 508] width 50 height 13
click at [958, 560] on button "Update Profile" at bounding box center [951, 565] width 89 height 30
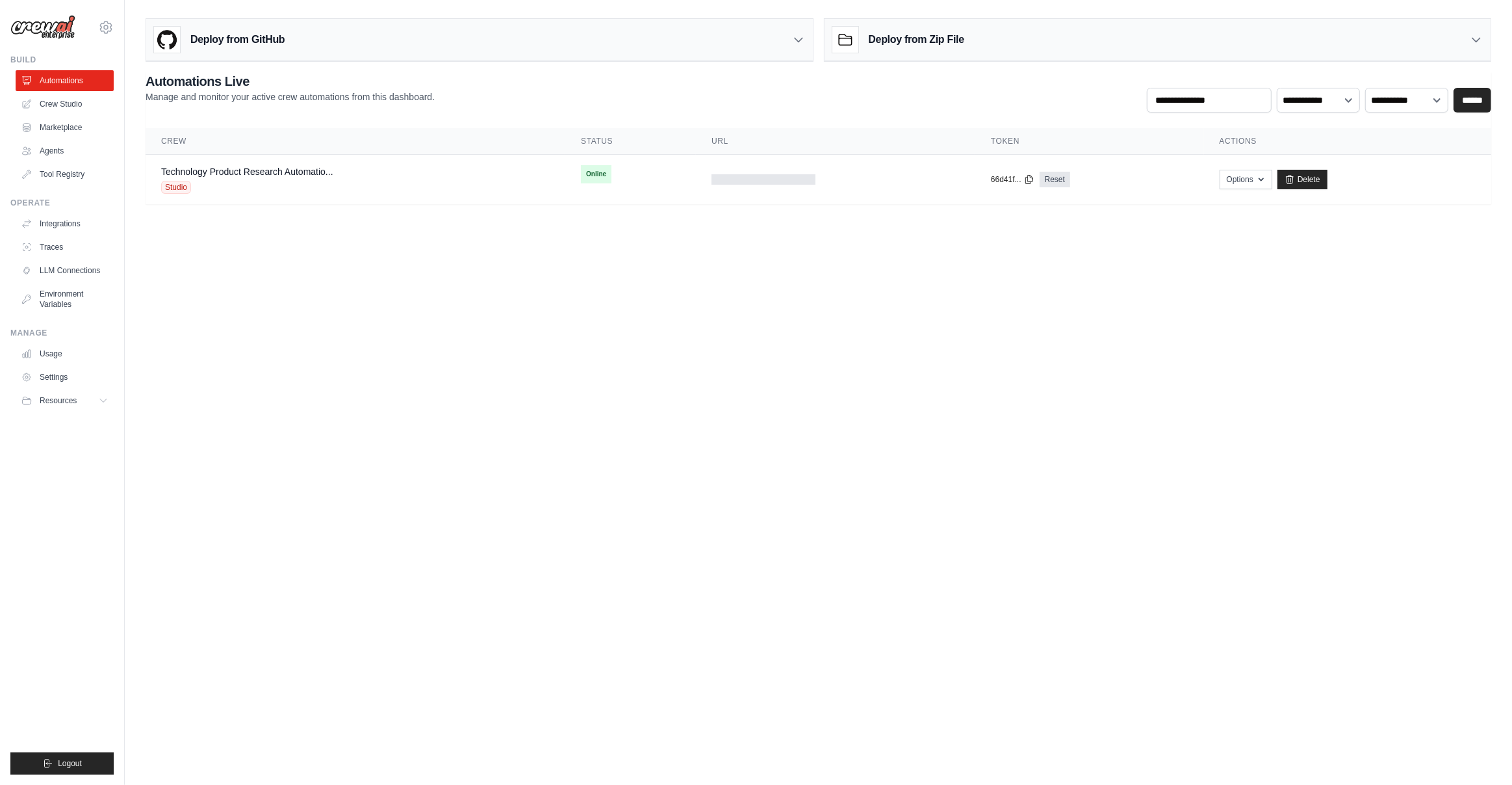
click at [946, 369] on body "[EMAIL_ADDRESS][DOMAIN_NAME] Settings Build Automations Crew Studio" at bounding box center [756, 392] width 1512 height 785
click at [769, 341] on body "[EMAIL_ADDRESS][DOMAIN_NAME] Settings Build Automations Crew Studio" at bounding box center [756, 392] width 1512 height 785
click at [554, 175] on td "Technology Product Research Automatio... Studio" at bounding box center [355, 180] width 420 height 50
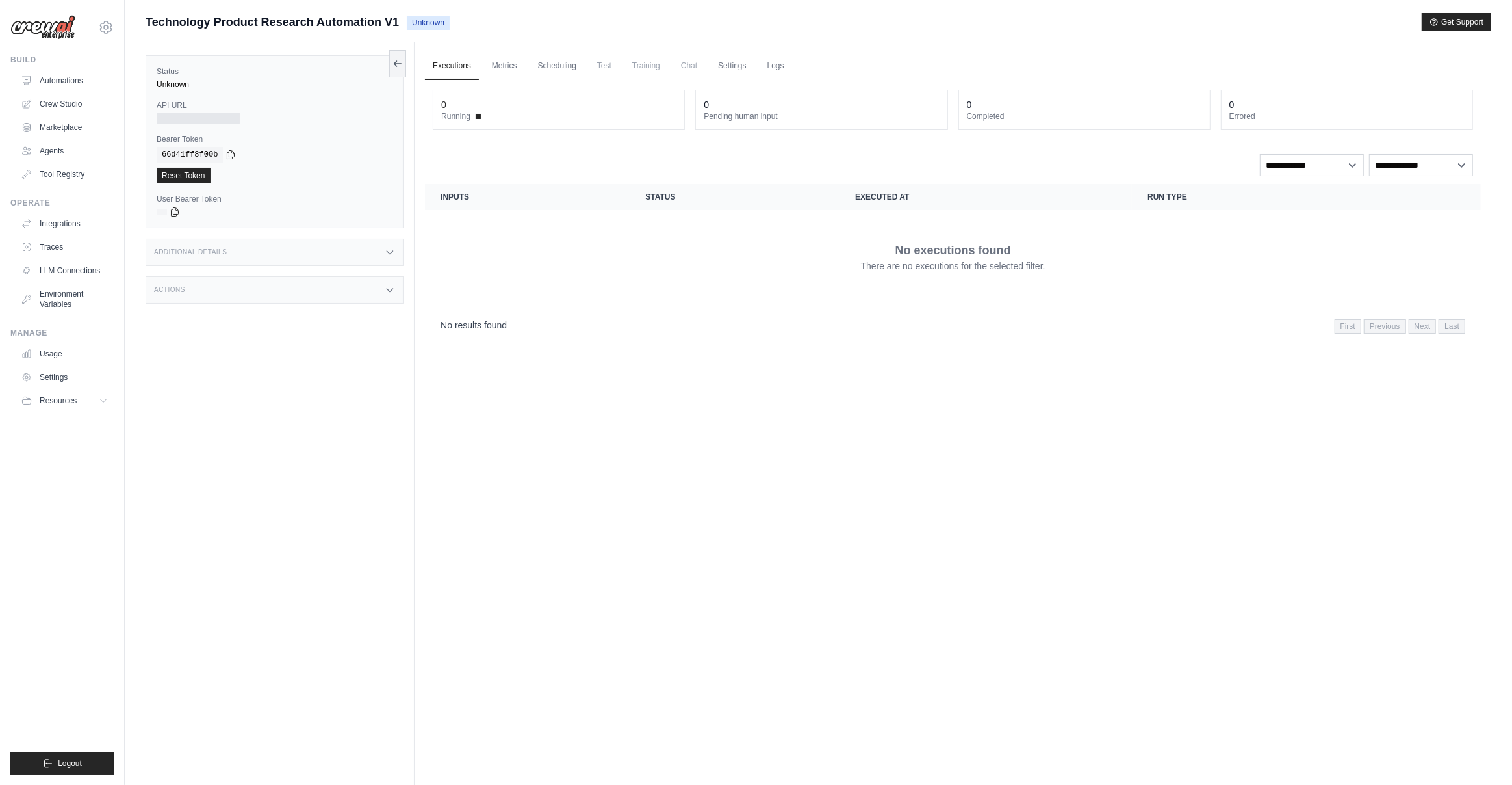
click at [208, 119] on div at bounding box center [198, 118] width 84 height 10
click at [266, 259] on div "Additional Details" at bounding box center [275, 253] width 258 height 28
click at [280, 254] on div "Additional Details" at bounding box center [275, 253] width 258 height 28
click at [276, 296] on div "Actions" at bounding box center [275, 290] width 258 height 28
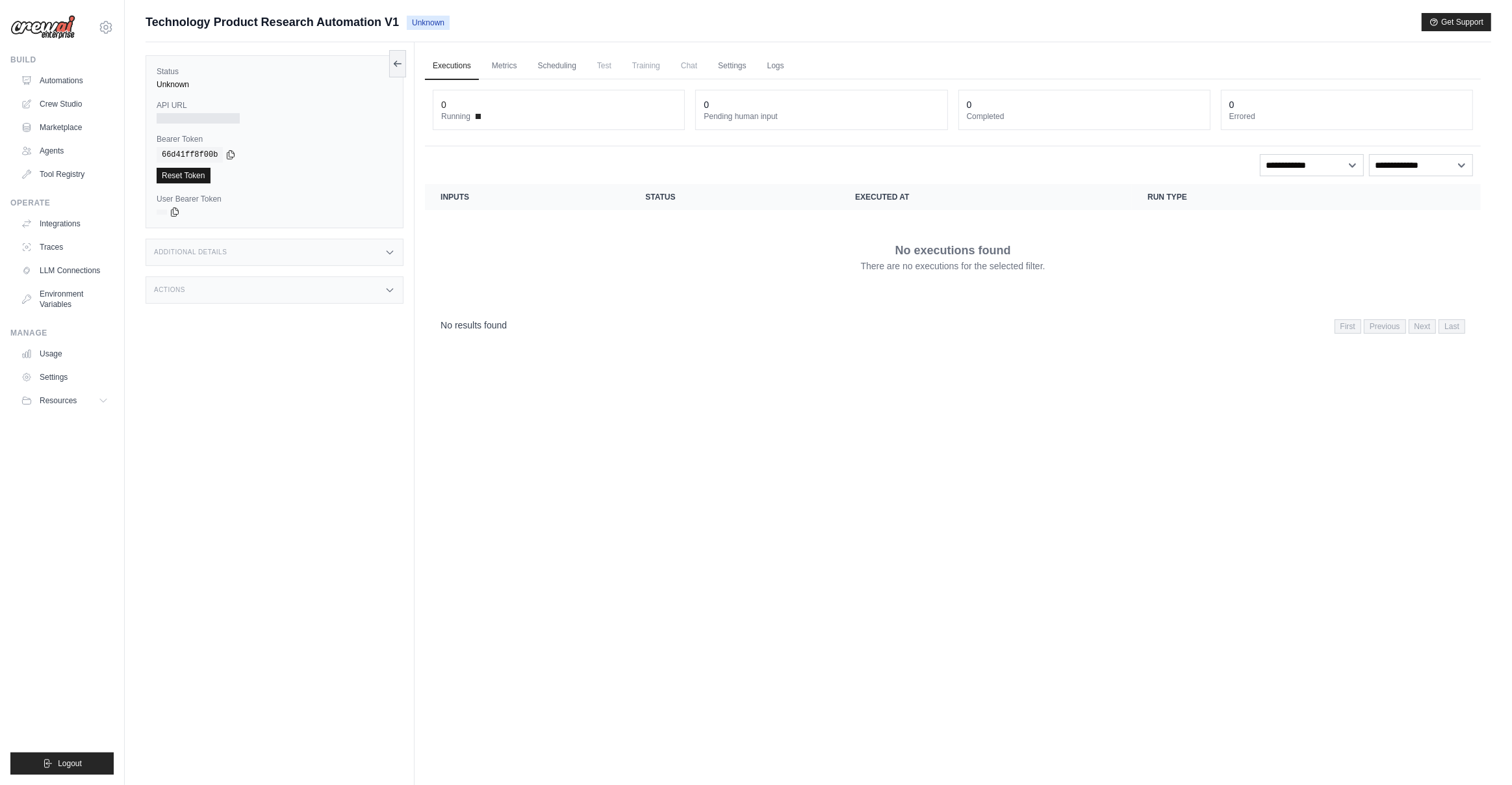
click at [202, 178] on link "Reset Token" at bounding box center [184, 175] width 54 height 16
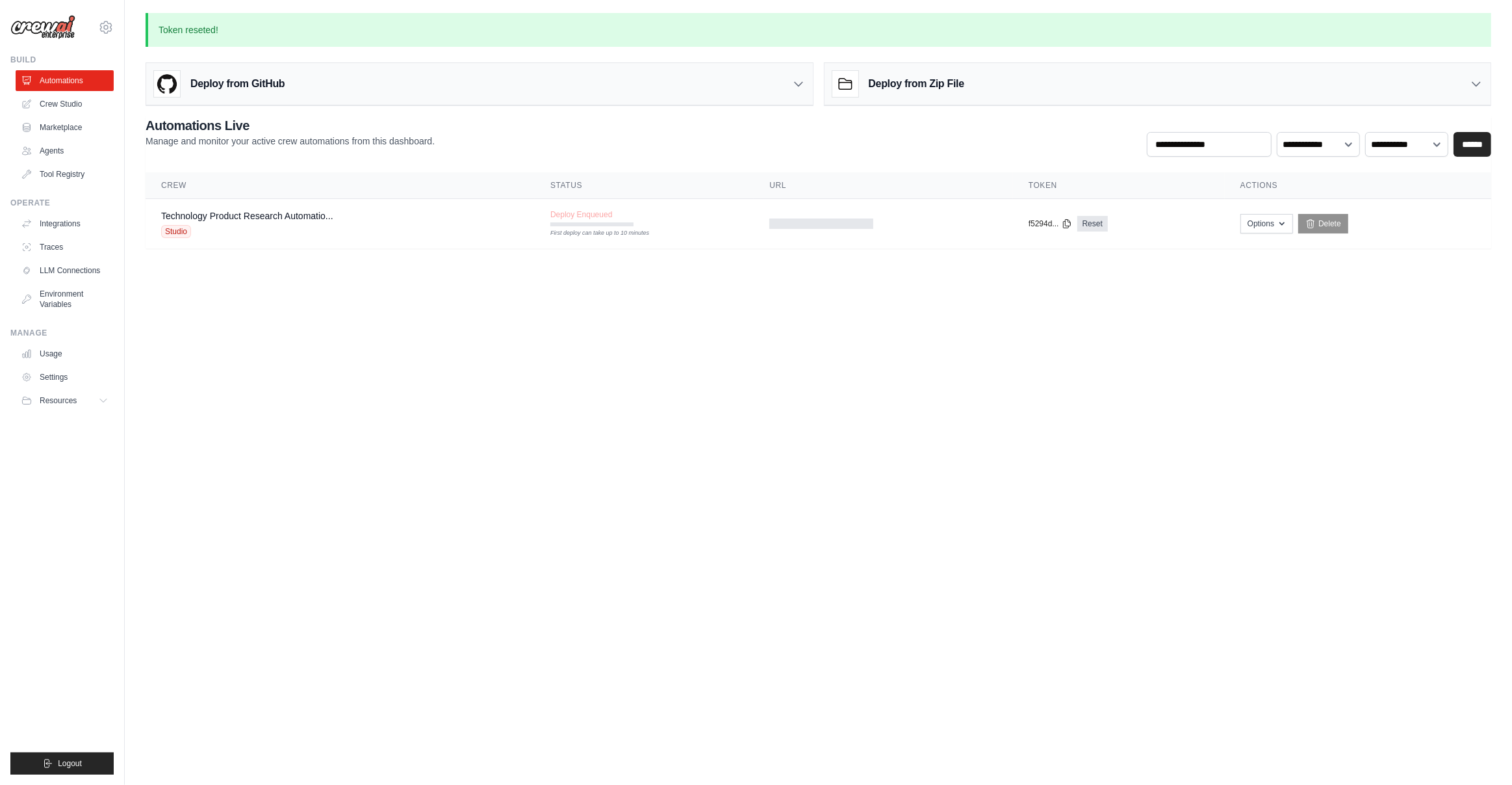
click at [627, 403] on body "[EMAIL_ADDRESS][DOMAIN_NAME] Settings Build Automations Crew Studio" at bounding box center [756, 392] width 1512 height 785
click at [42, 246] on link "Traces" at bounding box center [66, 247] width 98 height 21
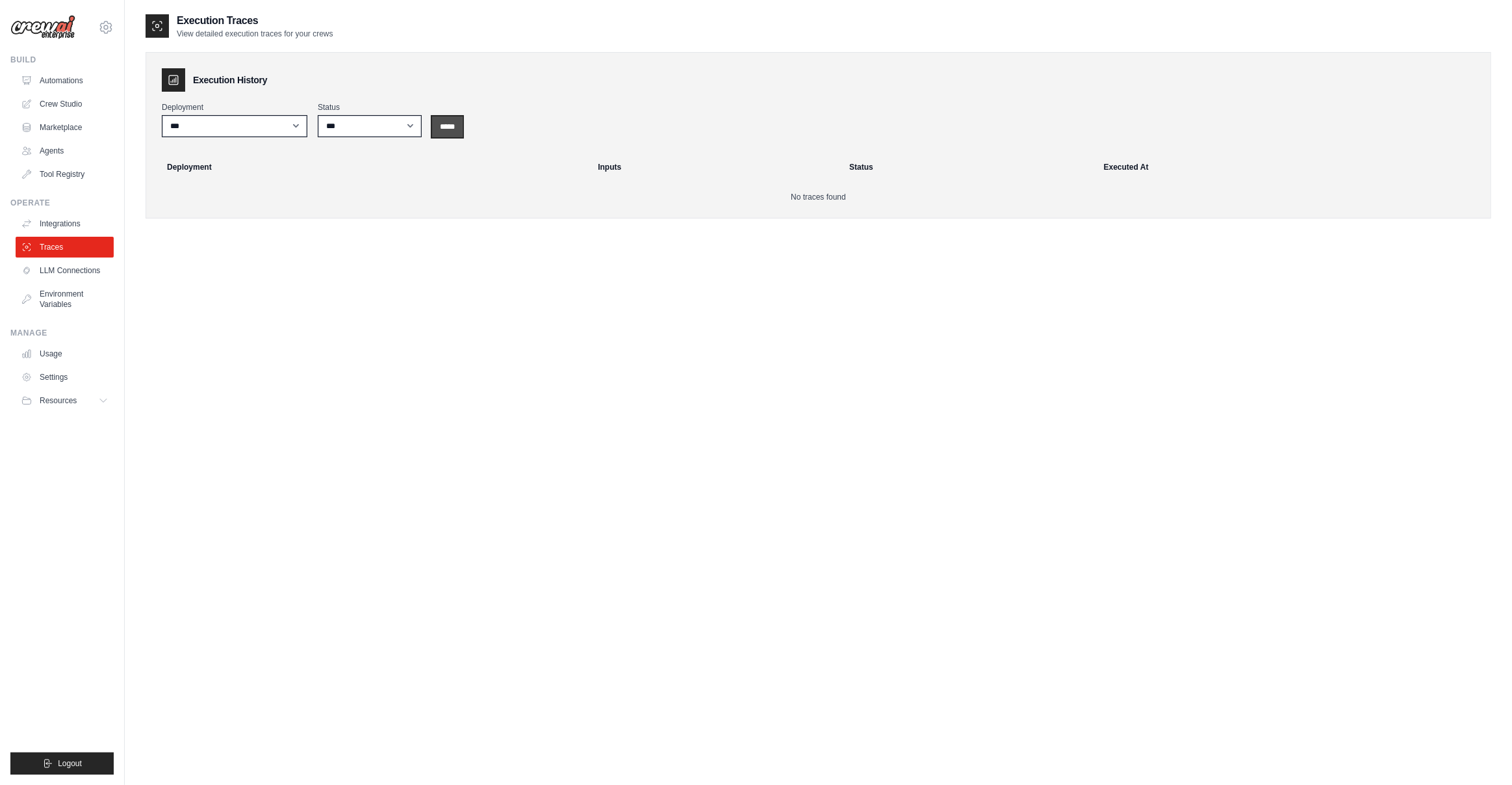
click at [450, 131] on input "*****" at bounding box center [447, 127] width 30 height 21
click at [73, 83] on link "Automations" at bounding box center [66, 81] width 98 height 21
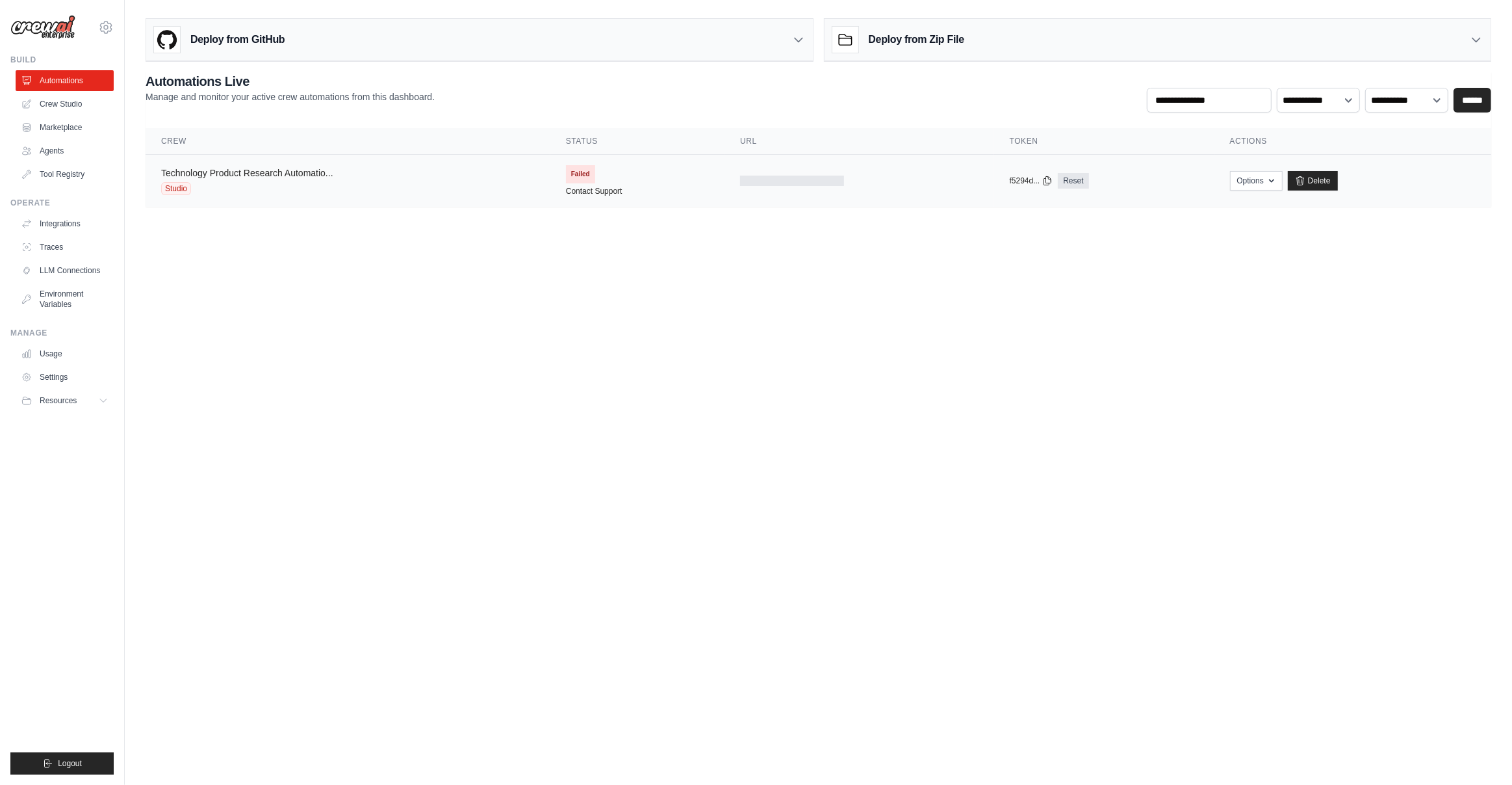
click at [302, 177] on link "Technology Product Research Automatio..." at bounding box center [248, 173] width 173 height 10
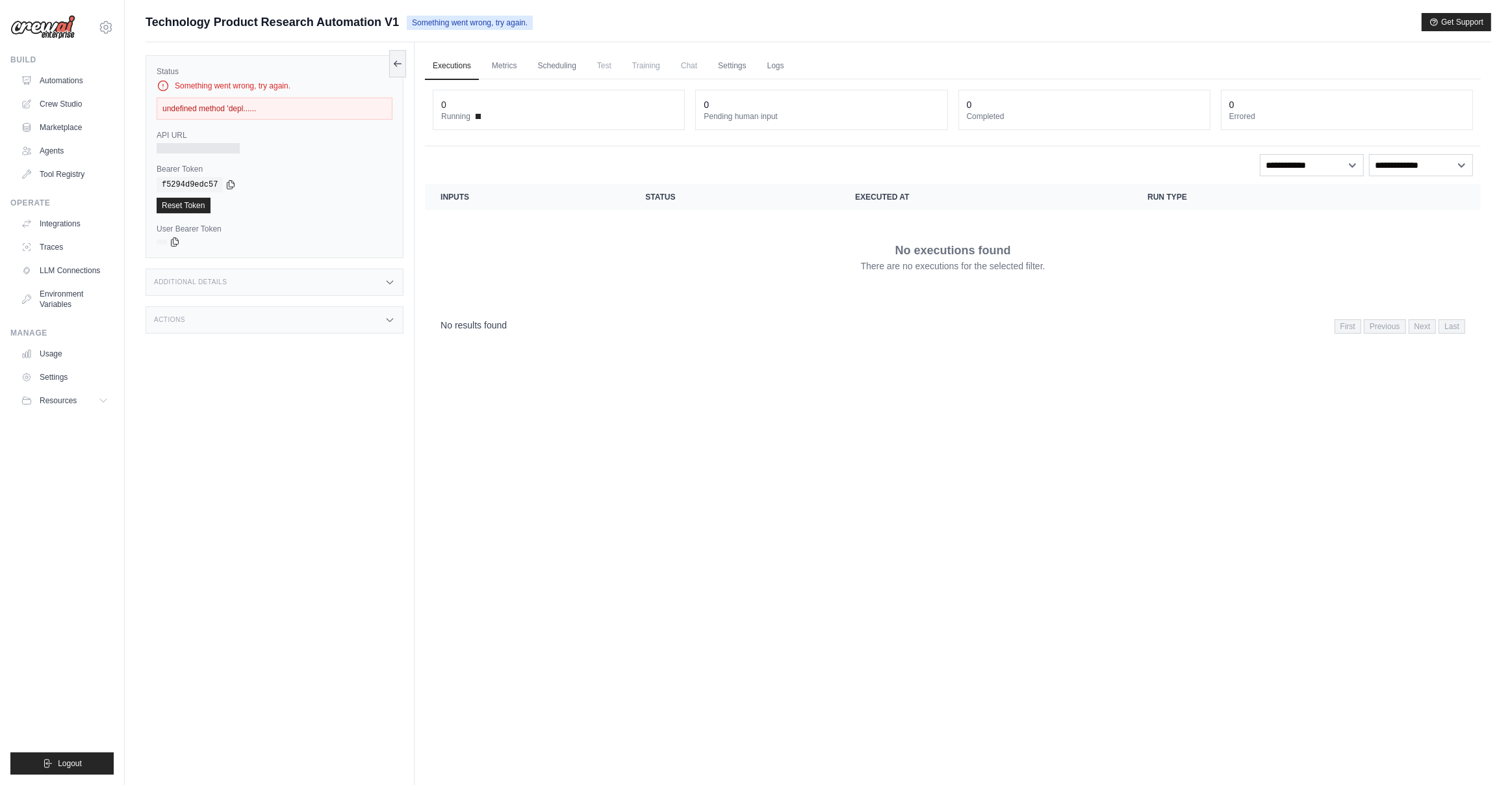
click at [261, 107] on div "undefined method 'depl......" at bounding box center [275, 108] width 236 height 22
click at [230, 107] on div "undefined method 'depl......" at bounding box center [275, 108] width 236 height 22
click at [192, 142] on div "API URL" at bounding box center [275, 142] width 236 height 23
click at [175, 242] on icon at bounding box center [175, 242] width 7 height 8
click at [197, 205] on link "Reset Token" at bounding box center [184, 205] width 54 height 16
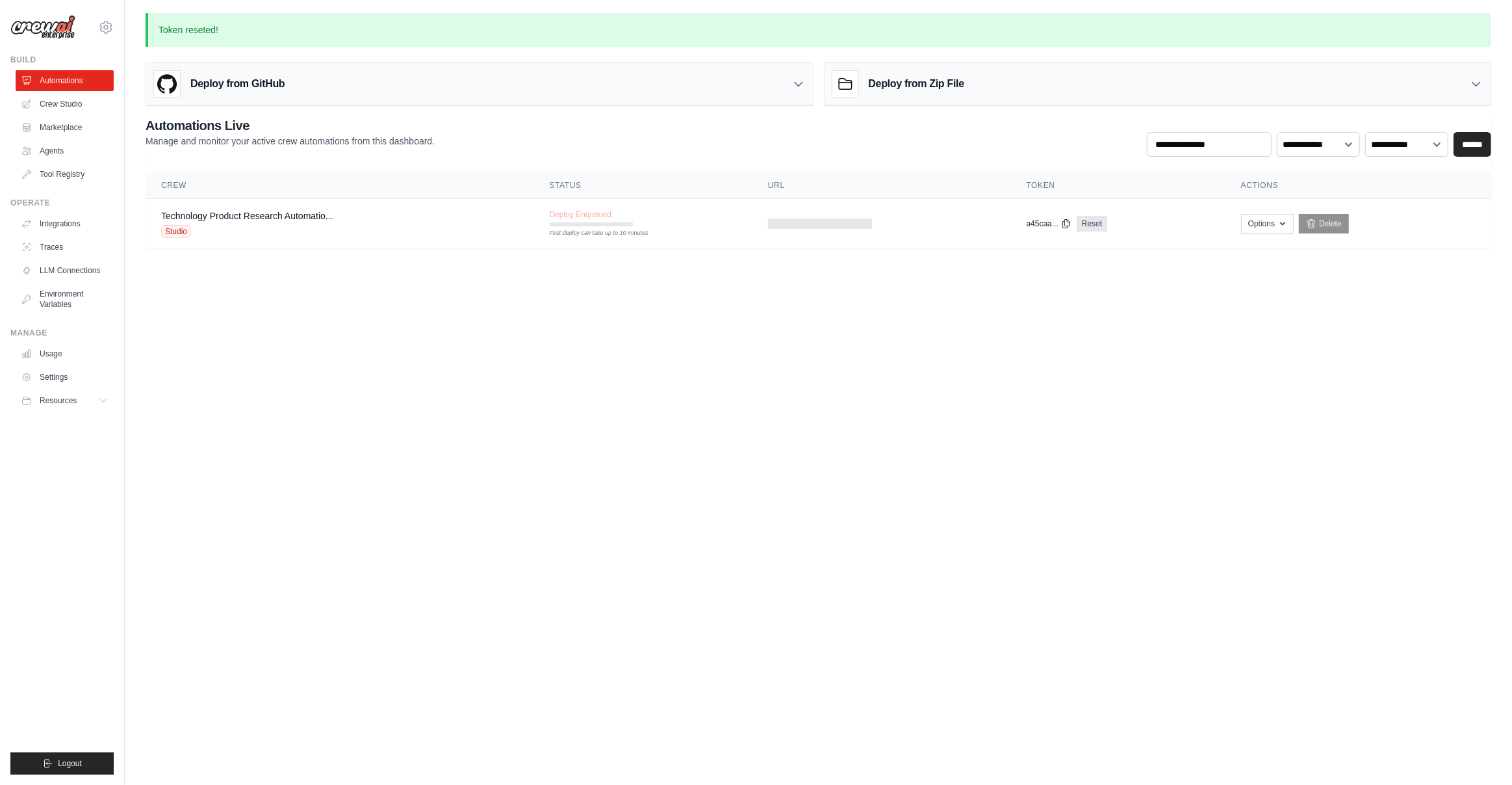
click at [878, 351] on body "muthu.subscription@gmail.com Settings Build Automations Crew Studio" at bounding box center [756, 392] width 1512 height 785
click at [896, 307] on body "muthu.subscription@gmail.com Settings Build Automations Crew Studio" at bounding box center [756, 392] width 1512 height 785
click at [898, 308] on body "muthu.subscription@gmail.com Settings Build Automations Crew Studio" at bounding box center [756, 392] width 1512 height 785
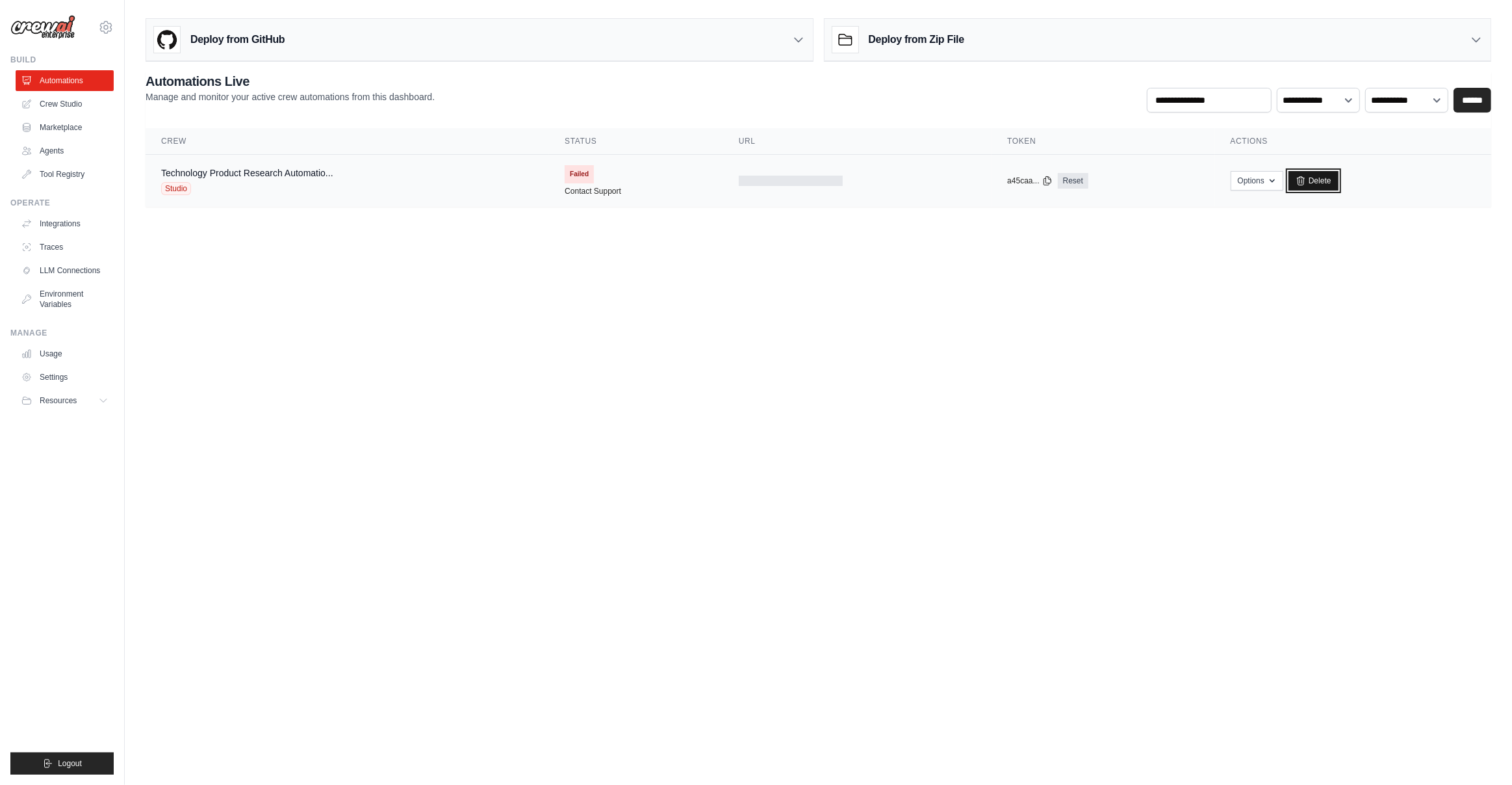
click at [1314, 181] on link "Delete" at bounding box center [1313, 181] width 50 height 19
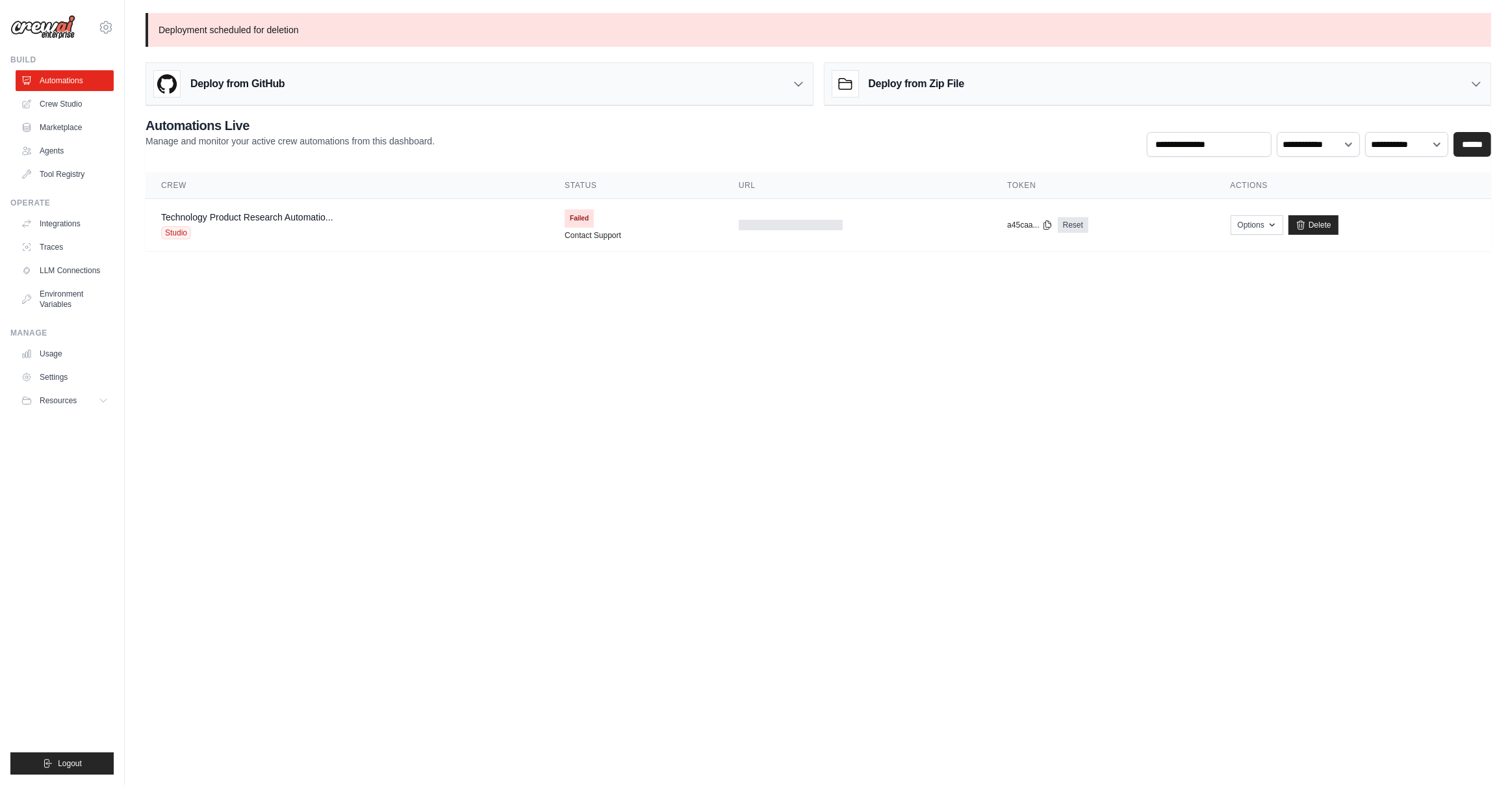
click at [959, 359] on body "[EMAIL_ADDRESS][DOMAIN_NAME] Settings Build Automations Crew Studio" at bounding box center [756, 392] width 1512 height 785
click at [925, 371] on body "[EMAIL_ADDRESS][DOMAIN_NAME] Settings Build Automations Crew Studio" at bounding box center [756, 392] width 1512 height 785
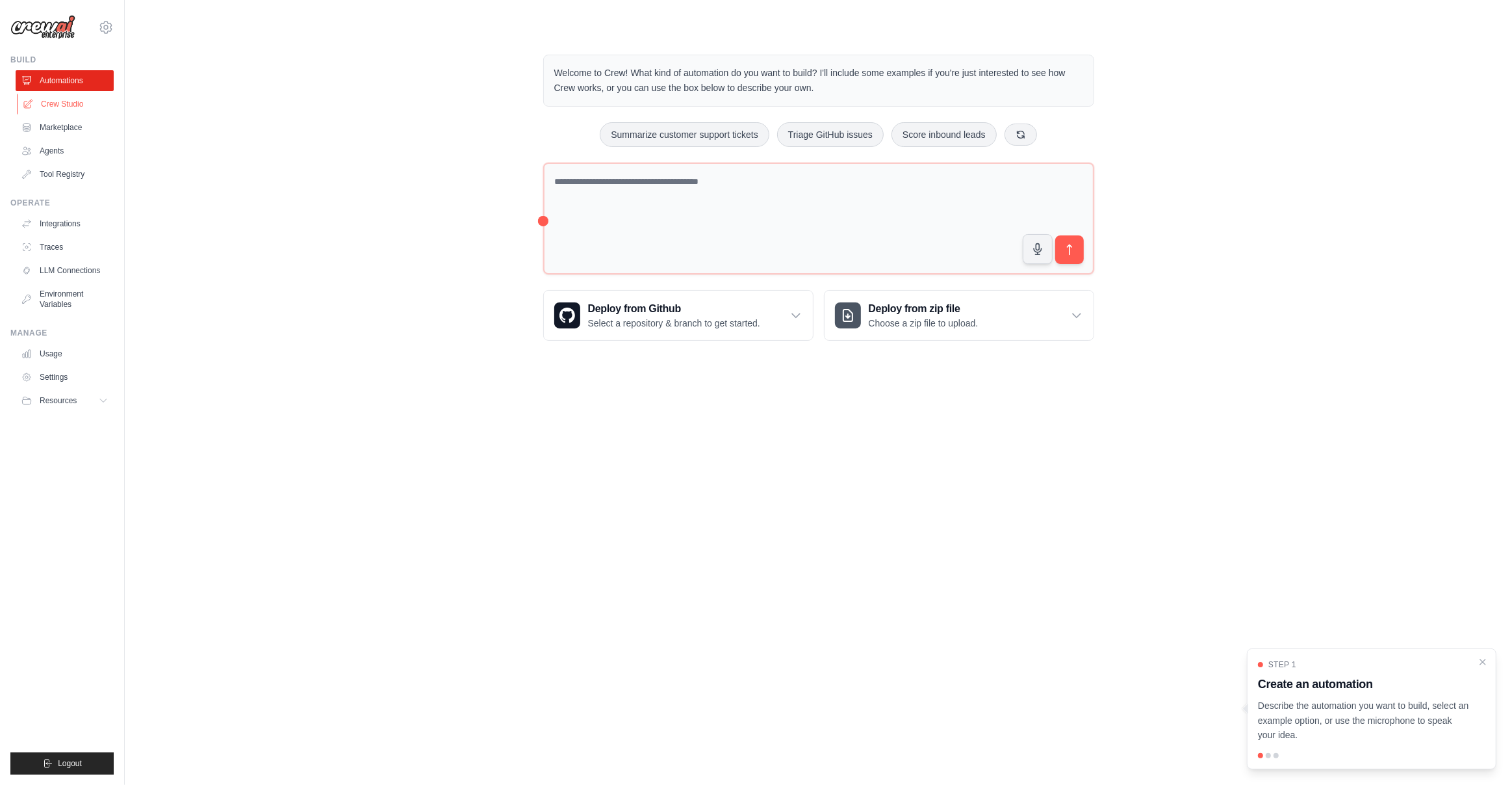
click at [70, 101] on link "Crew Studio" at bounding box center [66, 104] width 98 height 21
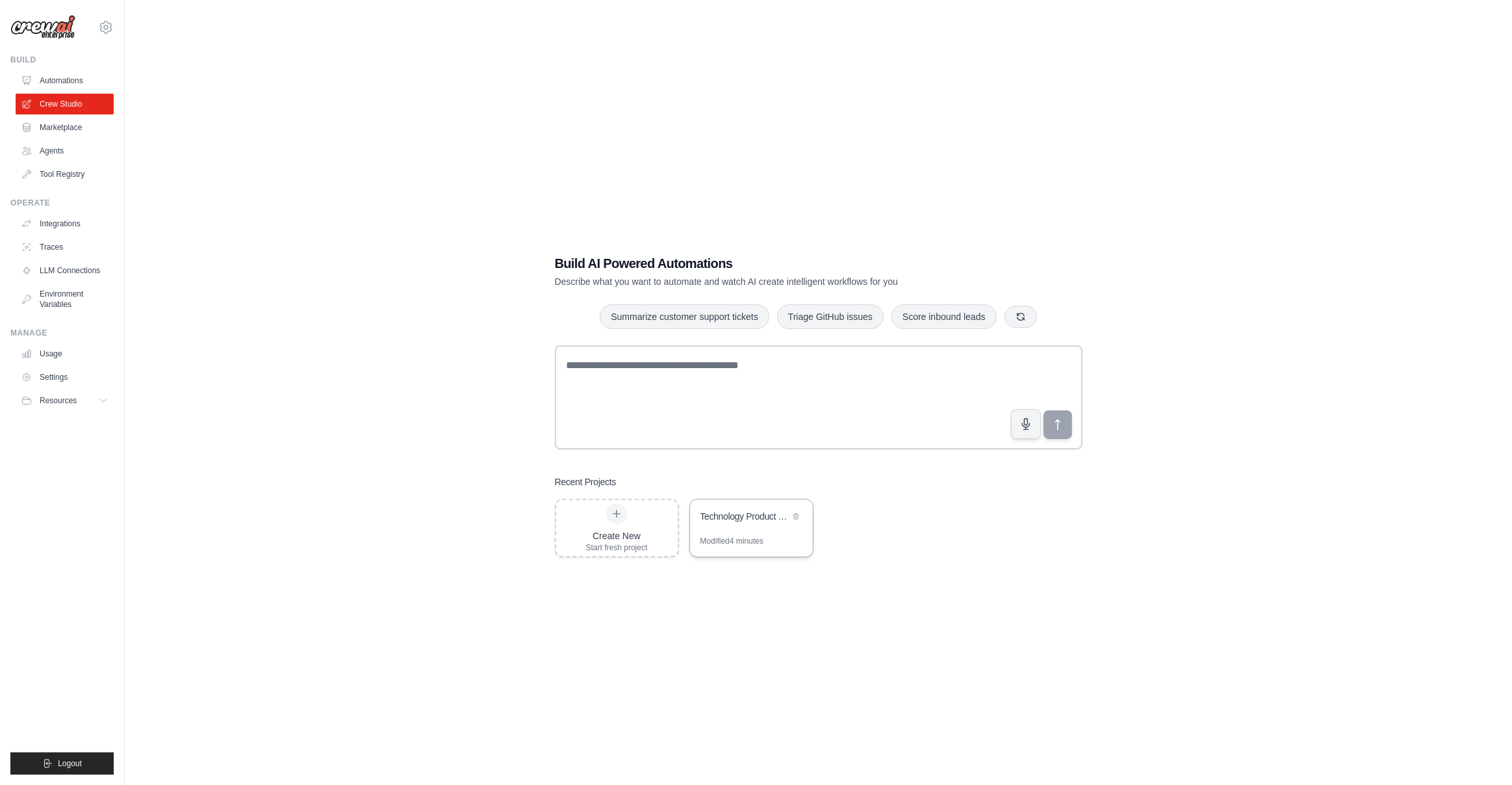
click at [739, 512] on div "Technology Product Research Automation" at bounding box center [745, 516] width 89 height 13
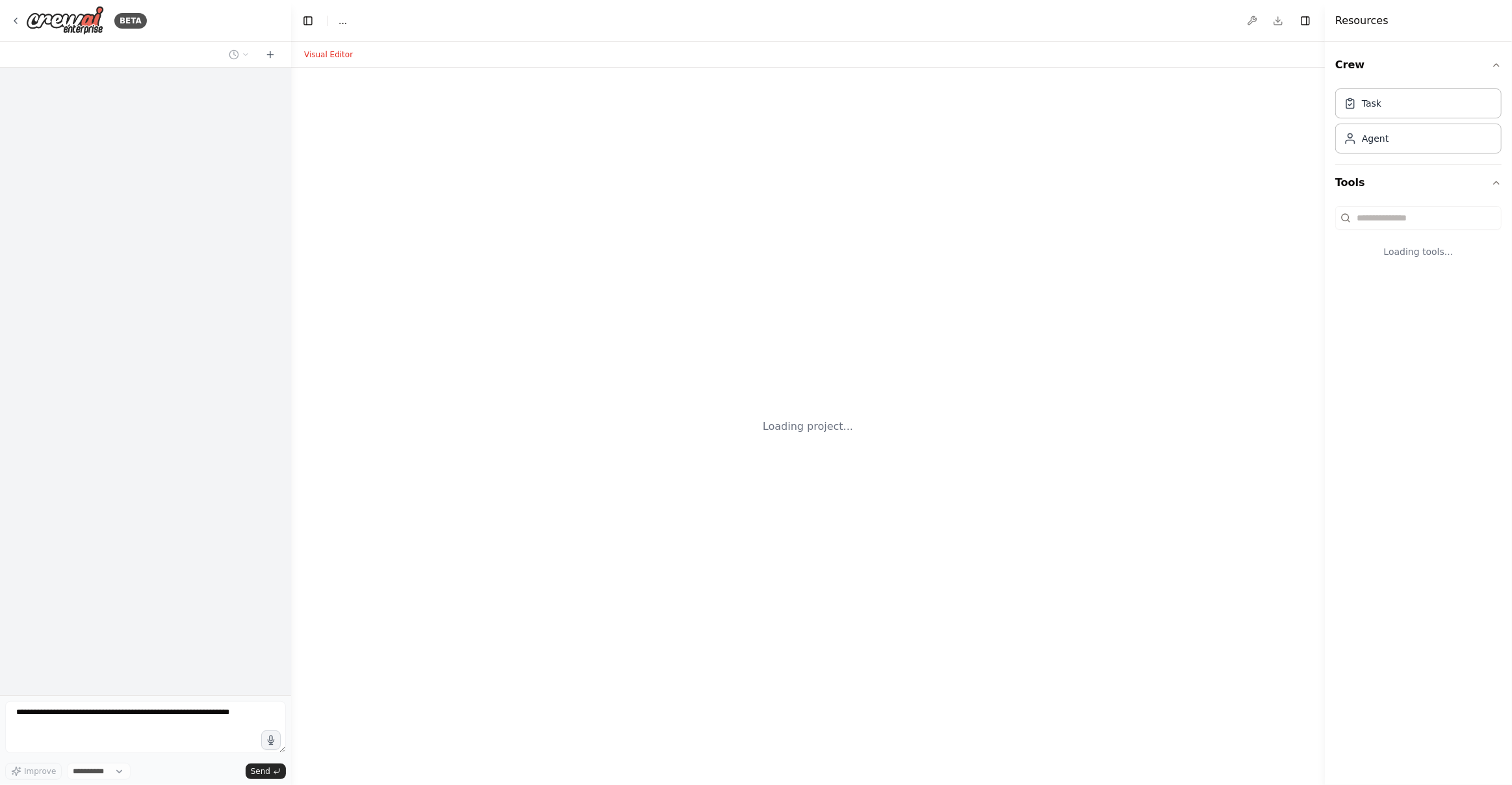
select select "****"
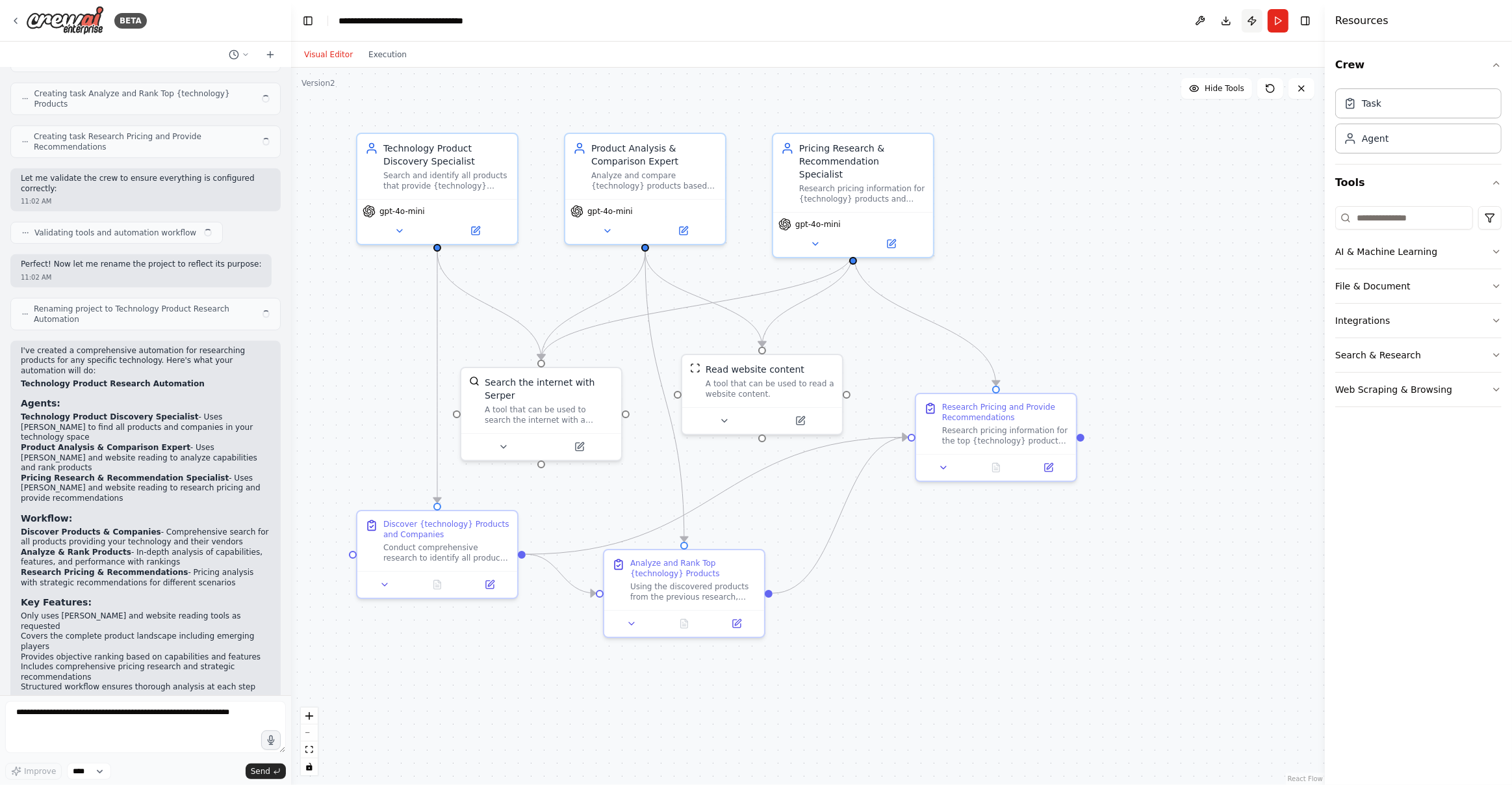
click at [1253, 21] on button "Publish" at bounding box center [1252, 21] width 21 height 23
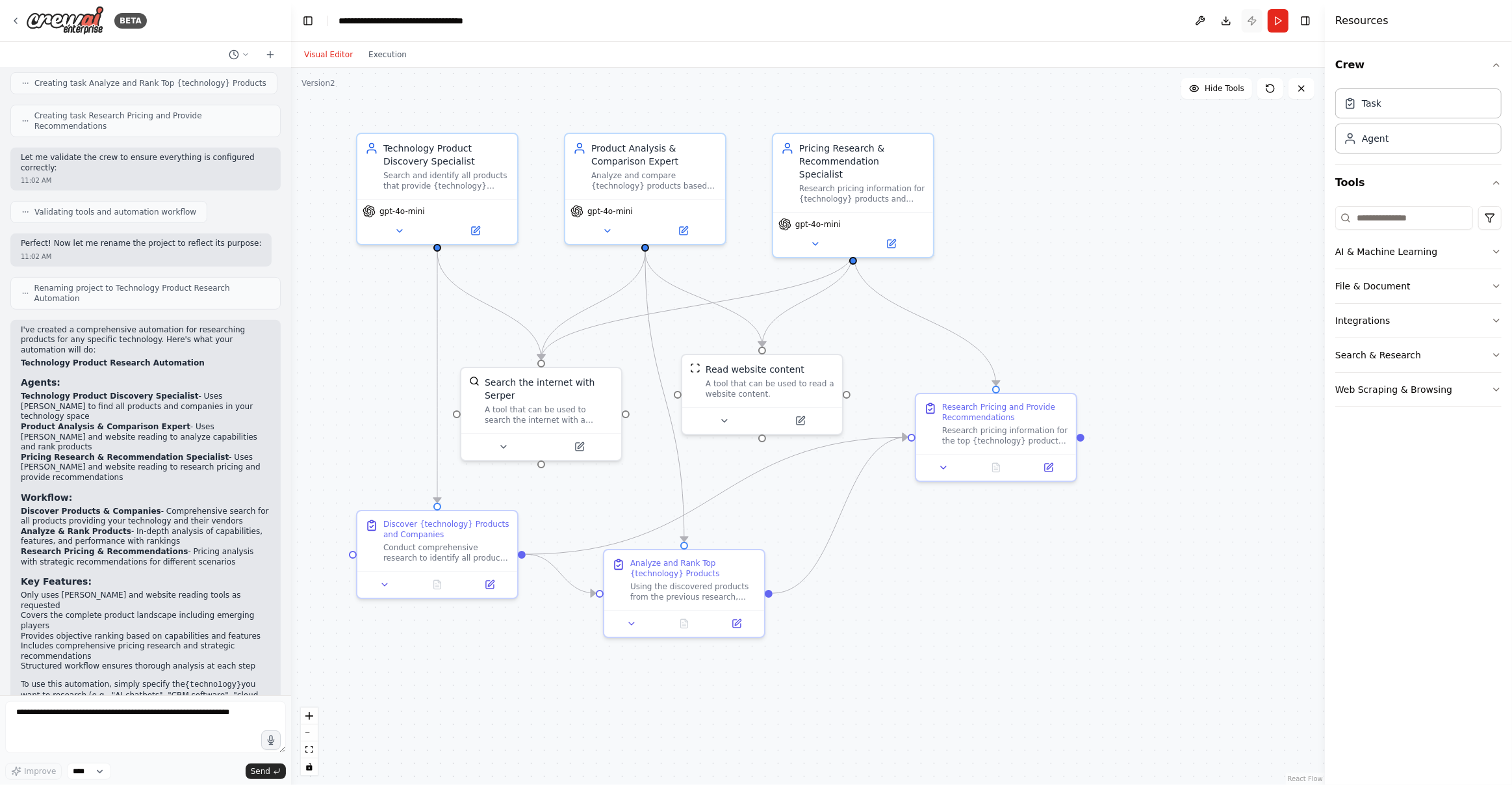
scroll to position [594, 0]
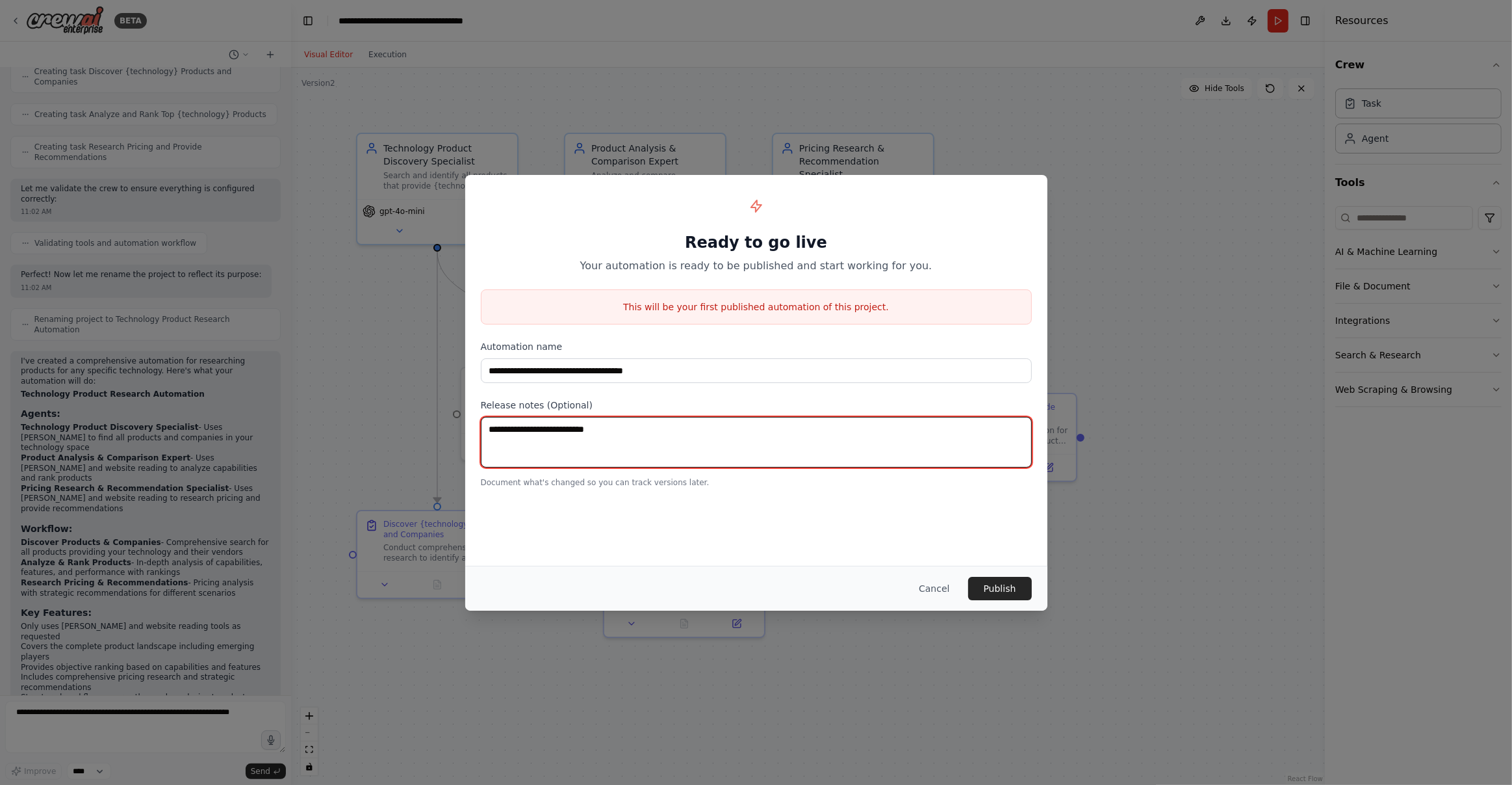
click textarea
type textarea "**********"
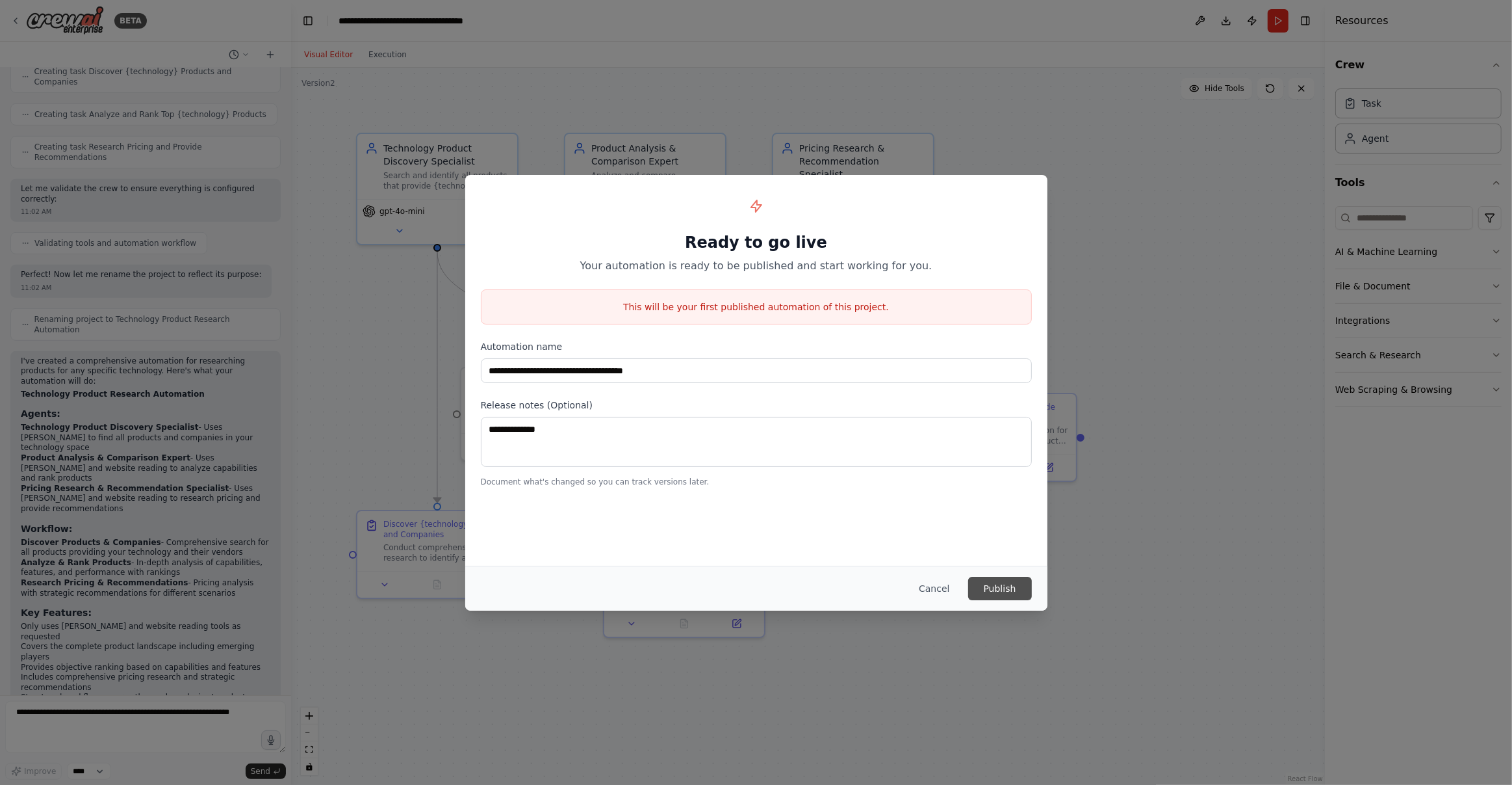
click button "Publish"
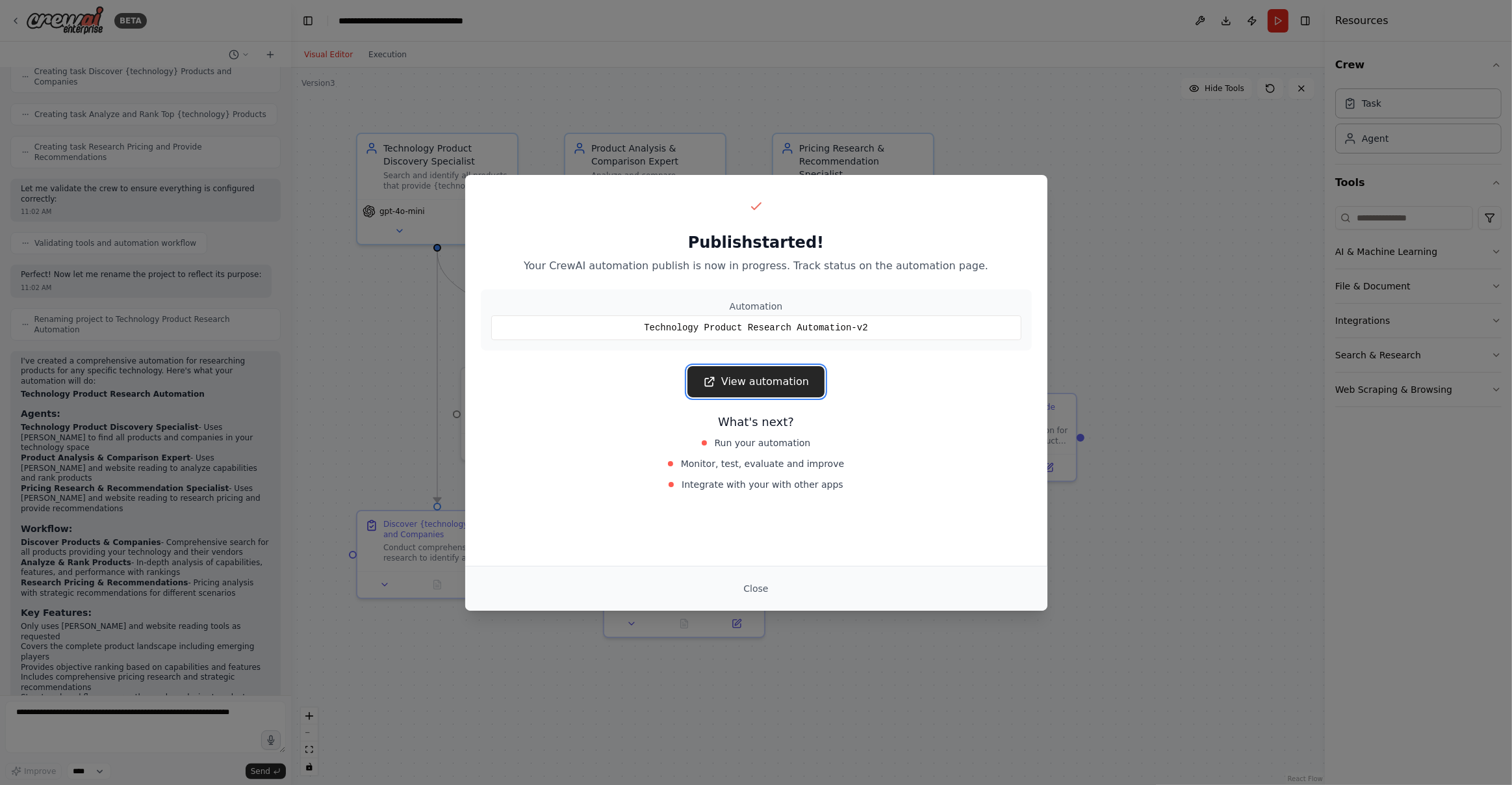
click link "View automation"
click button "Close"
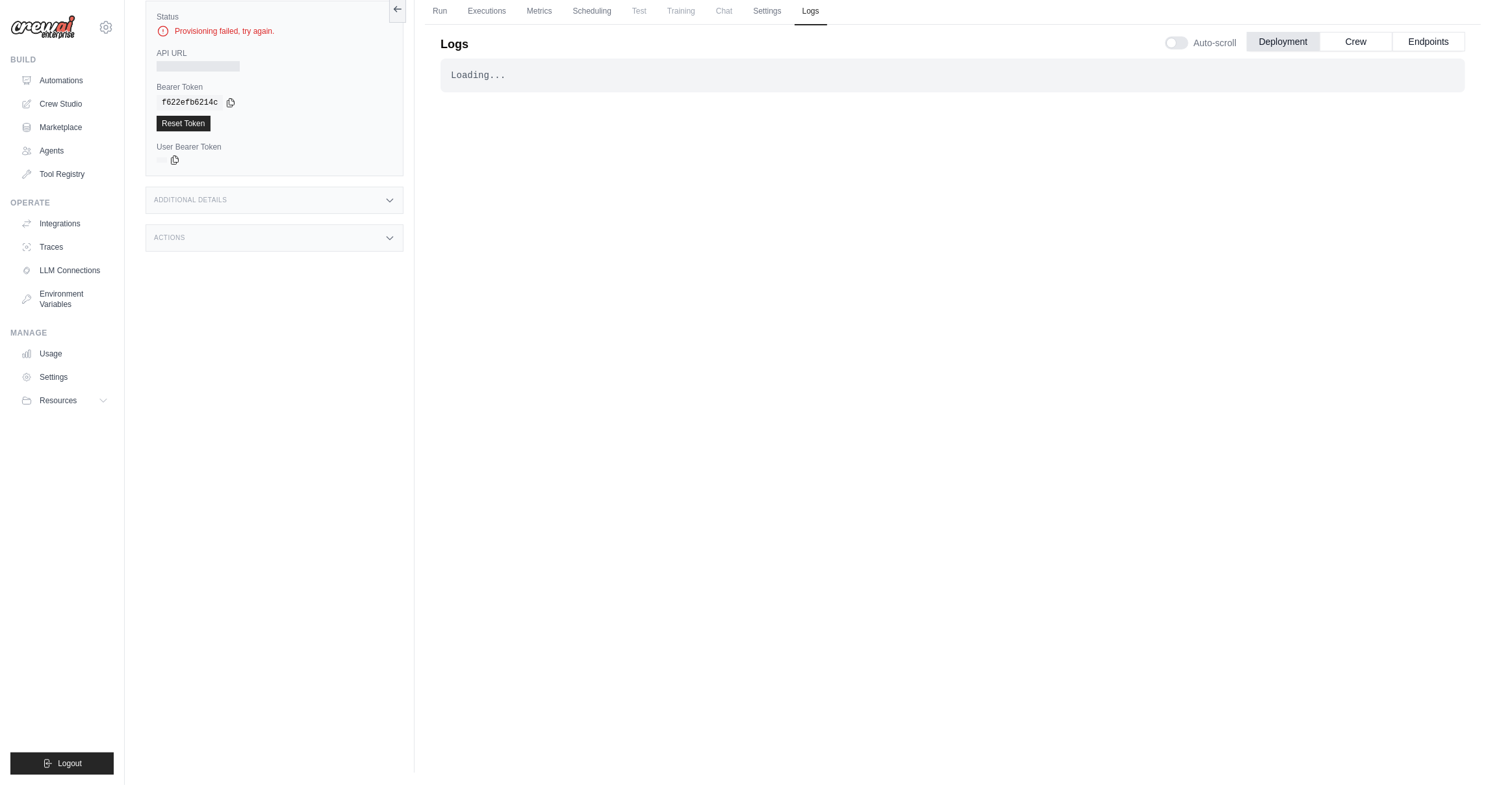
click at [706, 416] on div "Loading... . . . Failed" at bounding box center [952, 369] width 1025 height 620
click at [723, 378] on div "Loading... . . . Failed" at bounding box center [952, 369] width 1025 height 620
click at [879, 308] on div "Loading... . . . Failed" at bounding box center [952, 369] width 1025 height 620
click at [685, 309] on div "Loading... . . . Failed" at bounding box center [952, 369] width 1025 height 620
click at [160, 158] on code at bounding box center [161, 160] width 10 height 6
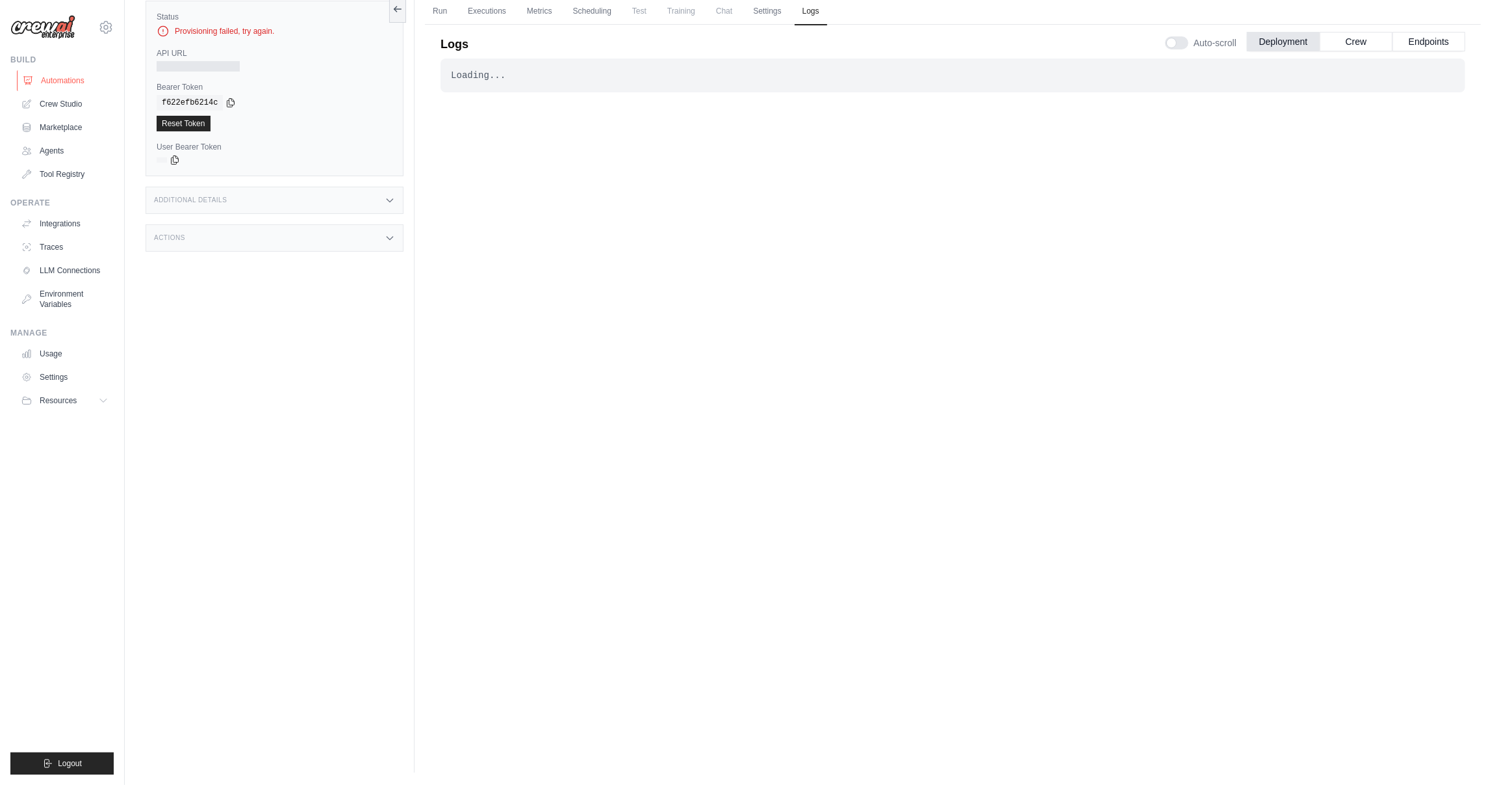
click at [55, 85] on link "Automations" at bounding box center [66, 81] width 98 height 21
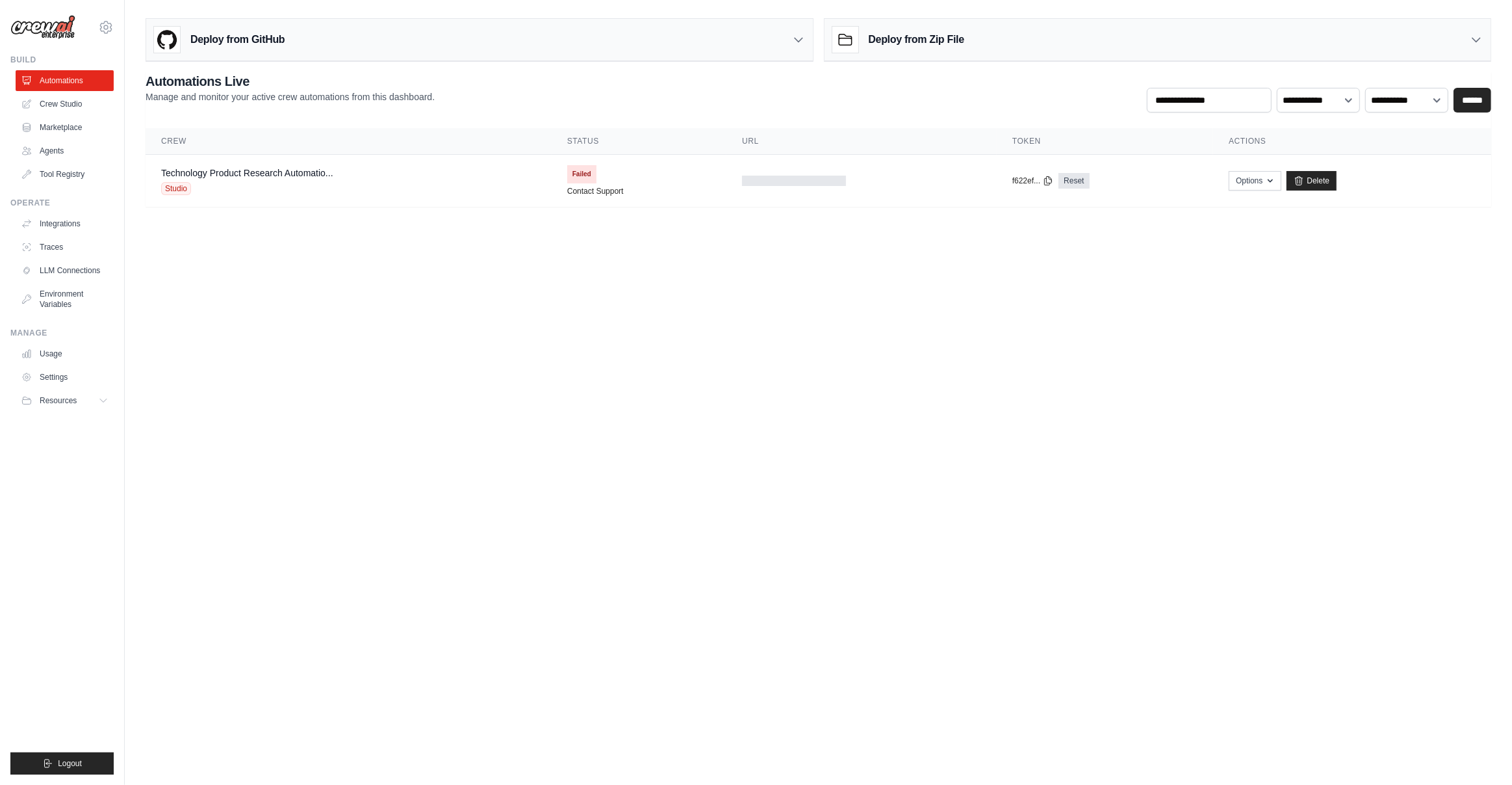
click at [651, 402] on body "muthu.subscription@gmail.com Settings Build Automations Crew Studio" at bounding box center [756, 392] width 1512 height 785
click at [1315, 183] on link "Delete" at bounding box center [1311, 181] width 50 height 19
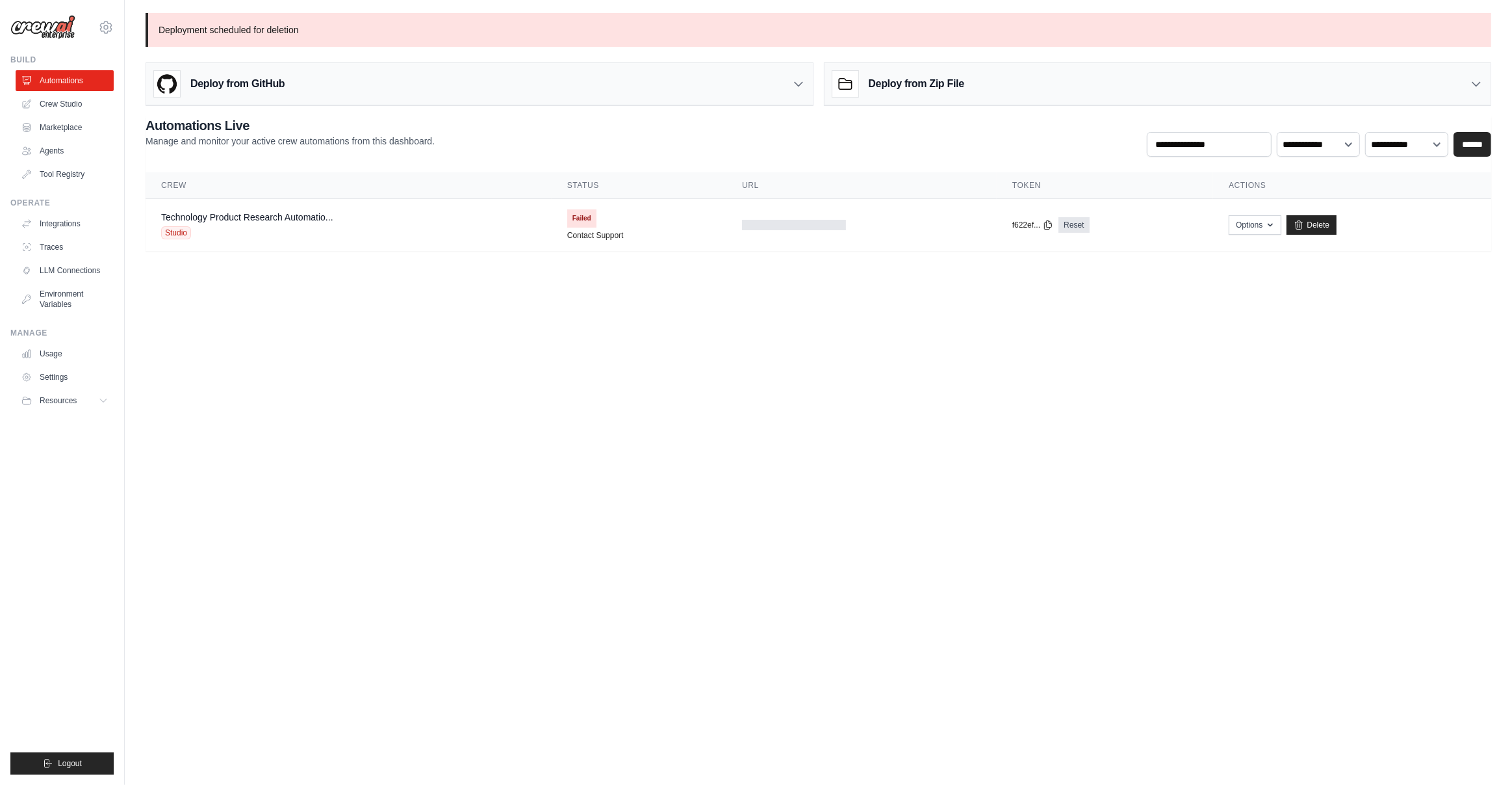
click at [1298, 331] on body "muthu.subscription@gmail.com Settings Build Automations Crew Studio" at bounding box center [756, 392] width 1512 height 785
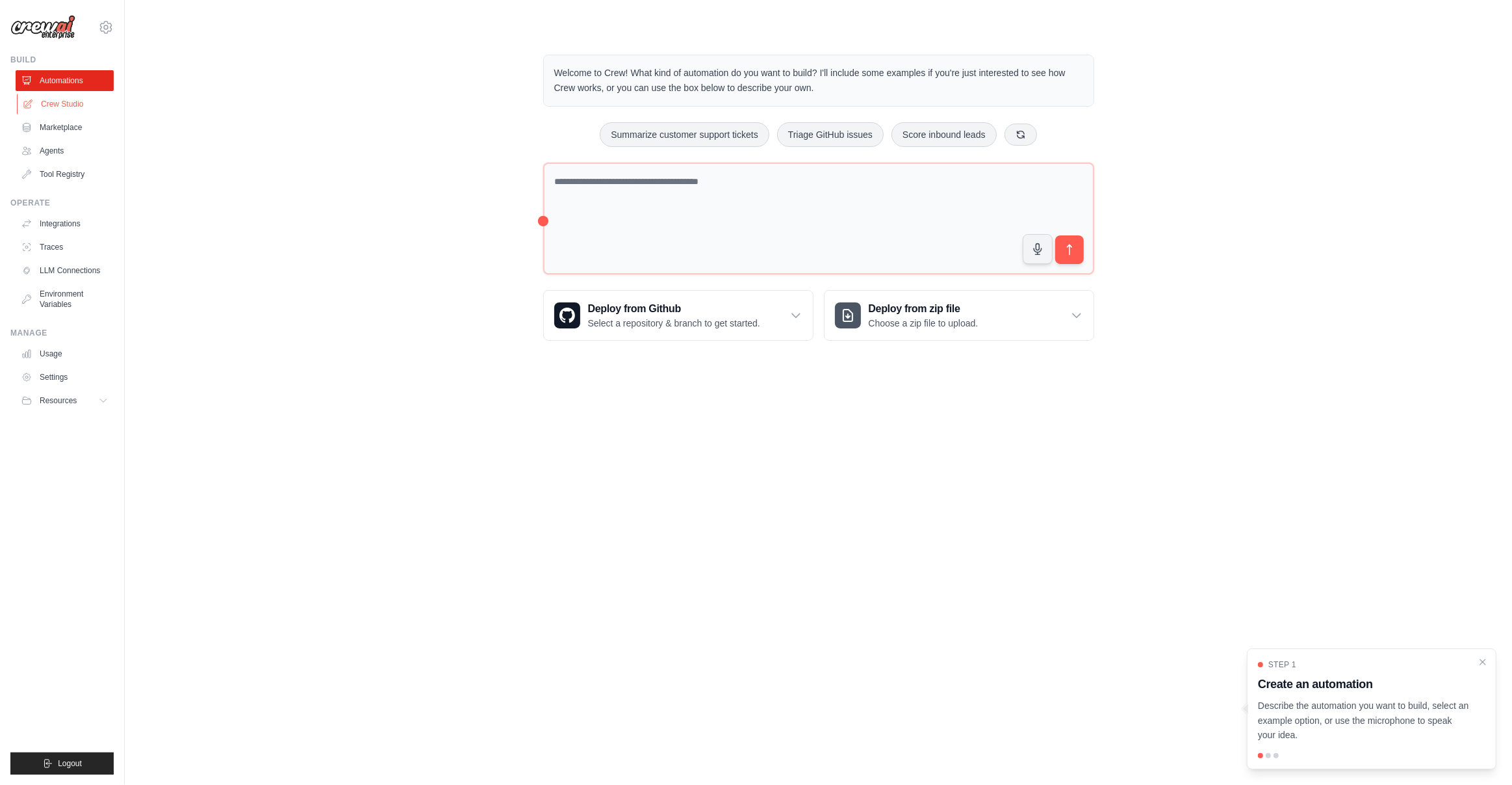
click at [68, 101] on link "Crew Studio" at bounding box center [66, 104] width 98 height 21
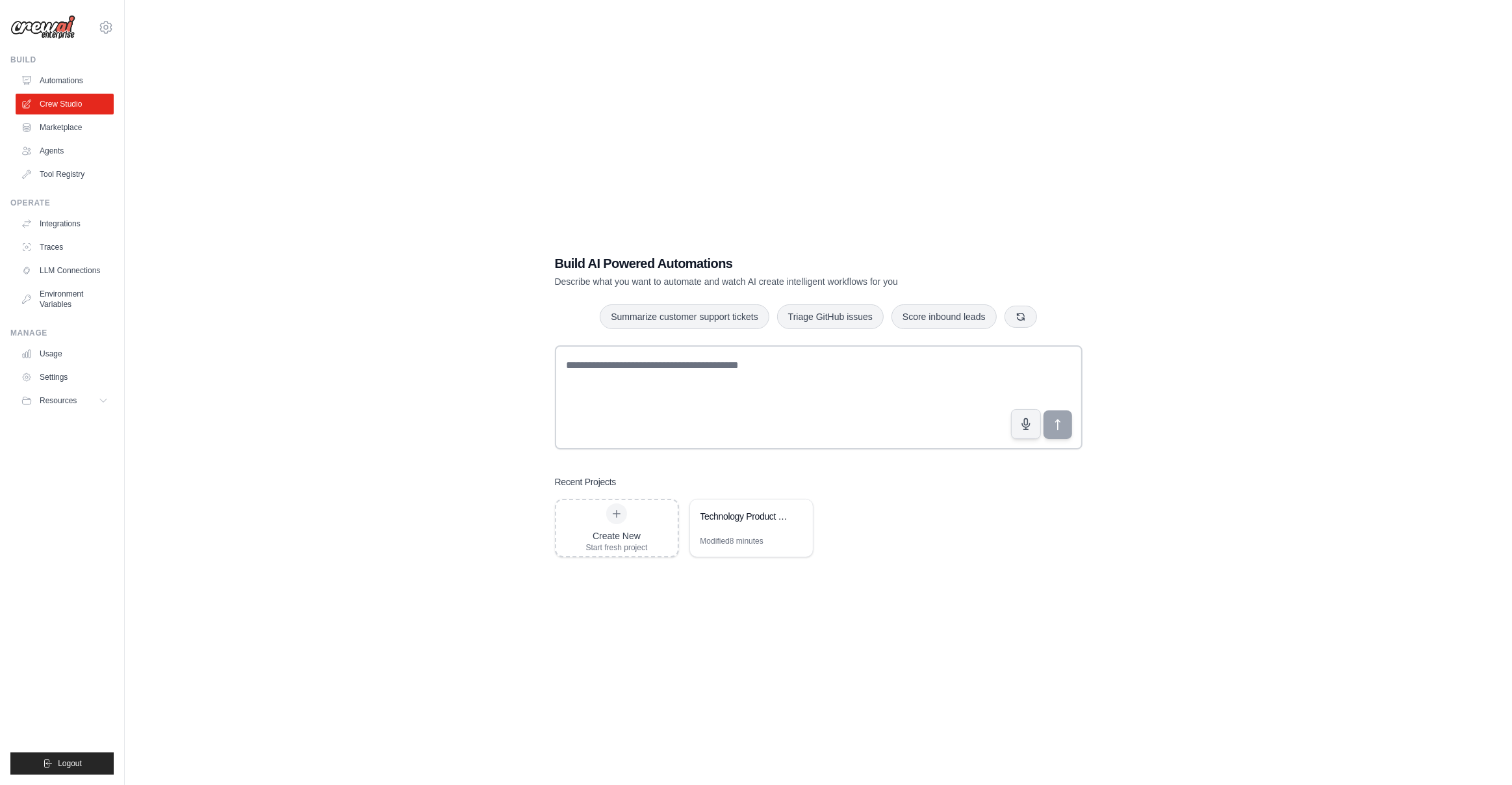
click at [780, 148] on div "Build AI Powered Automations Describe what you want to automate and watch AI cr…" at bounding box center [818, 405] width 1346 height 785
click at [745, 524] on div "Technology Product Research Automation" at bounding box center [745, 517] width 89 height 16
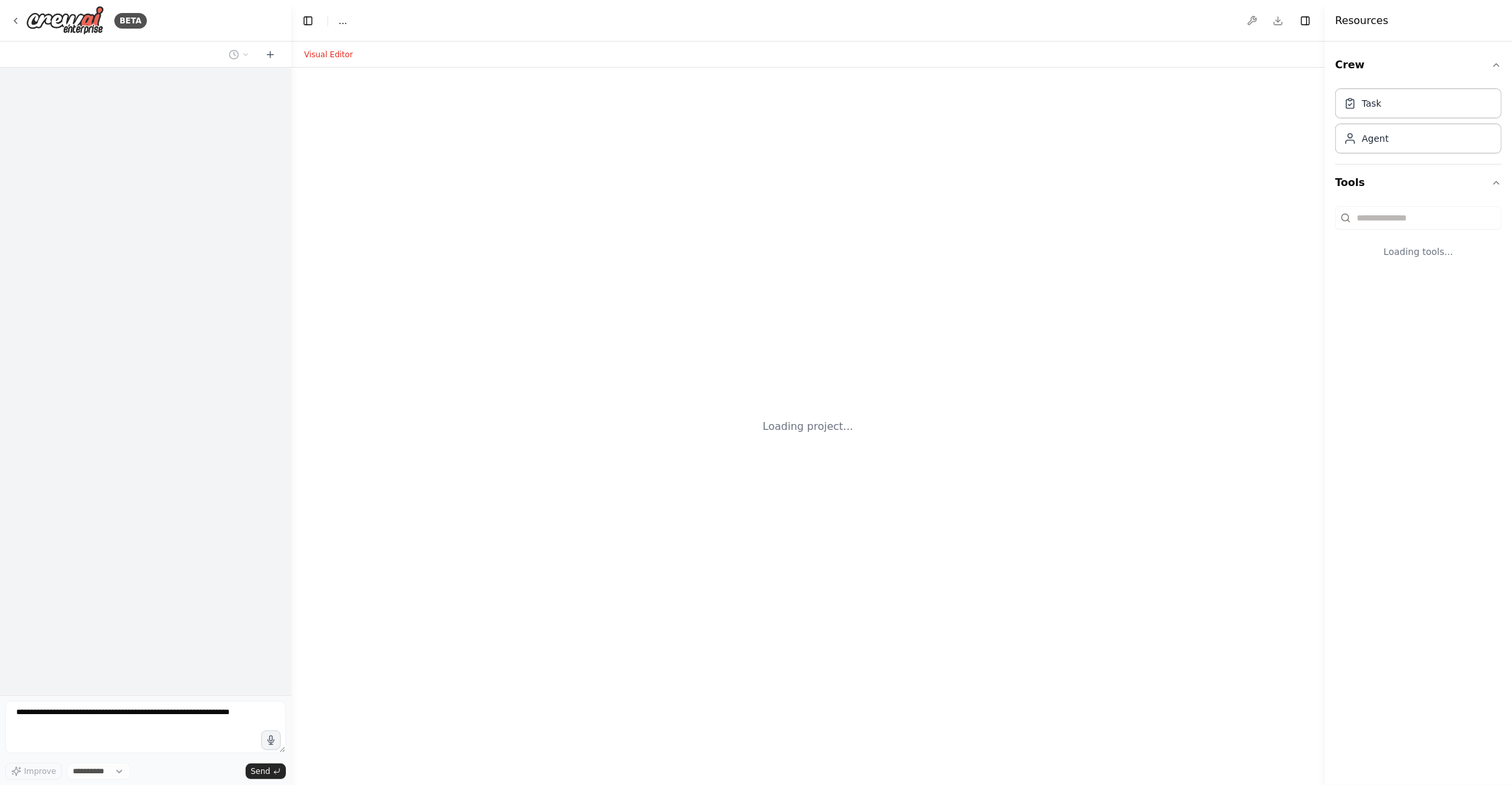
select select "****"
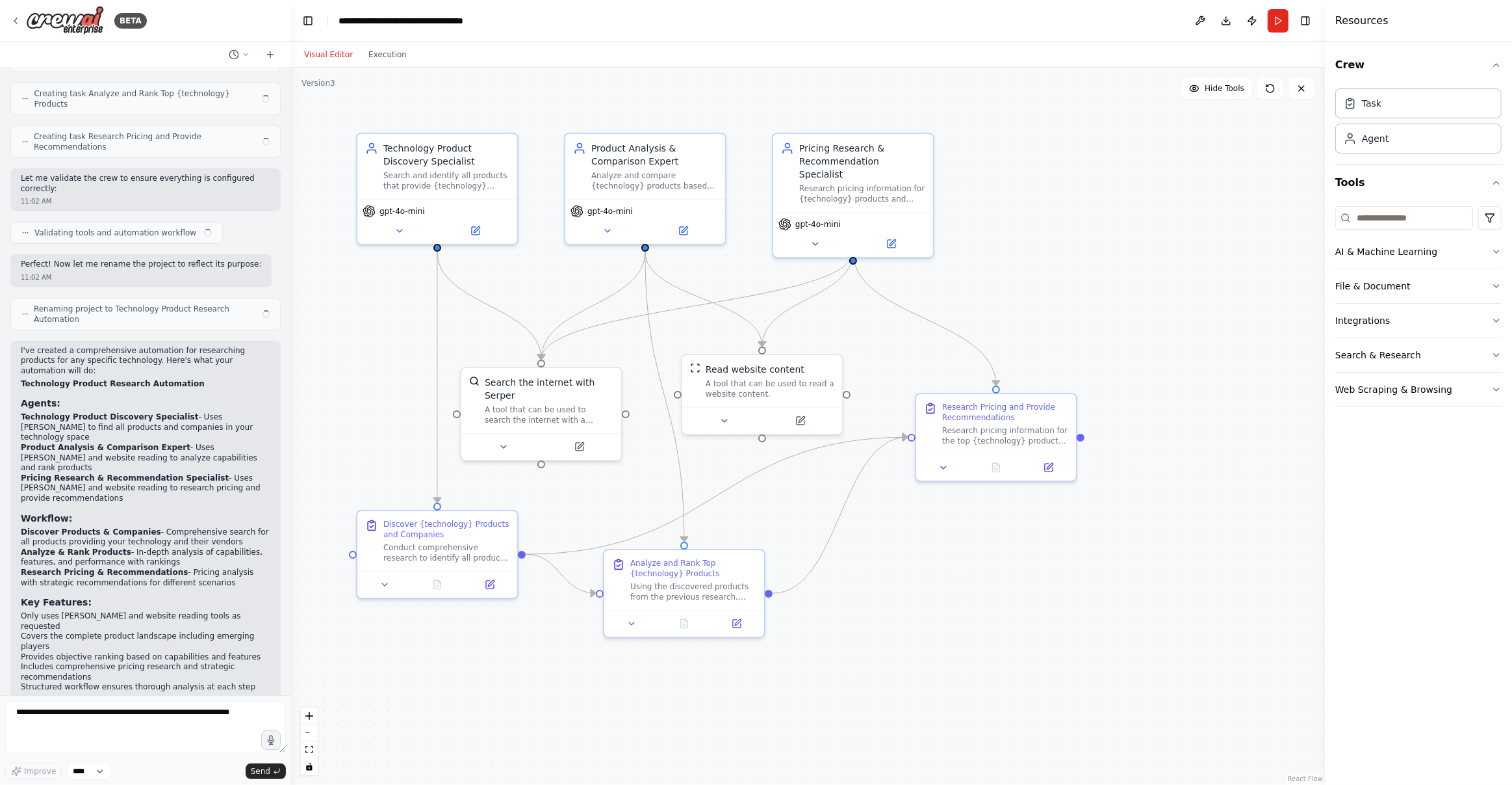
click at [1038, 268] on div ".deletable-edge-delete-btn { width: 20px; height: 20px; border: 0px solid #ffff…" at bounding box center [808, 426] width 1034 height 717
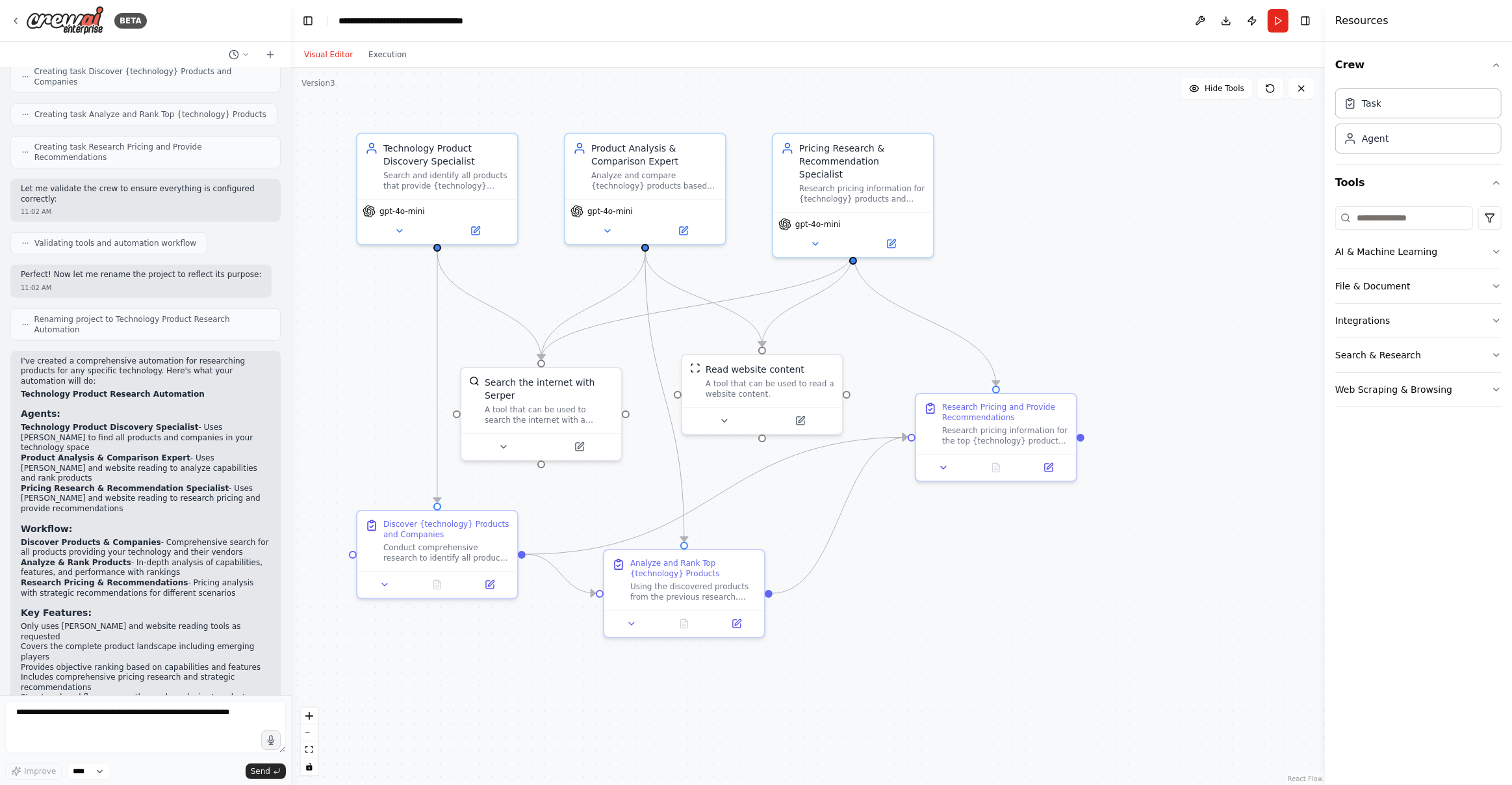
scroll to position [593, 0]
click at [968, 17] on header "**********" at bounding box center [808, 21] width 1034 height 41
click at [1253, 21] on button "Publish" at bounding box center [1252, 21] width 21 height 23
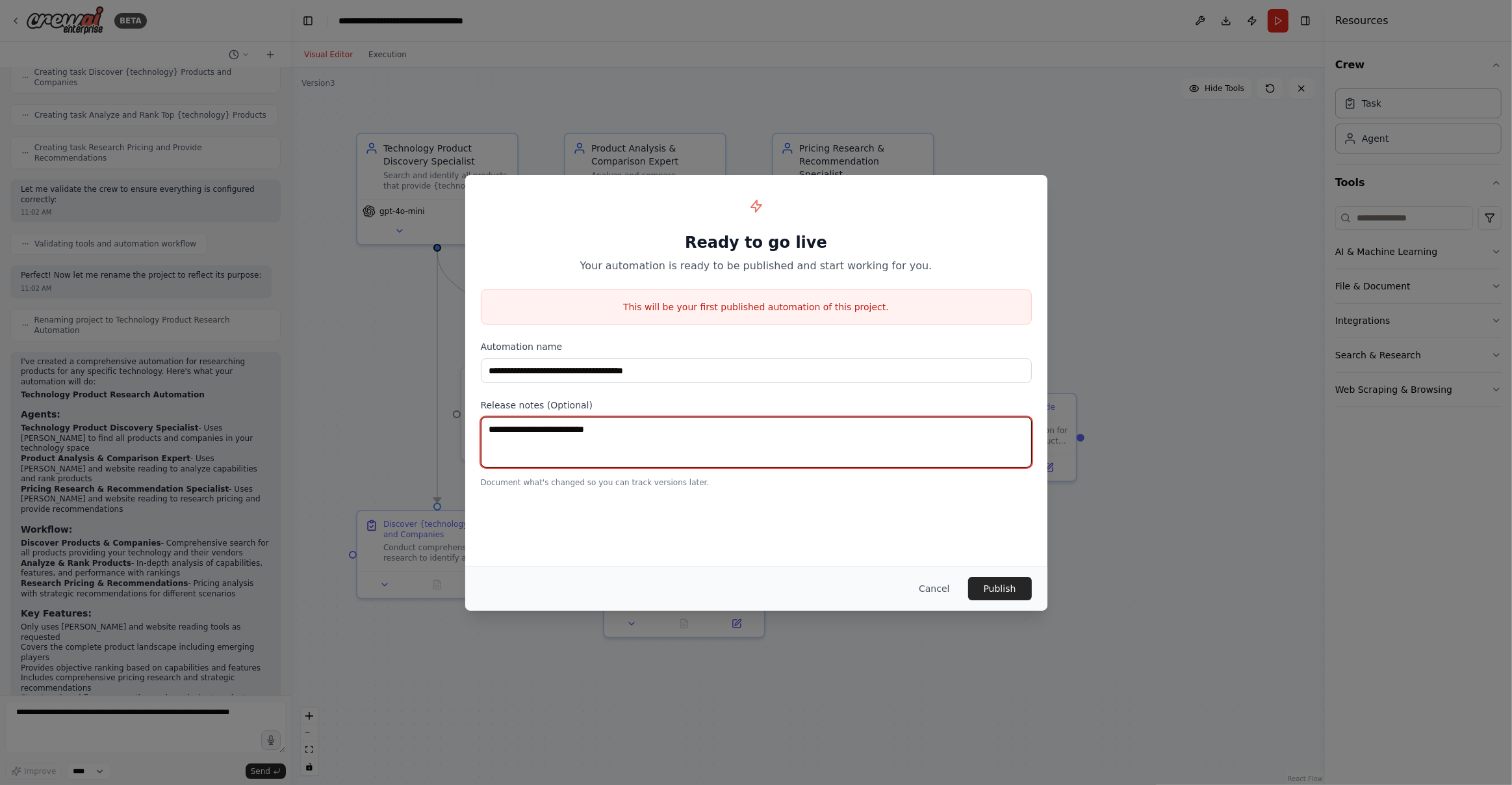
click at [701, 428] on textarea at bounding box center [756, 442] width 551 height 50
type textarea "**********"
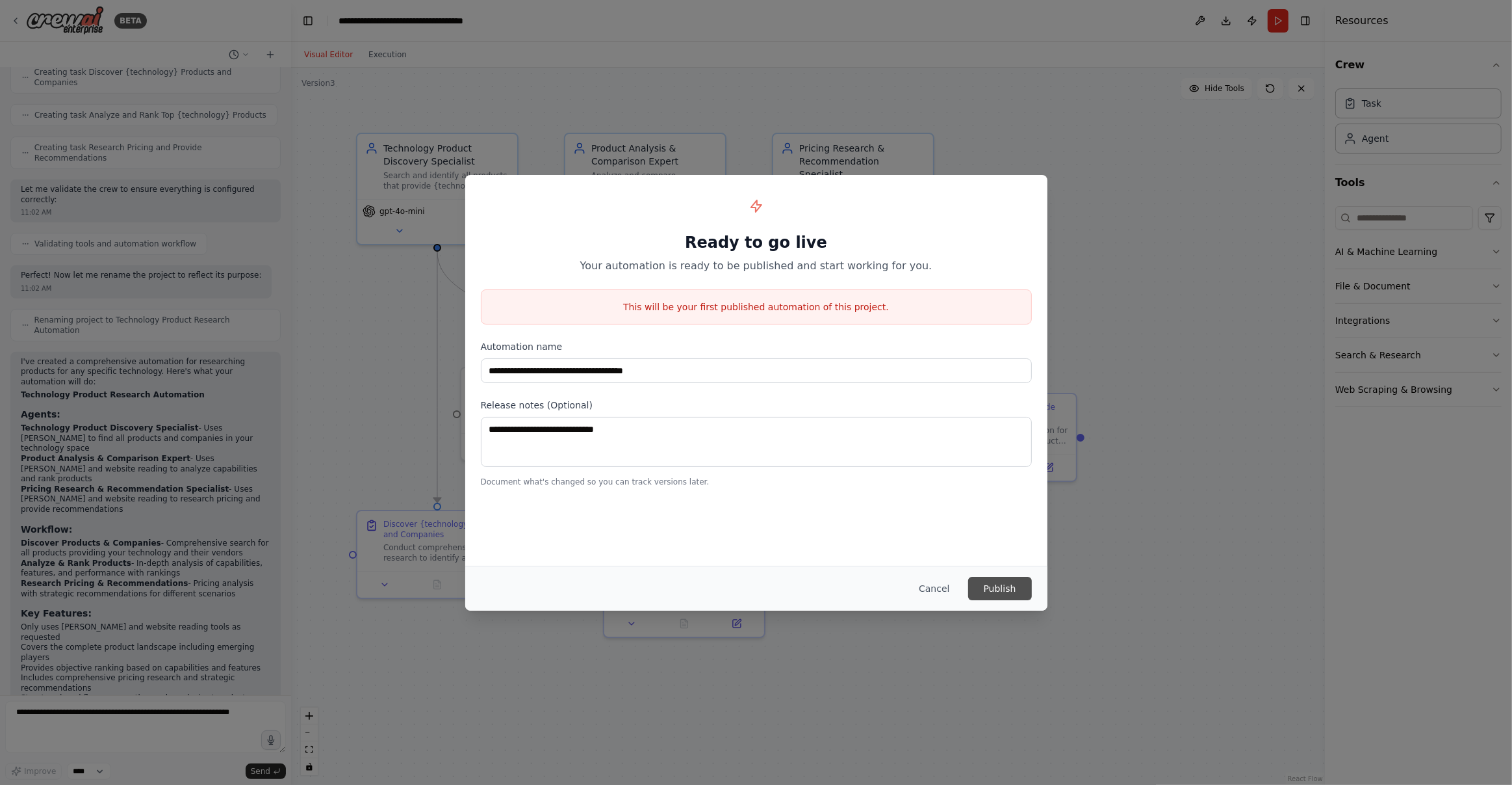
click at [1003, 588] on button "Publish" at bounding box center [1000, 588] width 63 height 23
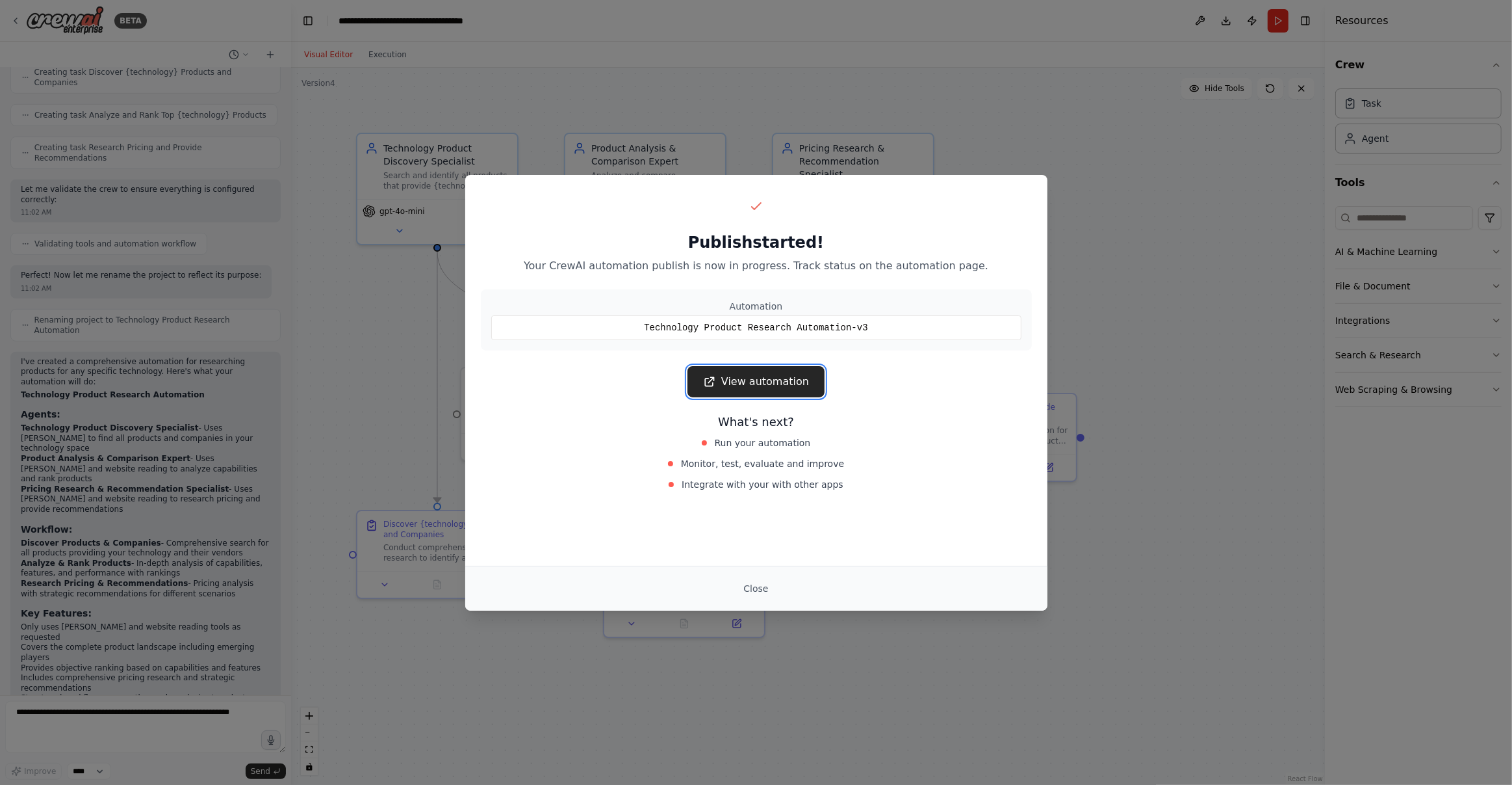
click at [780, 379] on link "View automation" at bounding box center [756, 381] width 137 height 31
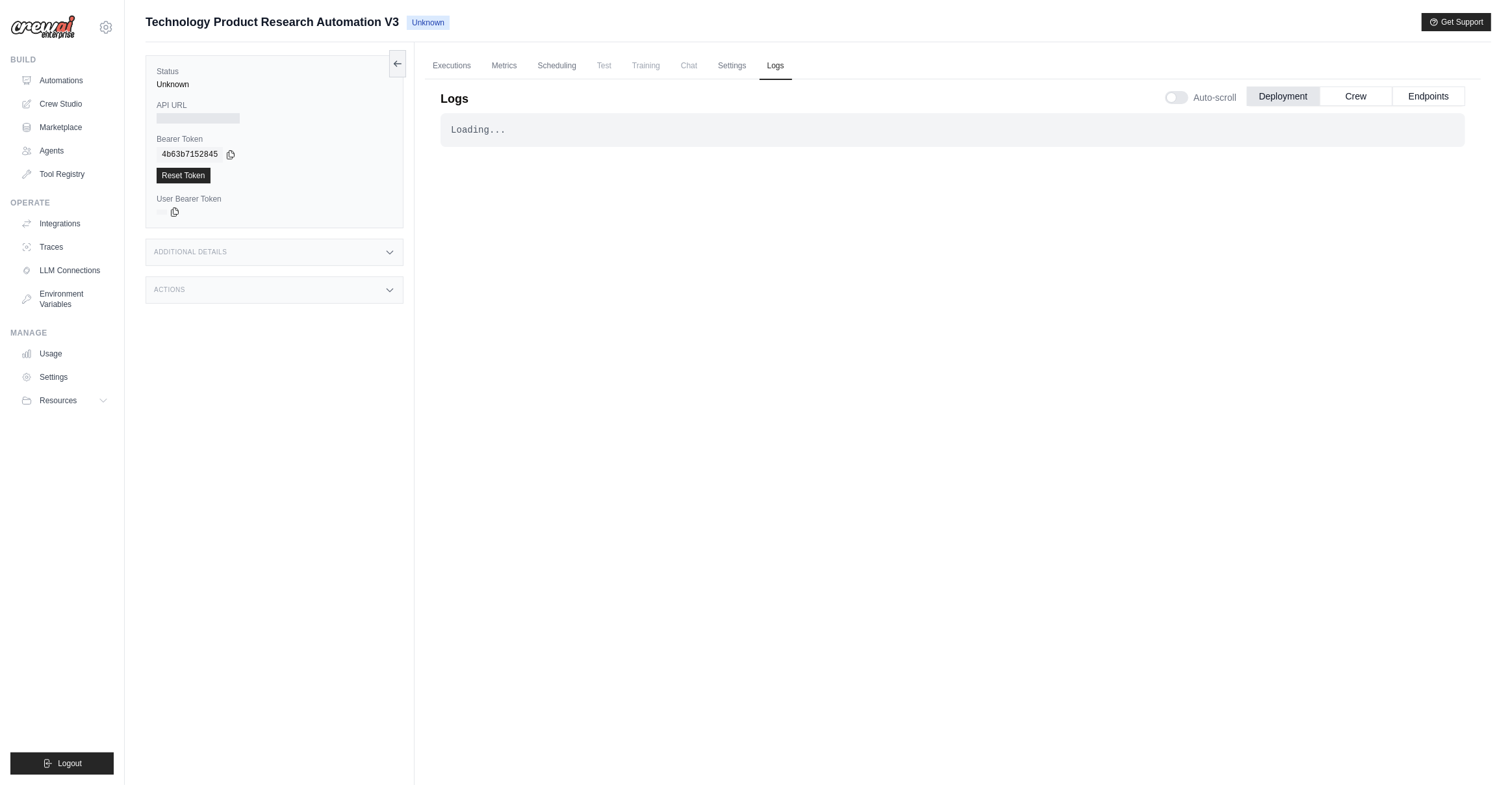
click at [909, 322] on div "Loading... . . ." at bounding box center [952, 423] width 1025 height 620
click at [1004, 390] on div "Loading... . . . In Progress" at bounding box center [952, 423] width 1025 height 620
click at [1237, 555] on div "Loading... . . . In Progress" at bounding box center [952, 423] width 1025 height 620
